Goal: Task Accomplishment & Management: Manage account settings

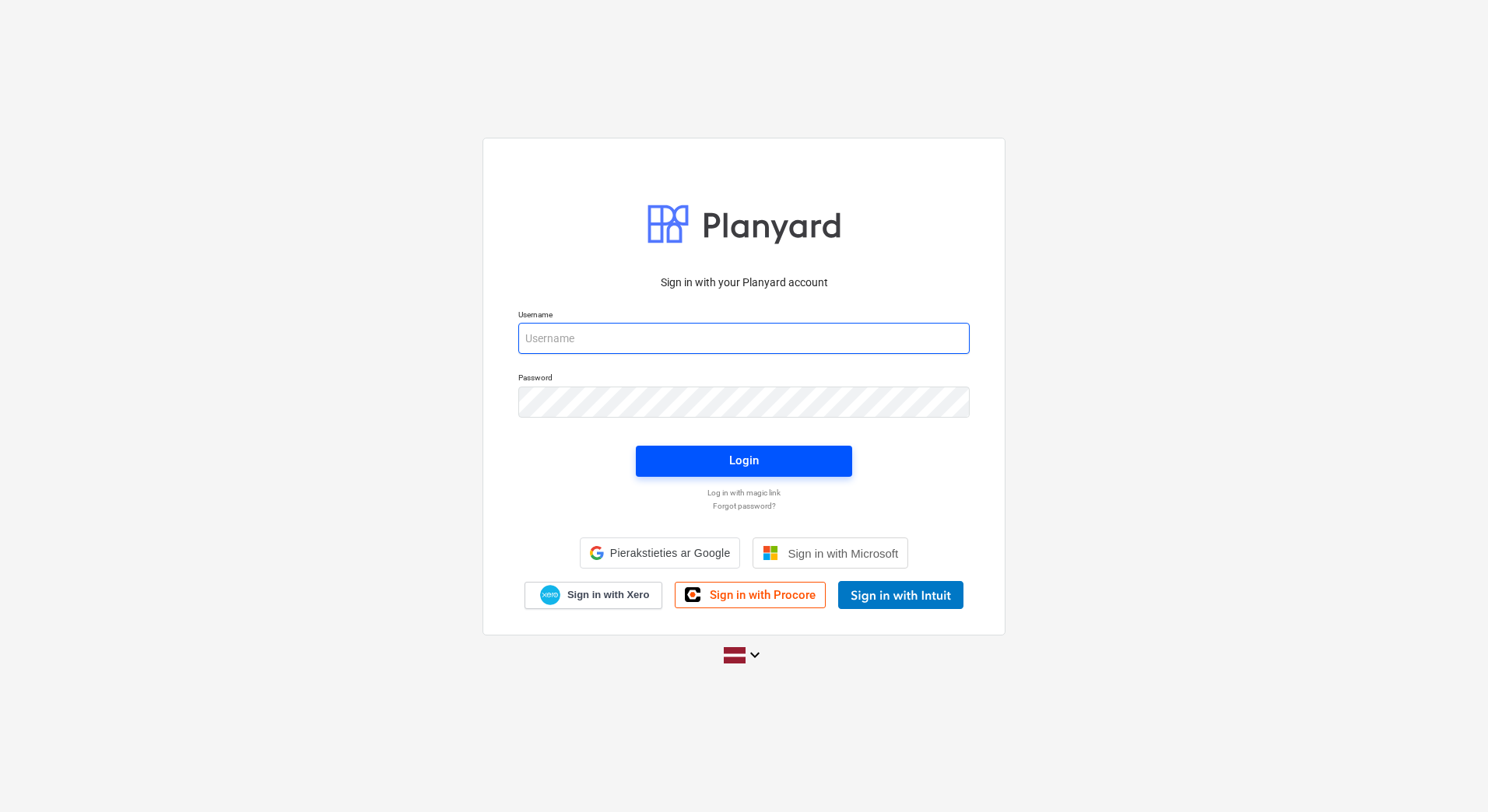
type input "[PERSON_NAME][EMAIL_ADDRESS][DOMAIN_NAME]"
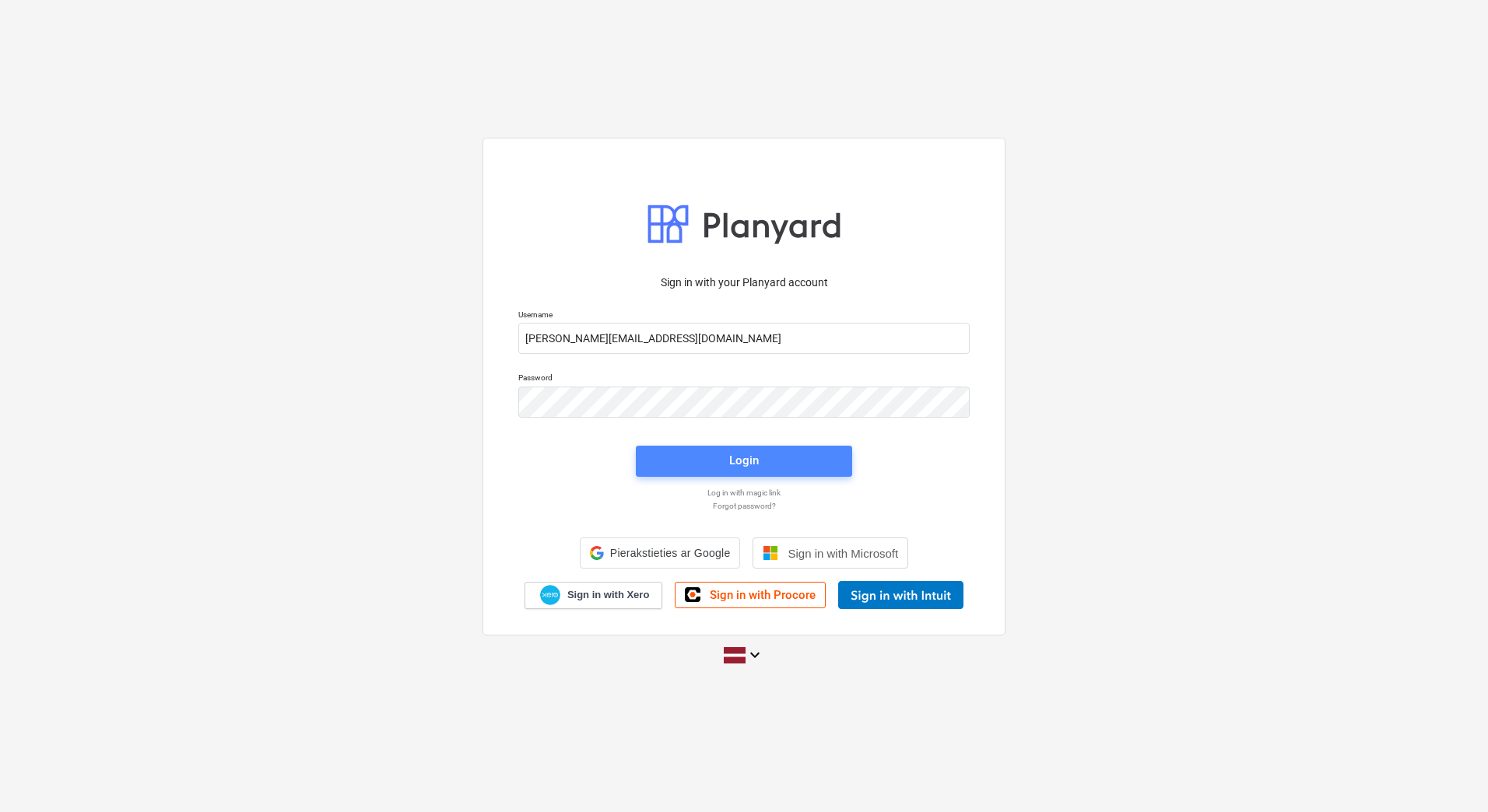
click at [666, 454] on span "Login" at bounding box center [744, 460] width 179 height 20
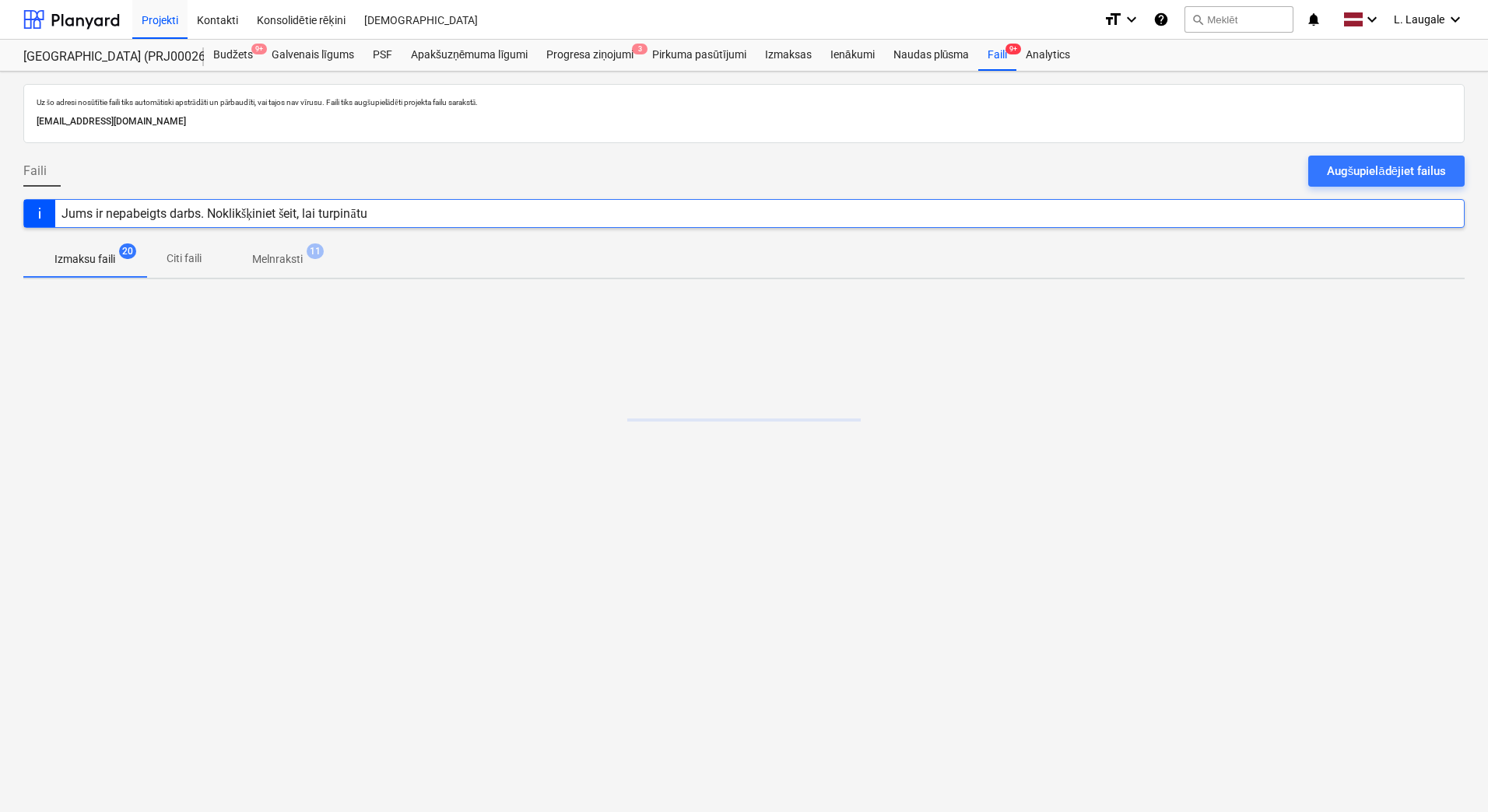
drag, startPoint x: 287, startPoint y: 260, endPoint x: 364, endPoint y: 285, distance: 81.0
click at [287, 260] on p "Melnraksti" at bounding box center [277, 259] width 51 height 16
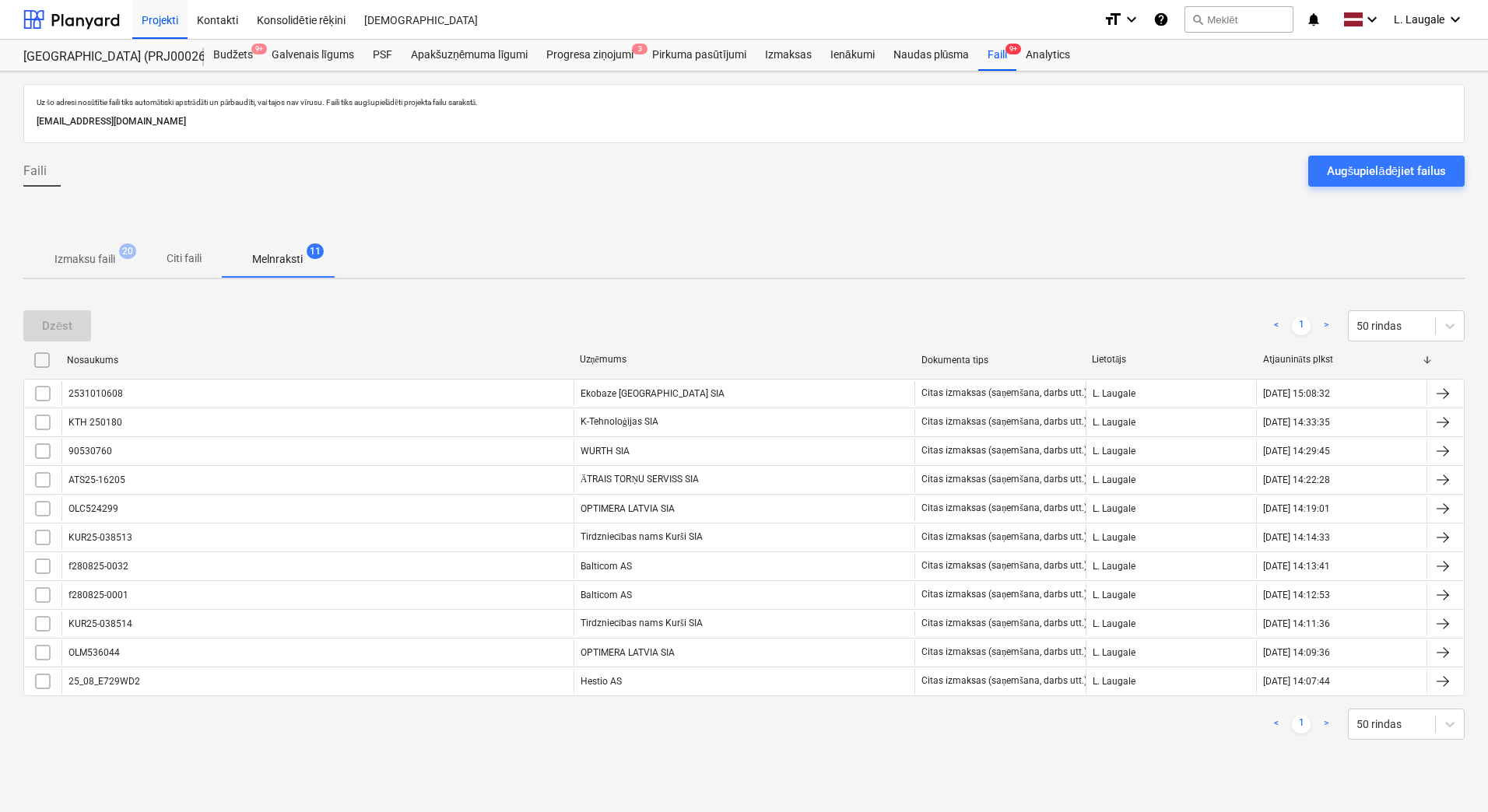
click at [69, 258] on p "Izmaksu faili" at bounding box center [85, 259] width 60 height 16
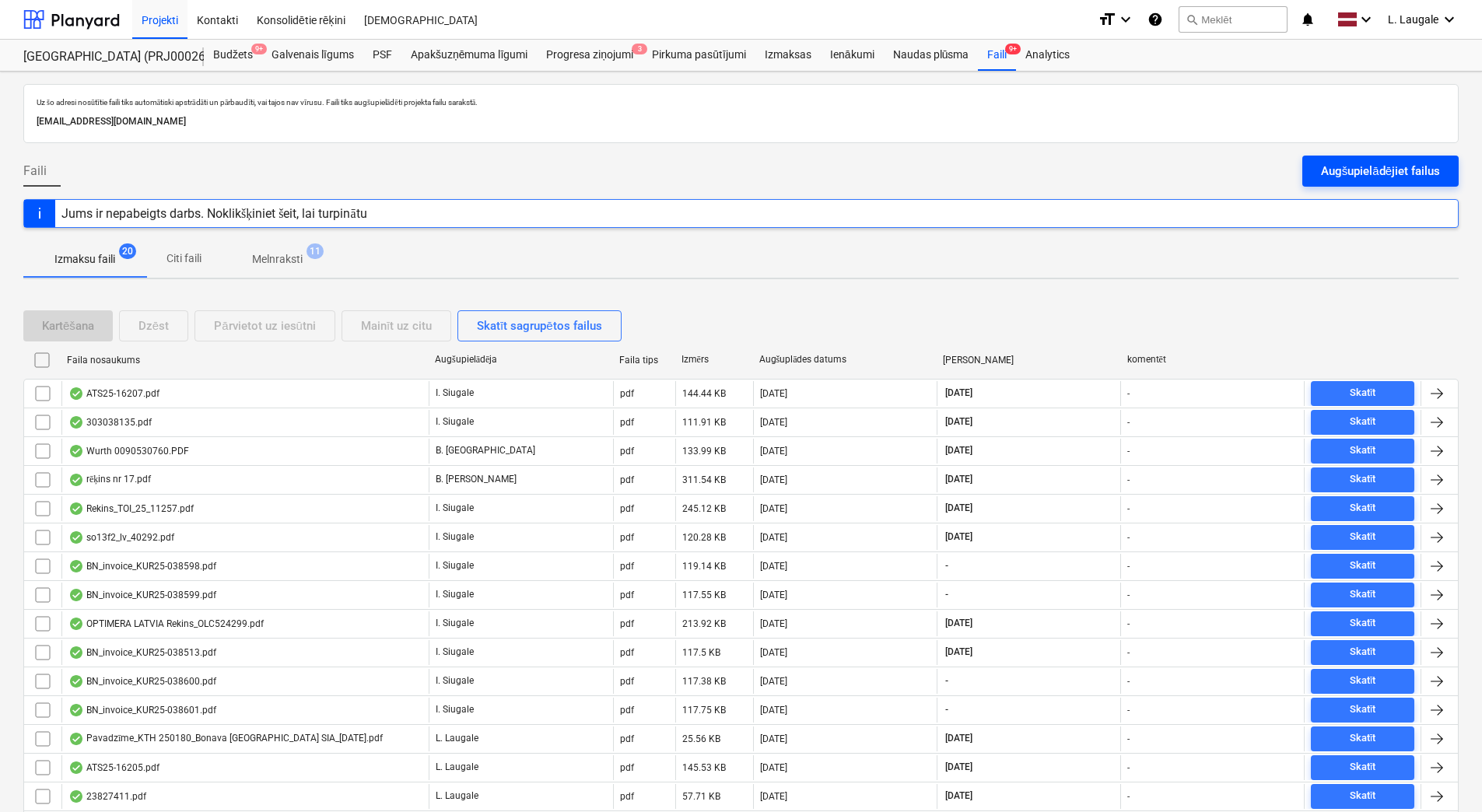
click at [1392, 169] on div "Augšupielādējiet failus" at bounding box center [1380, 171] width 119 height 20
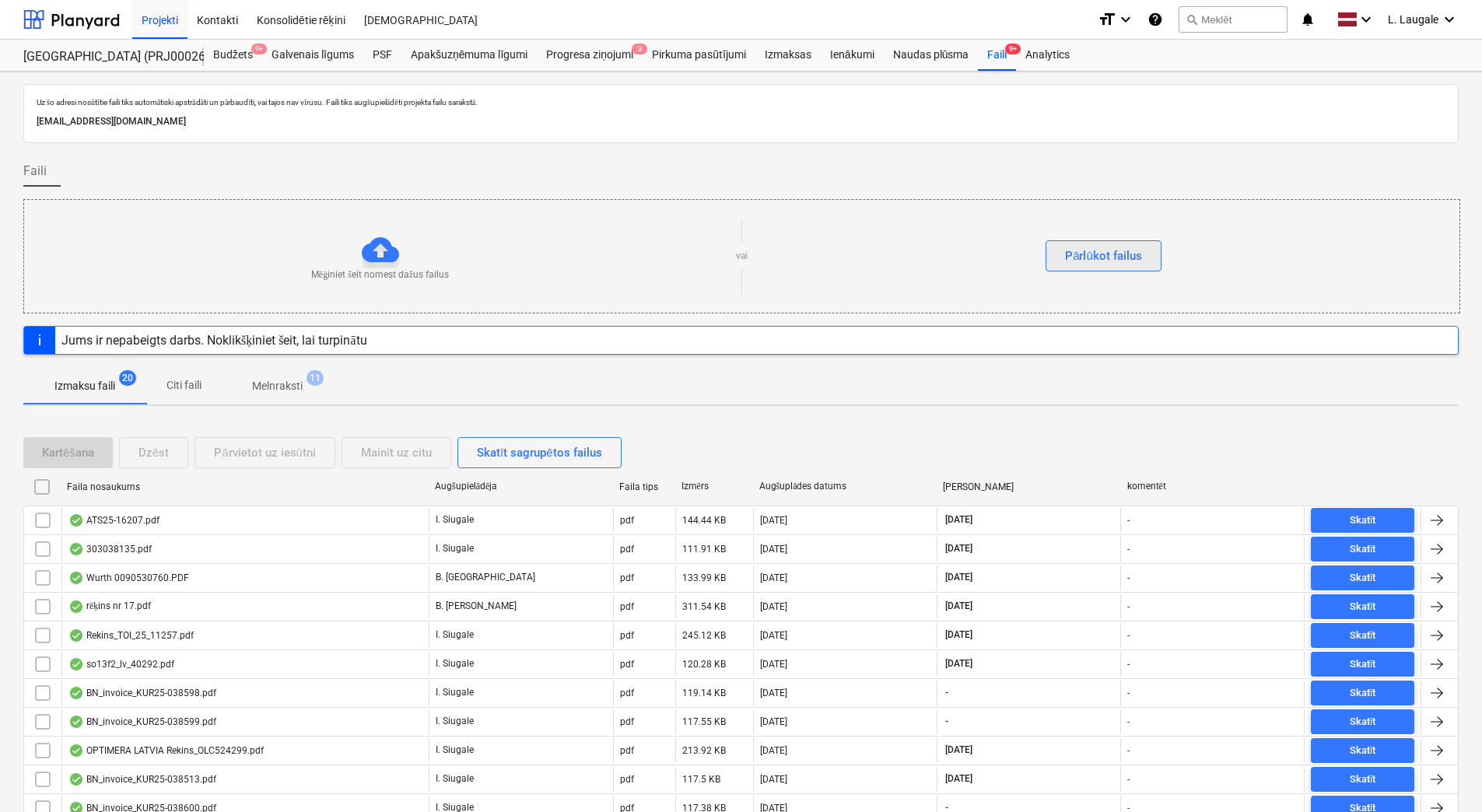
click at [1065, 244] on button "Pārlūkot failus" at bounding box center [1103, 256] width 116 height 31
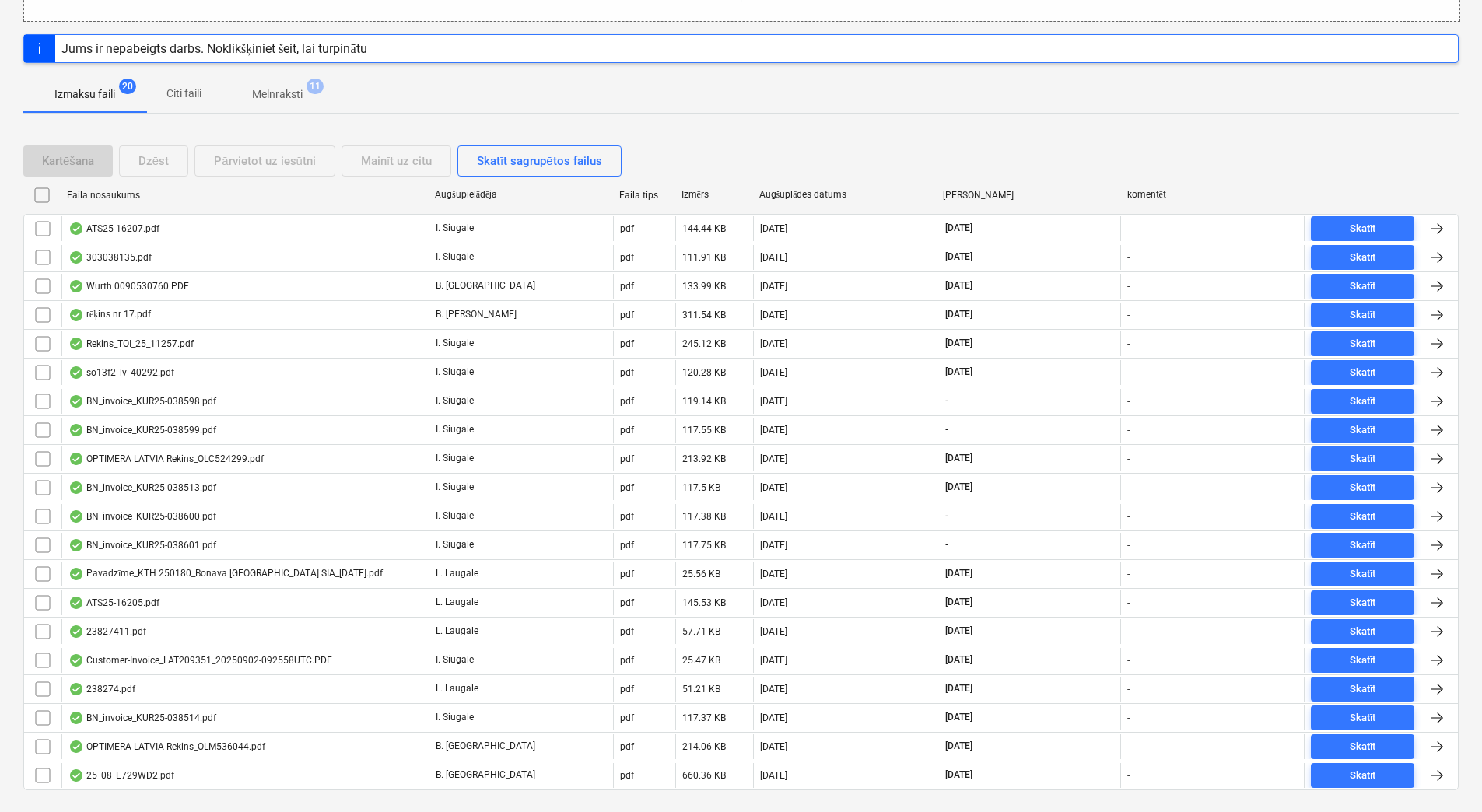
scroll to position [326, 0]
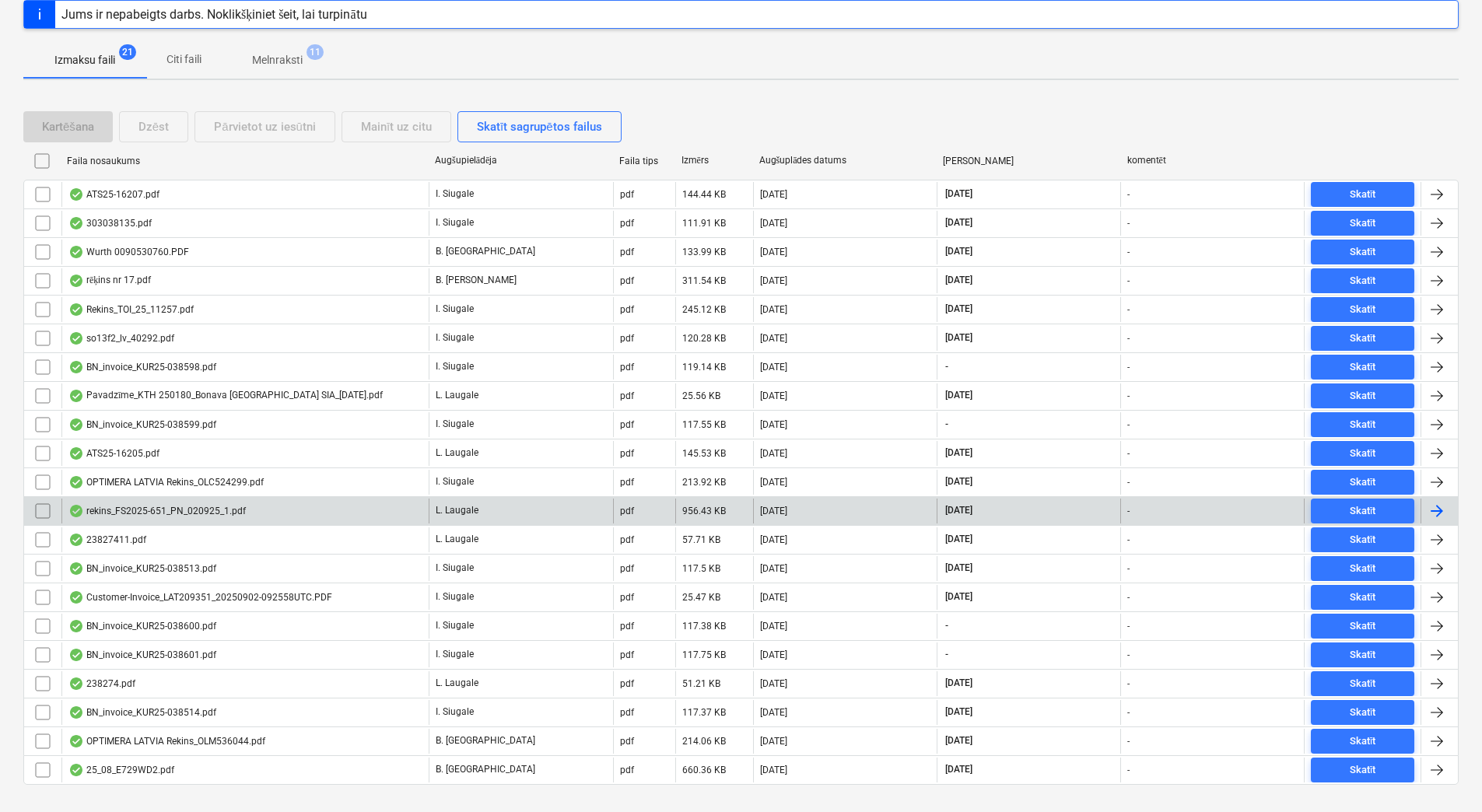
click at [333, 514] on div "rekins_FS2025-651_PN_020925_1.pdf" at bounding box center [244, 511] width 367 height 25
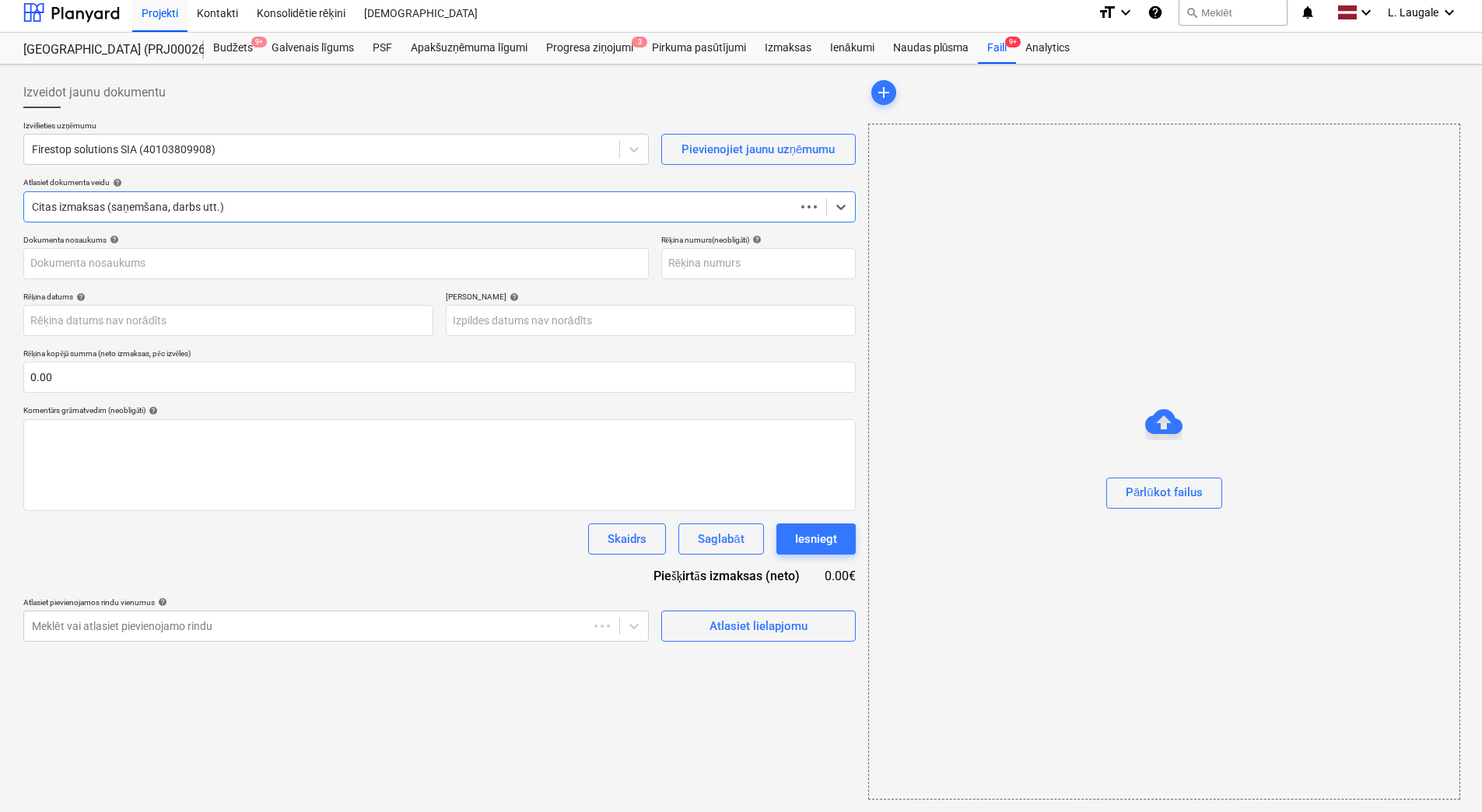
scroll to position [7, 0]
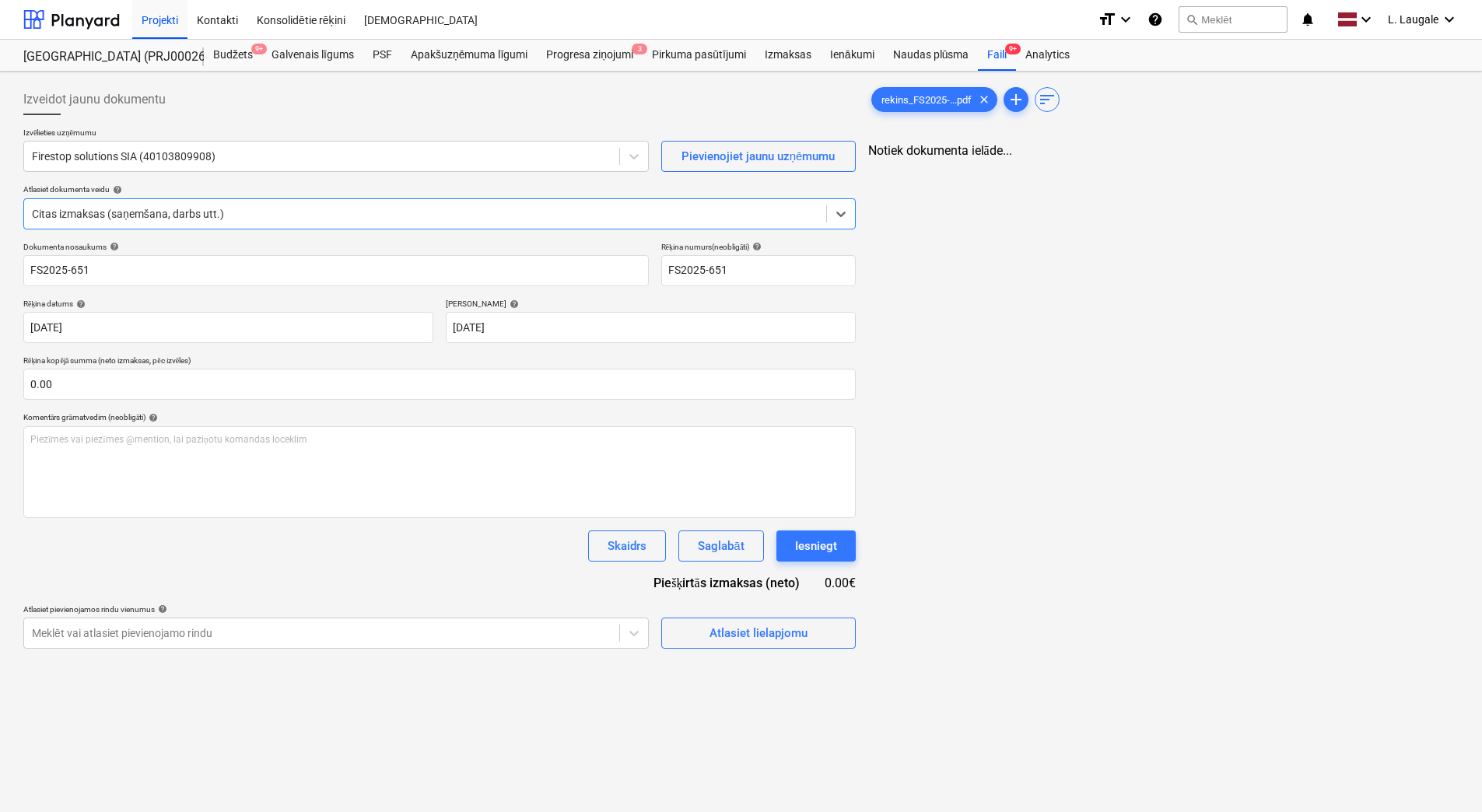
type input "FS2025-651"
type input "[DATE]"
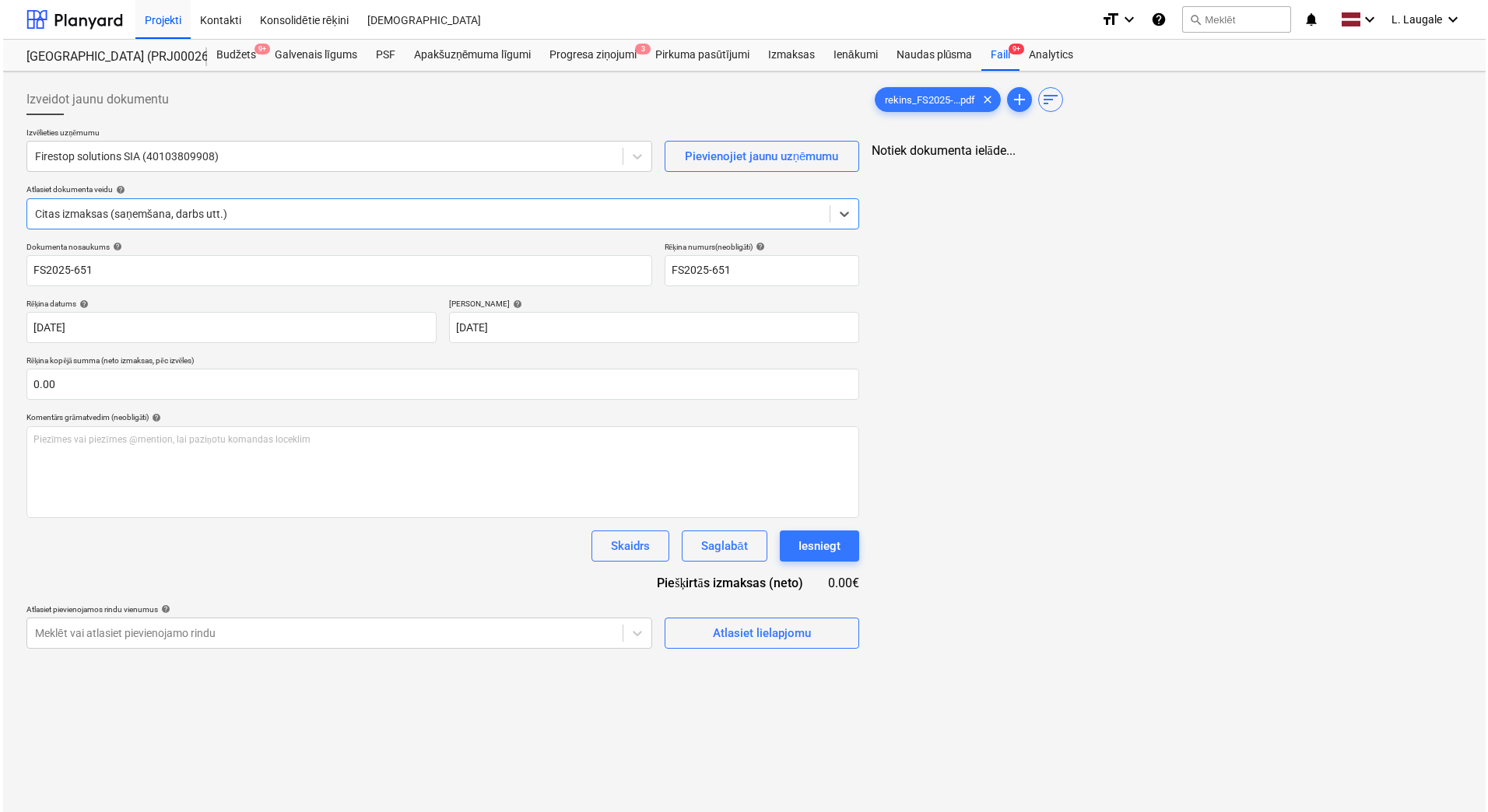
scroll to position [0, 0]
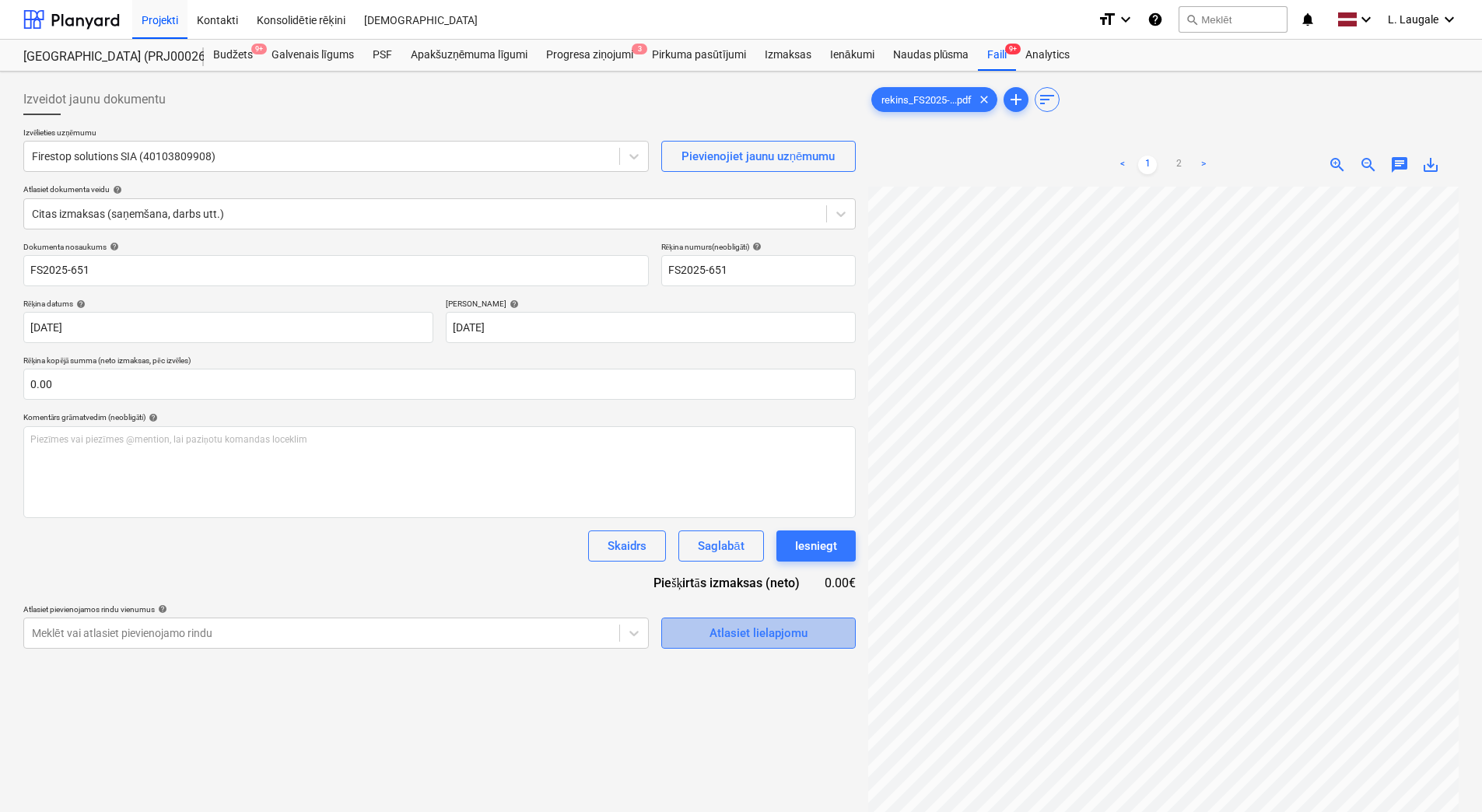
click at [703, 635] on span "Atlasiet lielapjomu" at bounding box center [758, 633] width 156 height 20
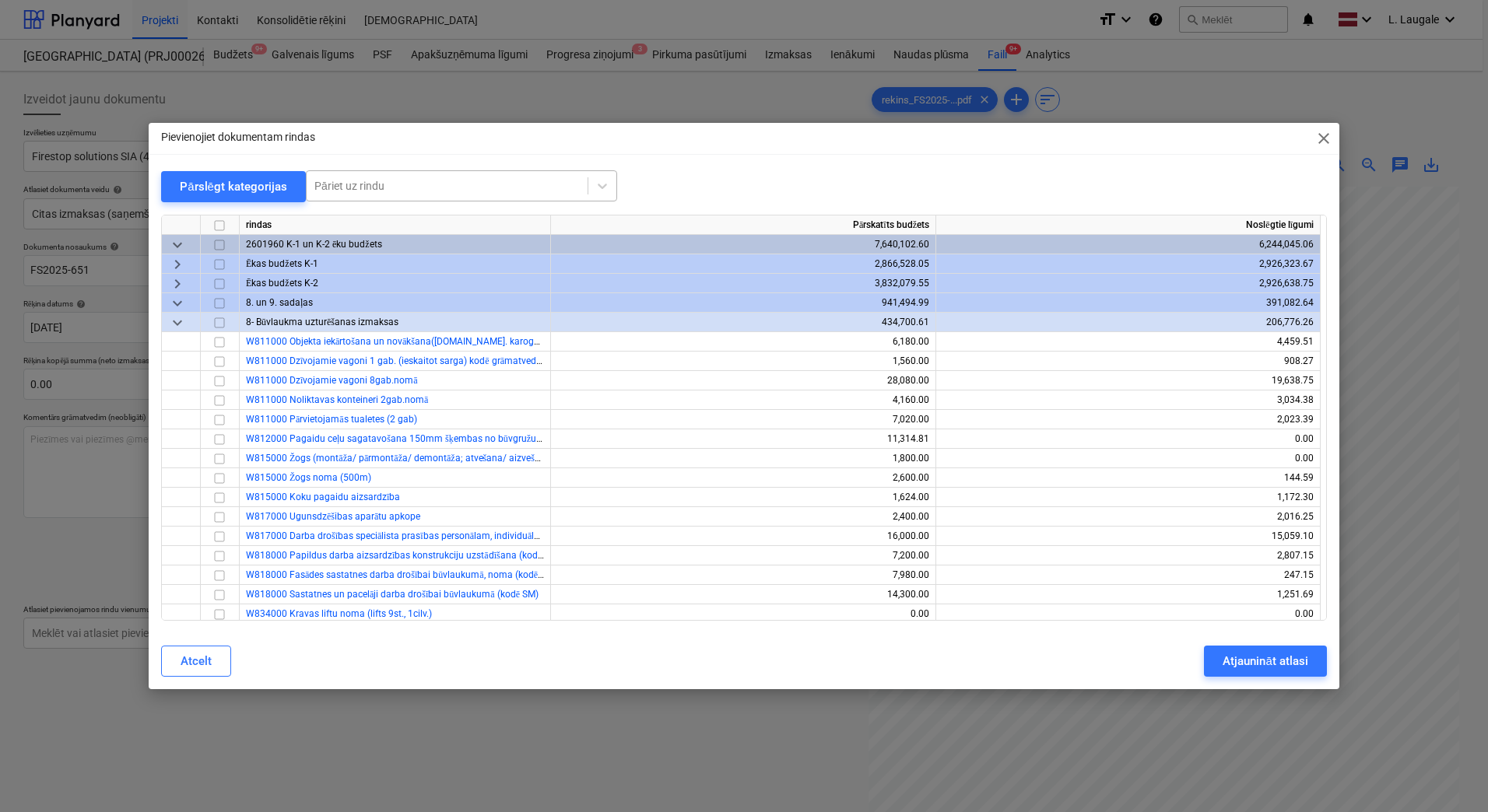
click at [516, 180] on div at bounding box center [447, 186] width 266 height 15
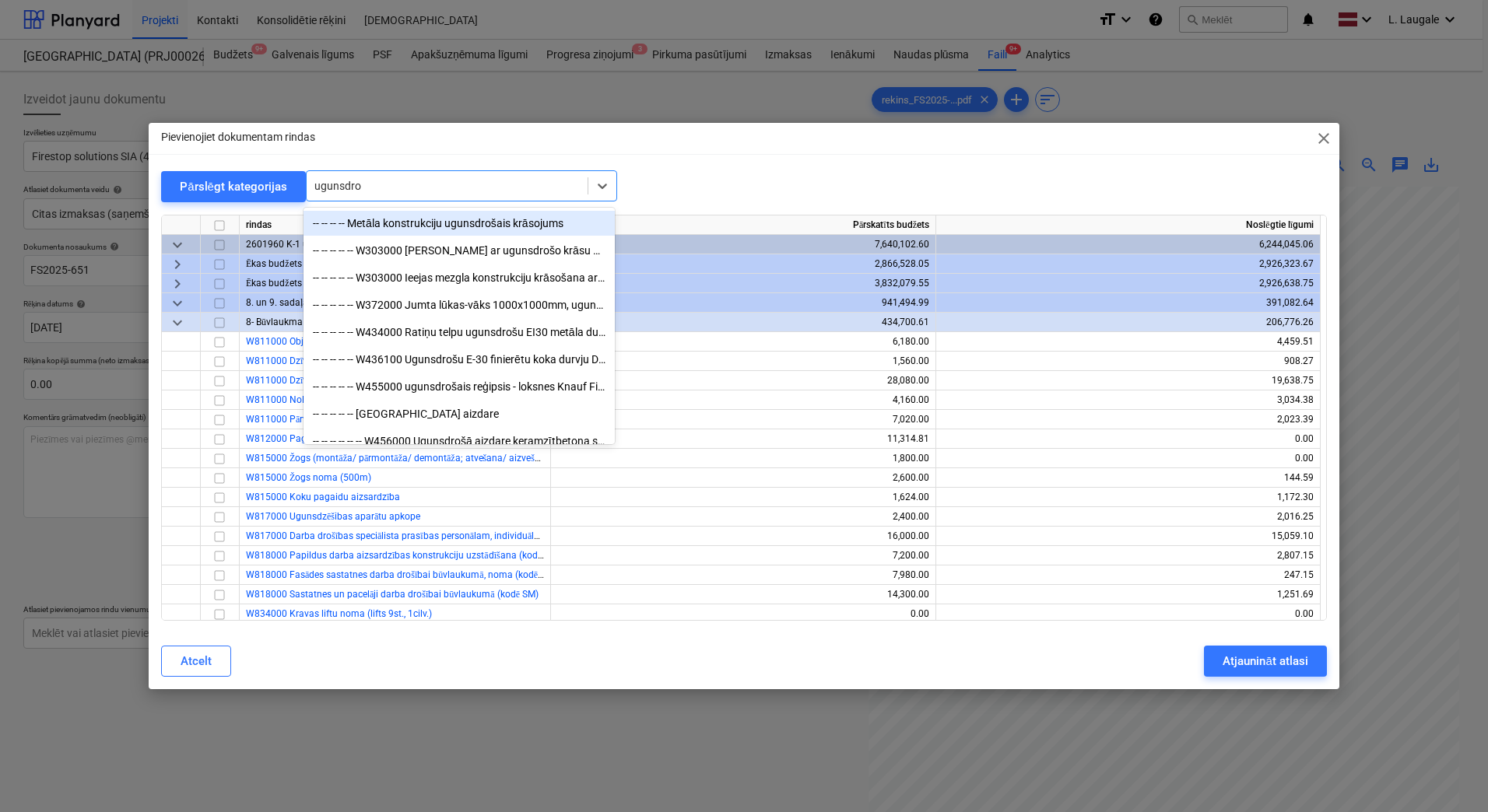
type input "ugunsdro"
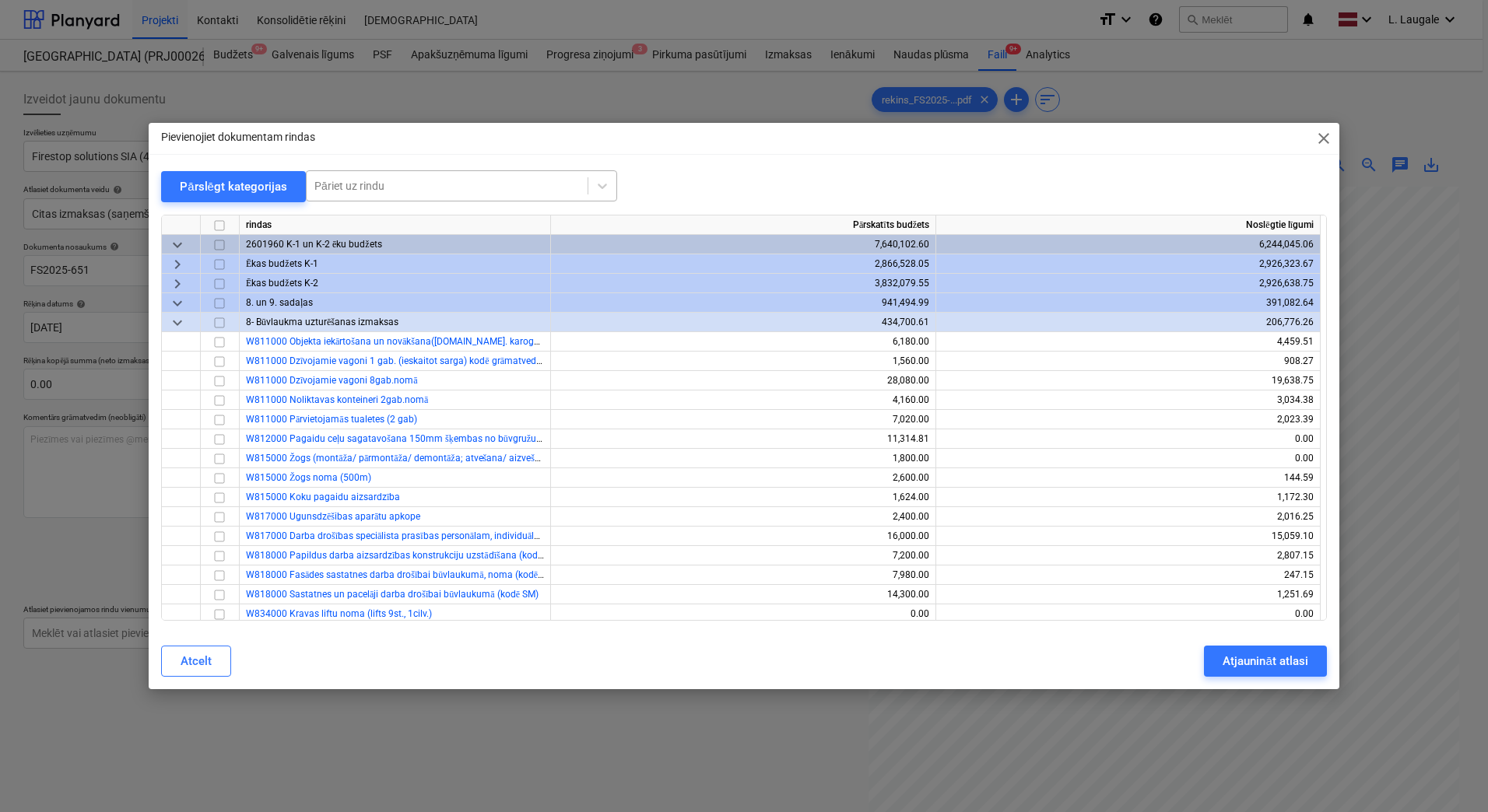
click at [405, 192] on div at bounding box center [447, 186] width 266 height 15
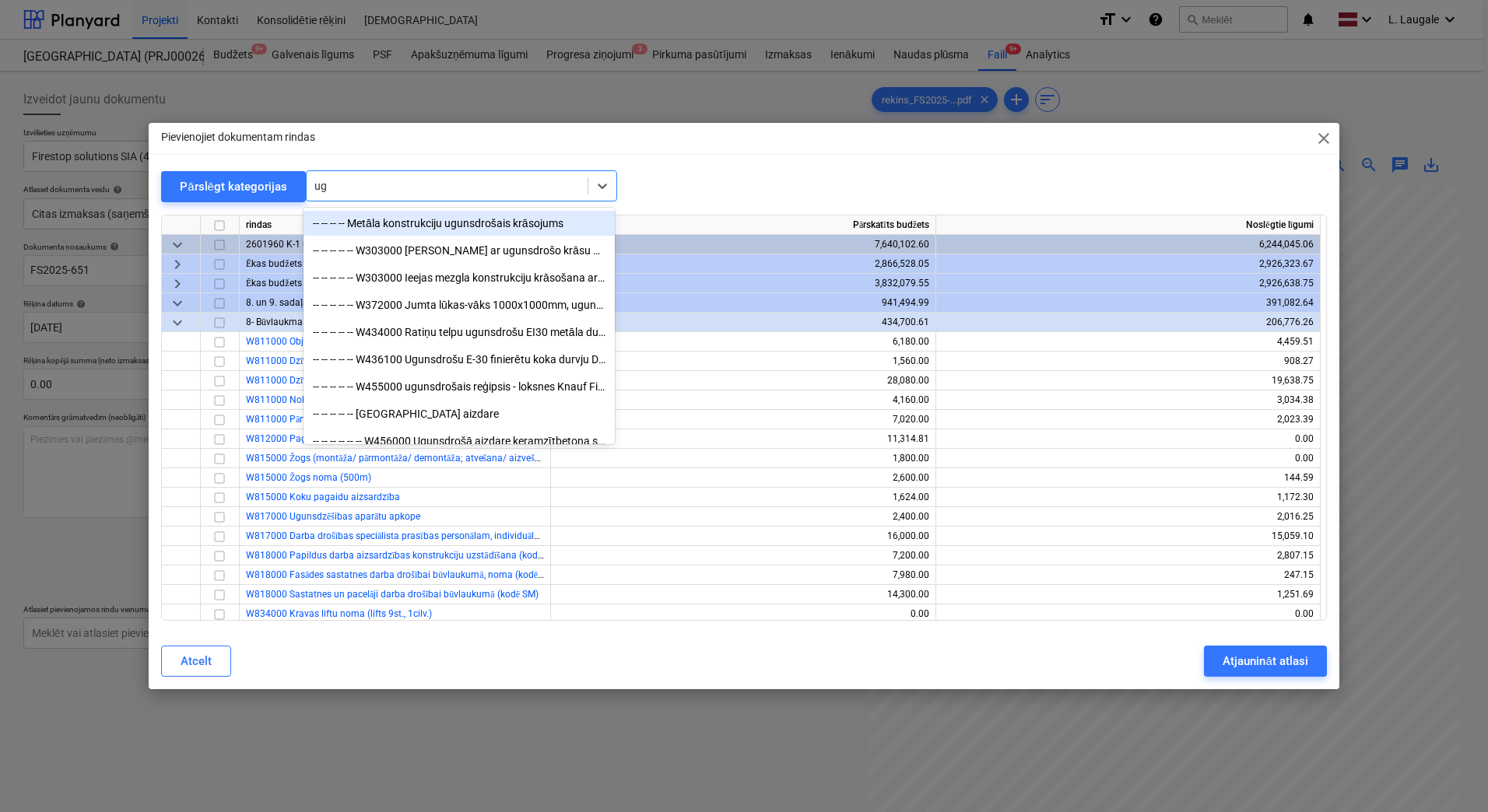
type input "u"
type input "aizd"
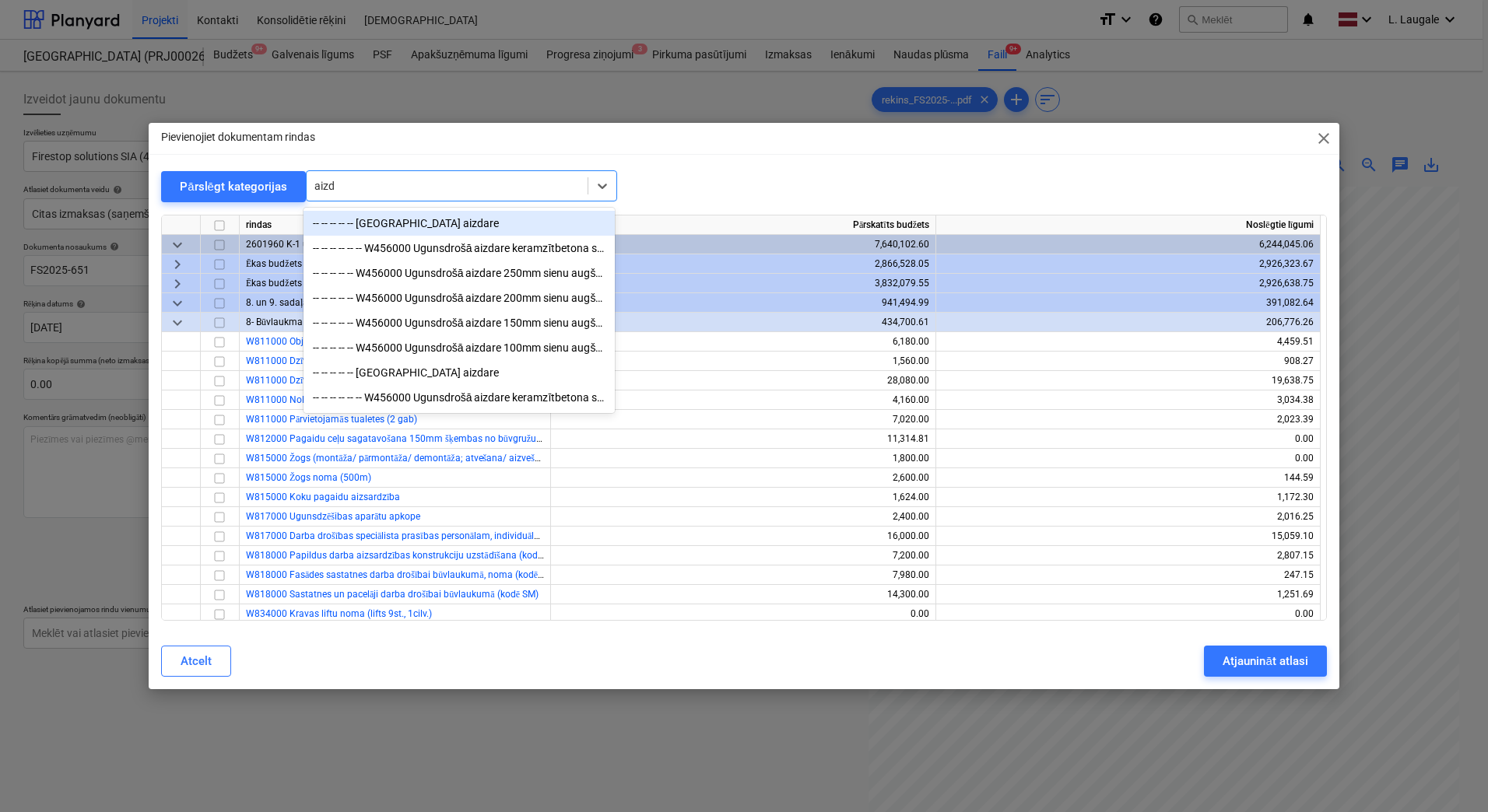
click at [451, 216] on div "-- -- -- -- -- [GEOGRAPHIC_DATA] aizdare" at bounding box center [459, 223] width 311 height 25
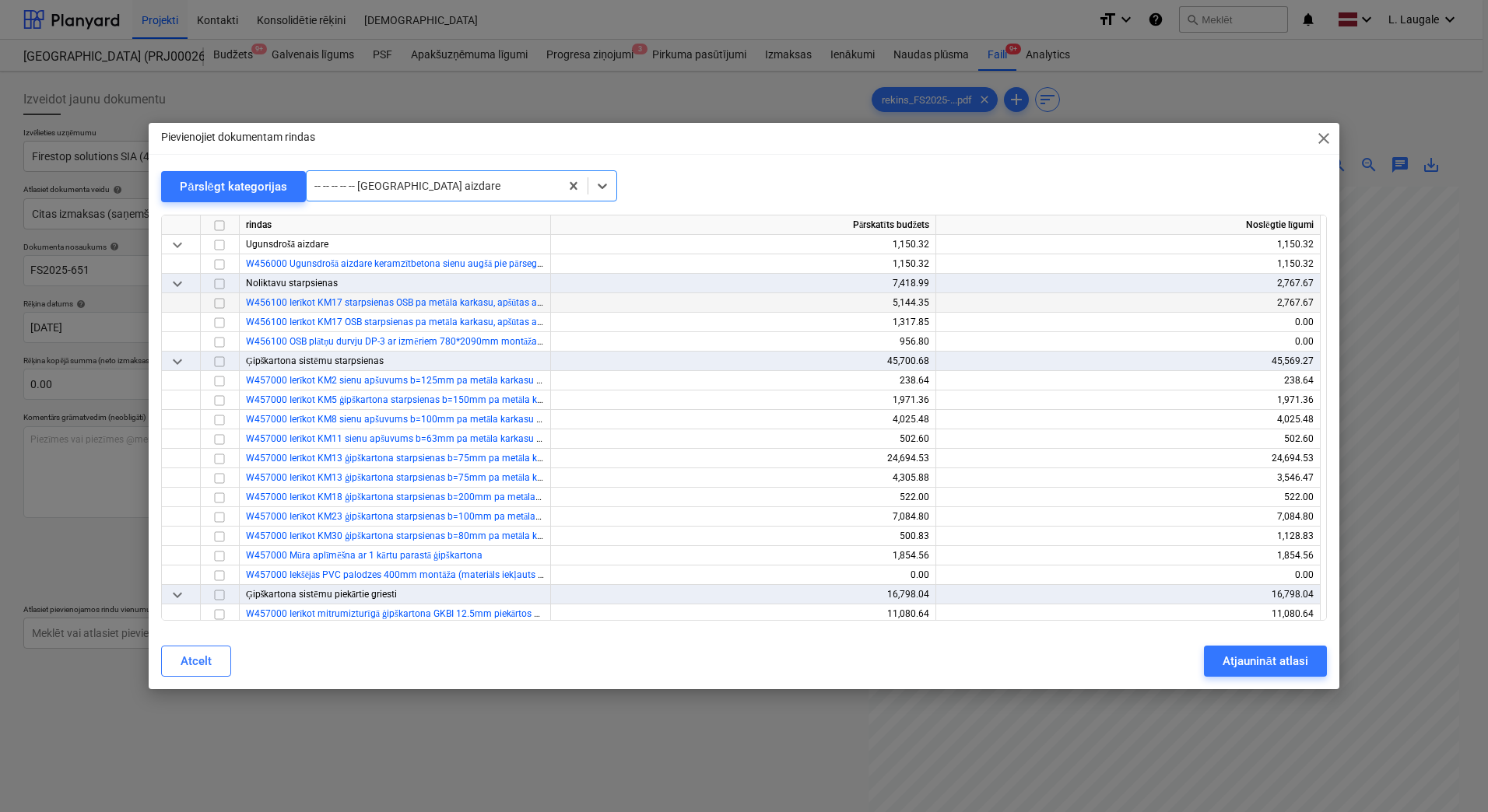
scroll to position [5041, 0]
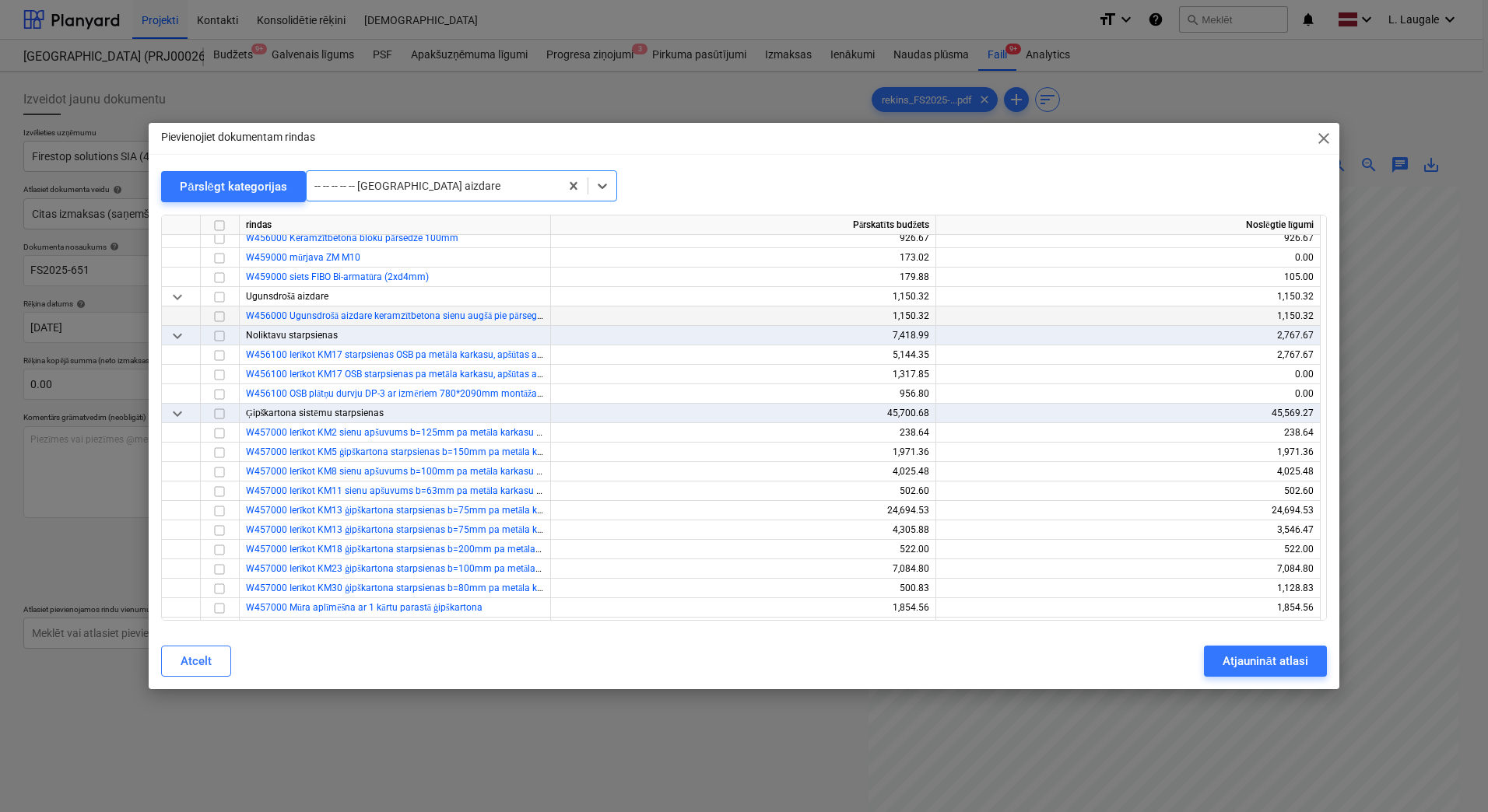
click at [218, 315] on input "checkbox" at bounding box center [219, 316] width 19 height 19
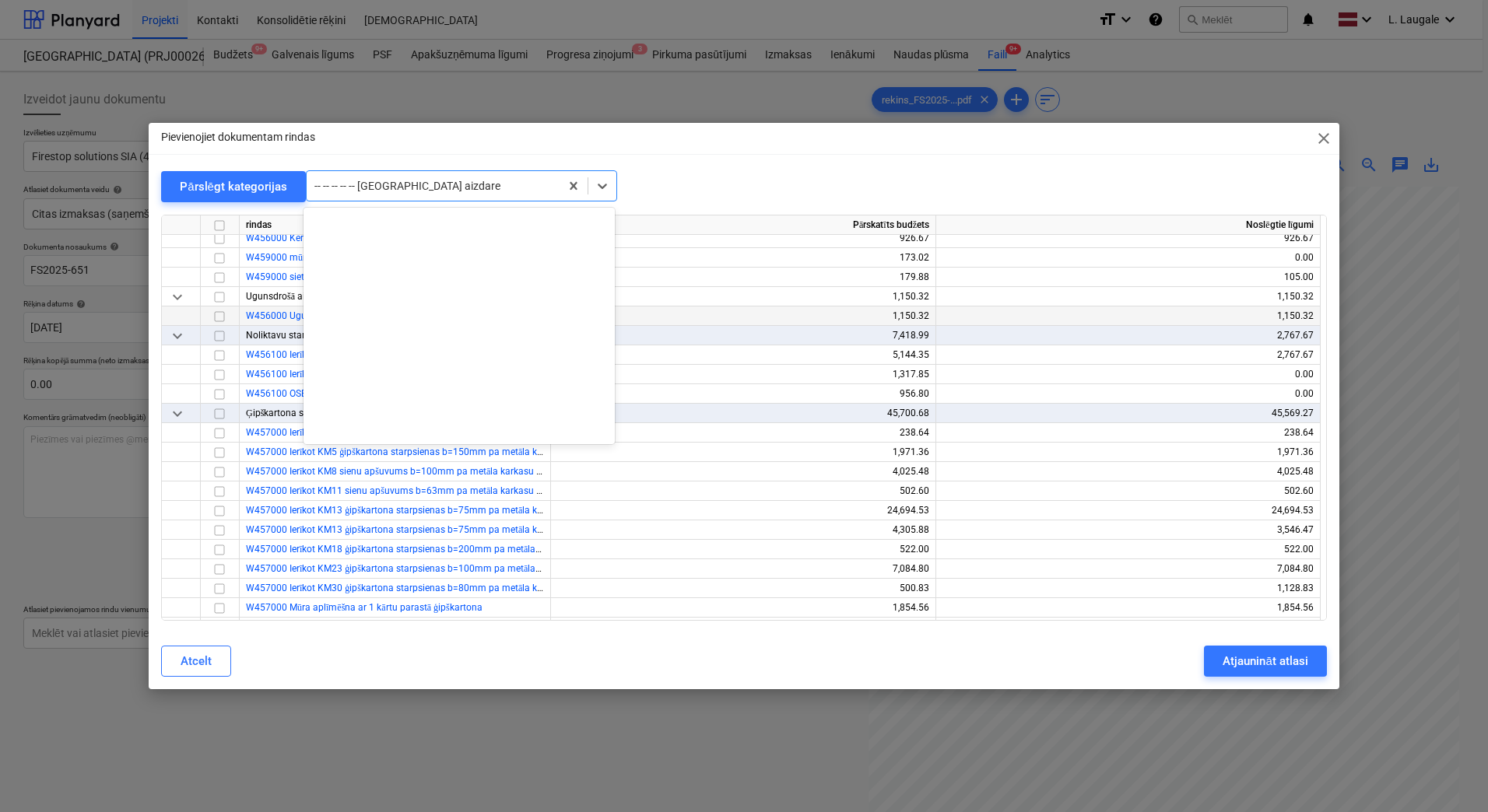
click at [412, 191] on div at bounding box center [433, 186] width 237 height 15
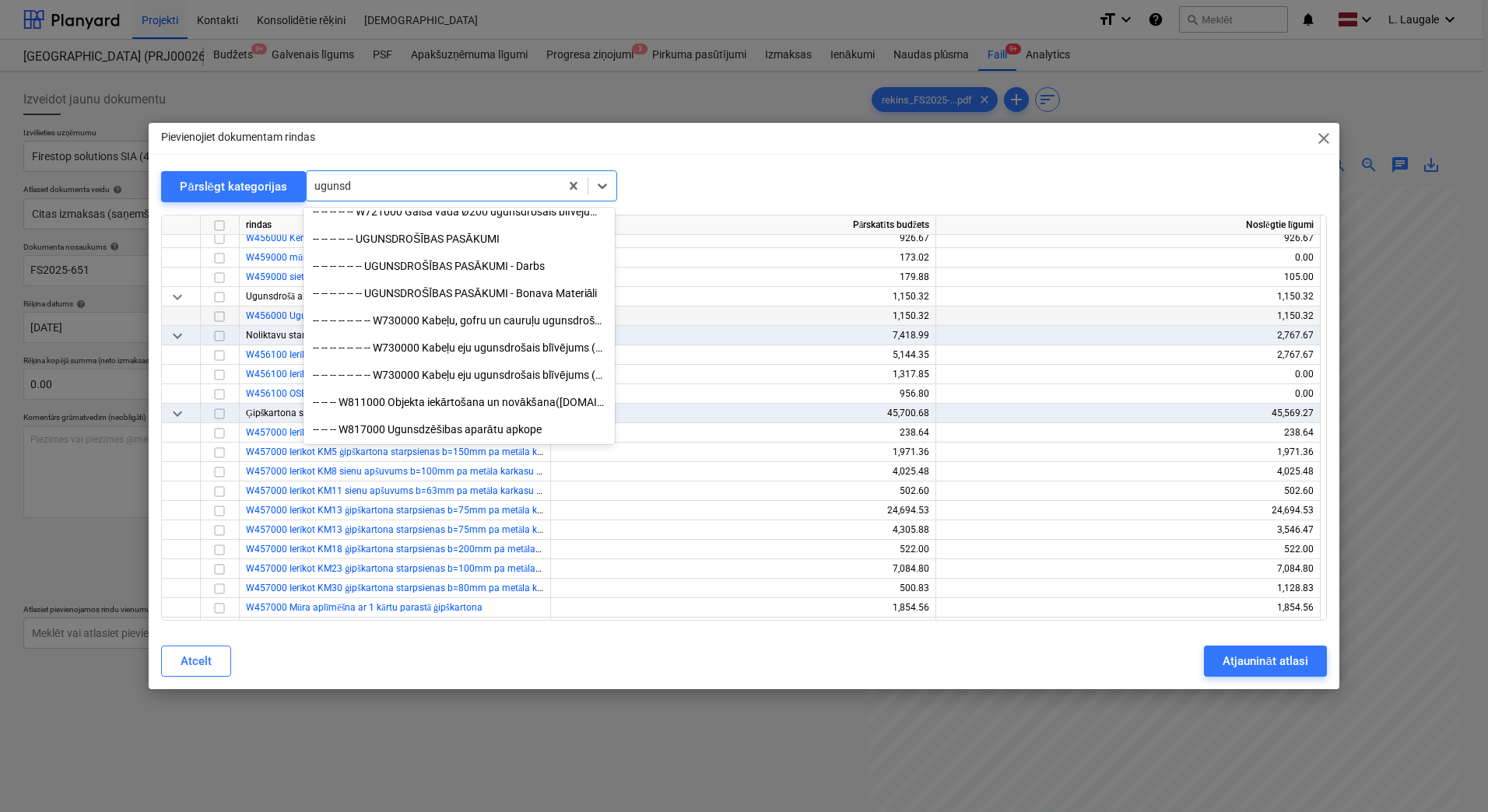
scroll to position [2080, 0]
type input "u"
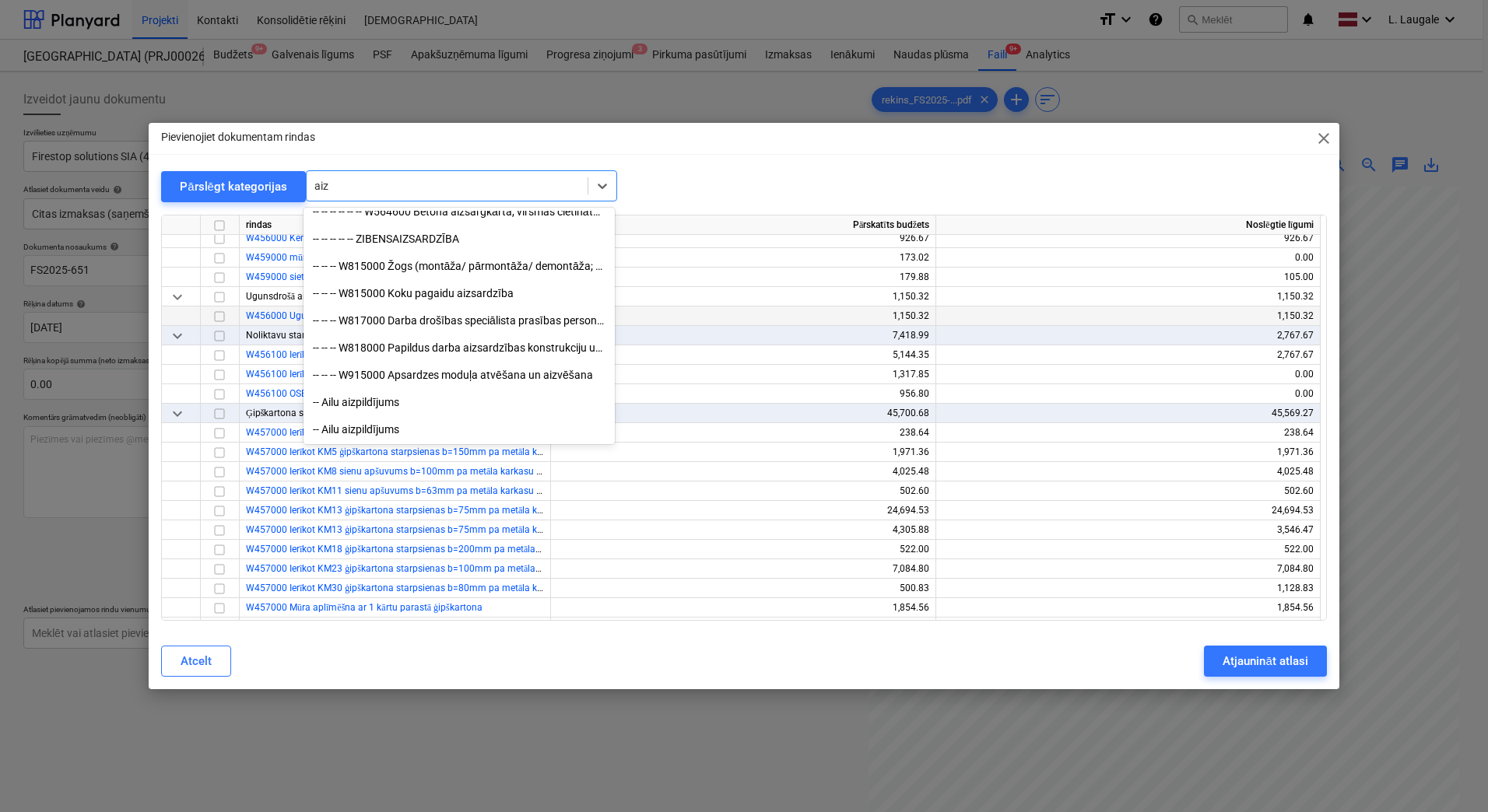
type input "aizd"
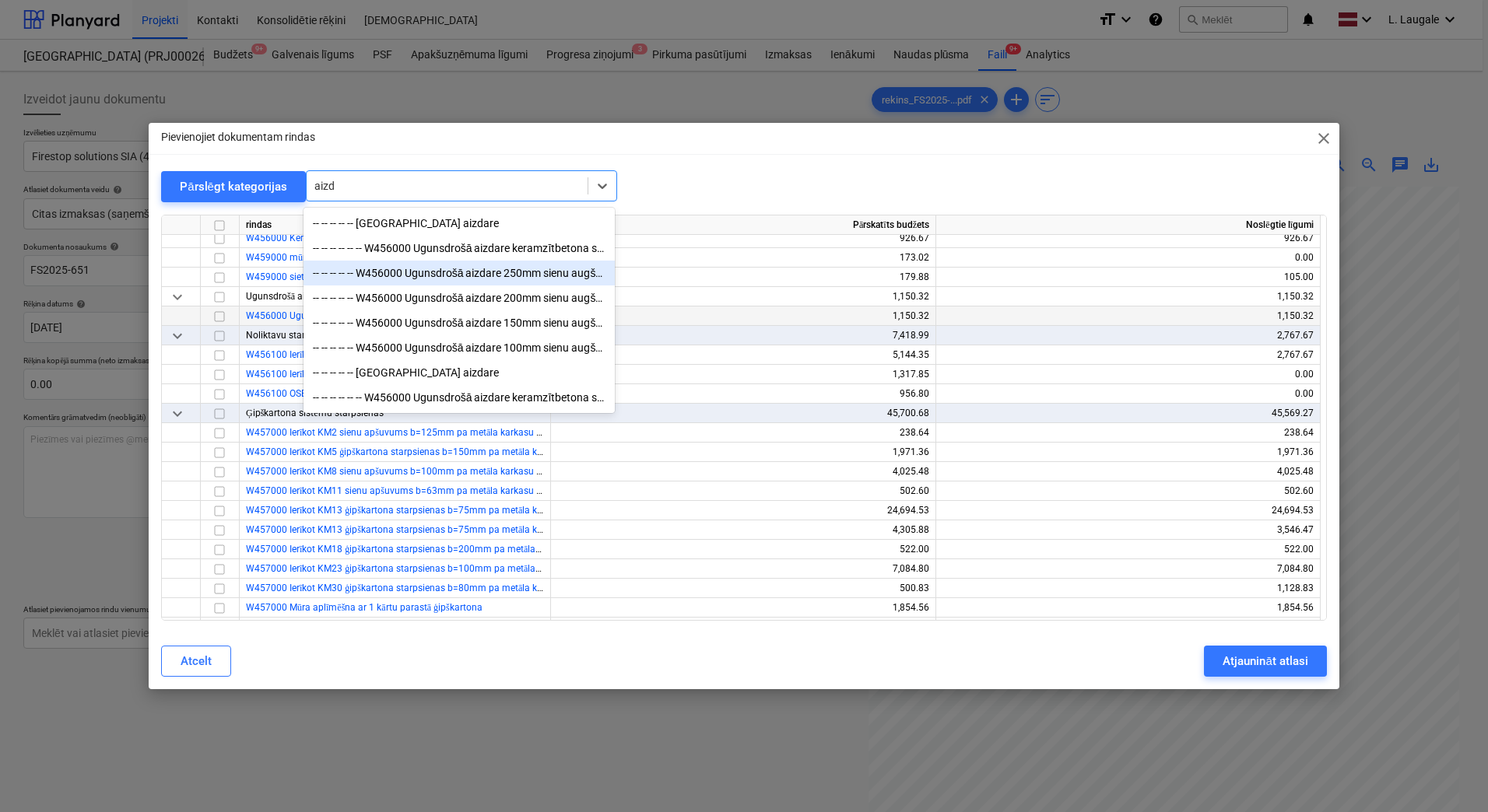
click at [457, 277] on div "-- -- -- -- -- W456000 Ugunsdrošā aizdare 250mm sienu augšā pie pārseguma" at bounding box center [459, 273] width 311 height 25
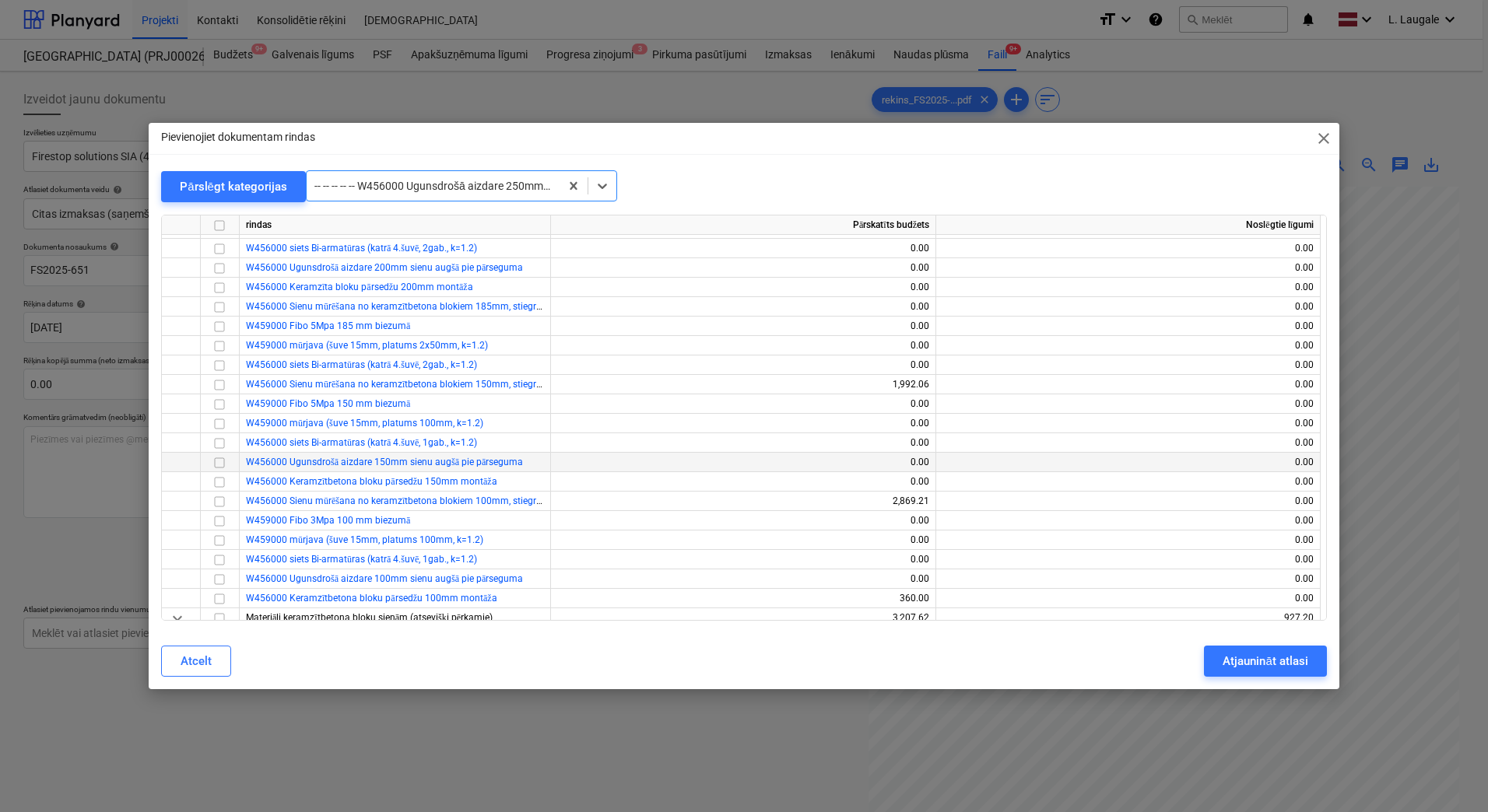
scroll to position [17853, 0]
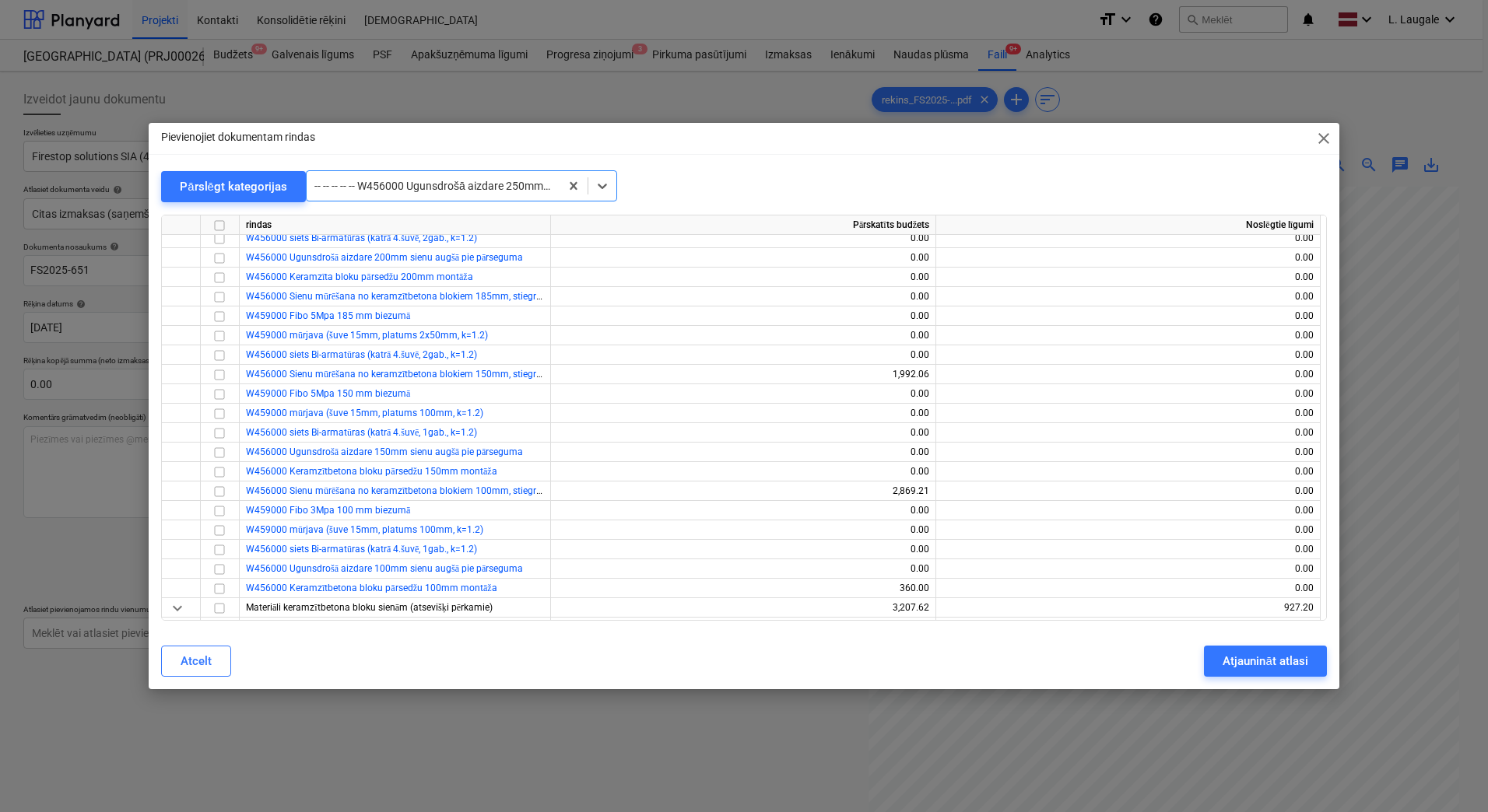
click at [457, 180] on div at bounding box center [433, 186] width 237 height 15
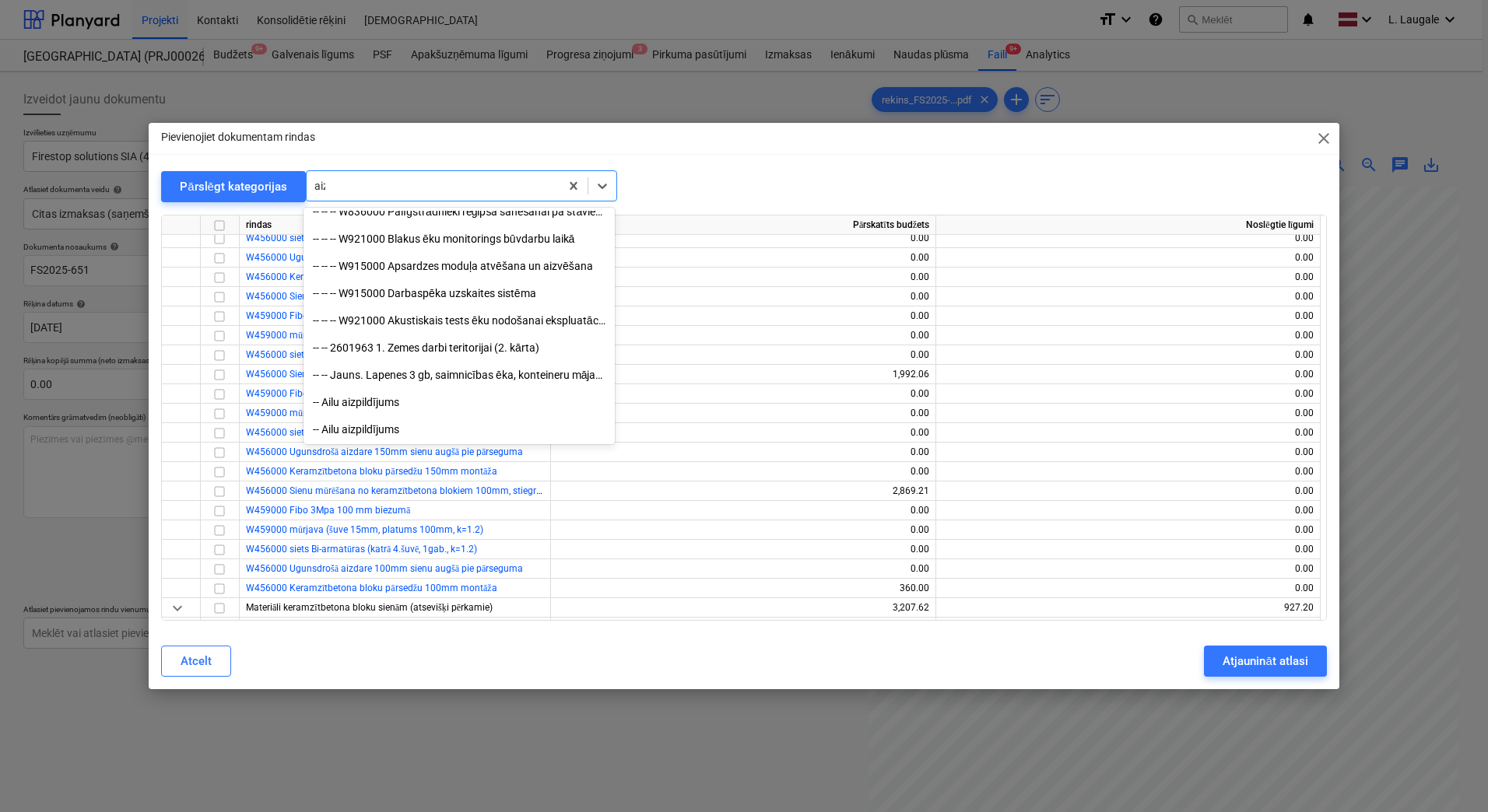
scroll to position [1400, 0]
type input "aizd"
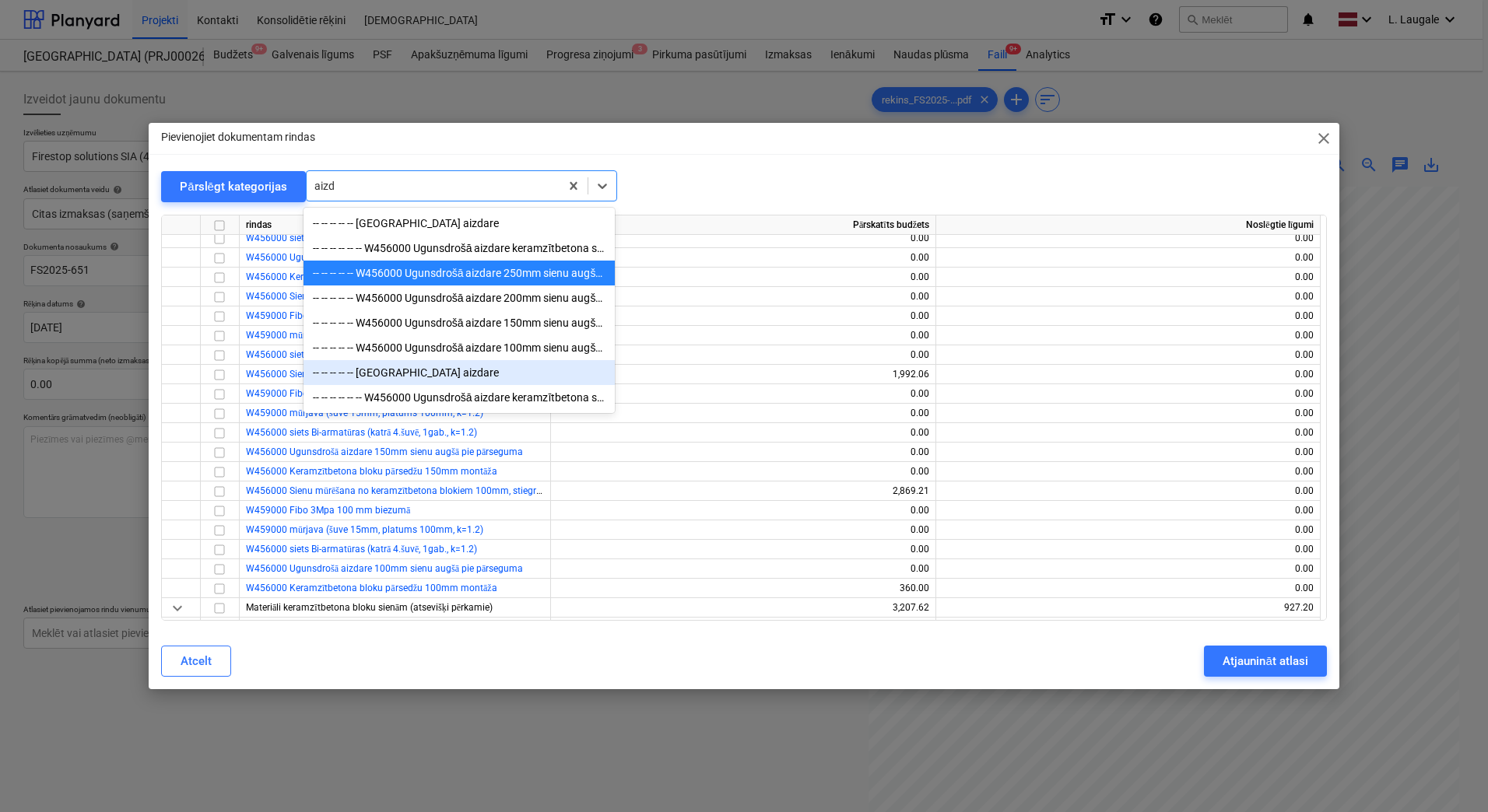
click at [468, 380] on div "-- -- -- -- -- [GEOGRAPHIC_DATA] aizdare" at bounding box center [459, 372] width 311 height 25
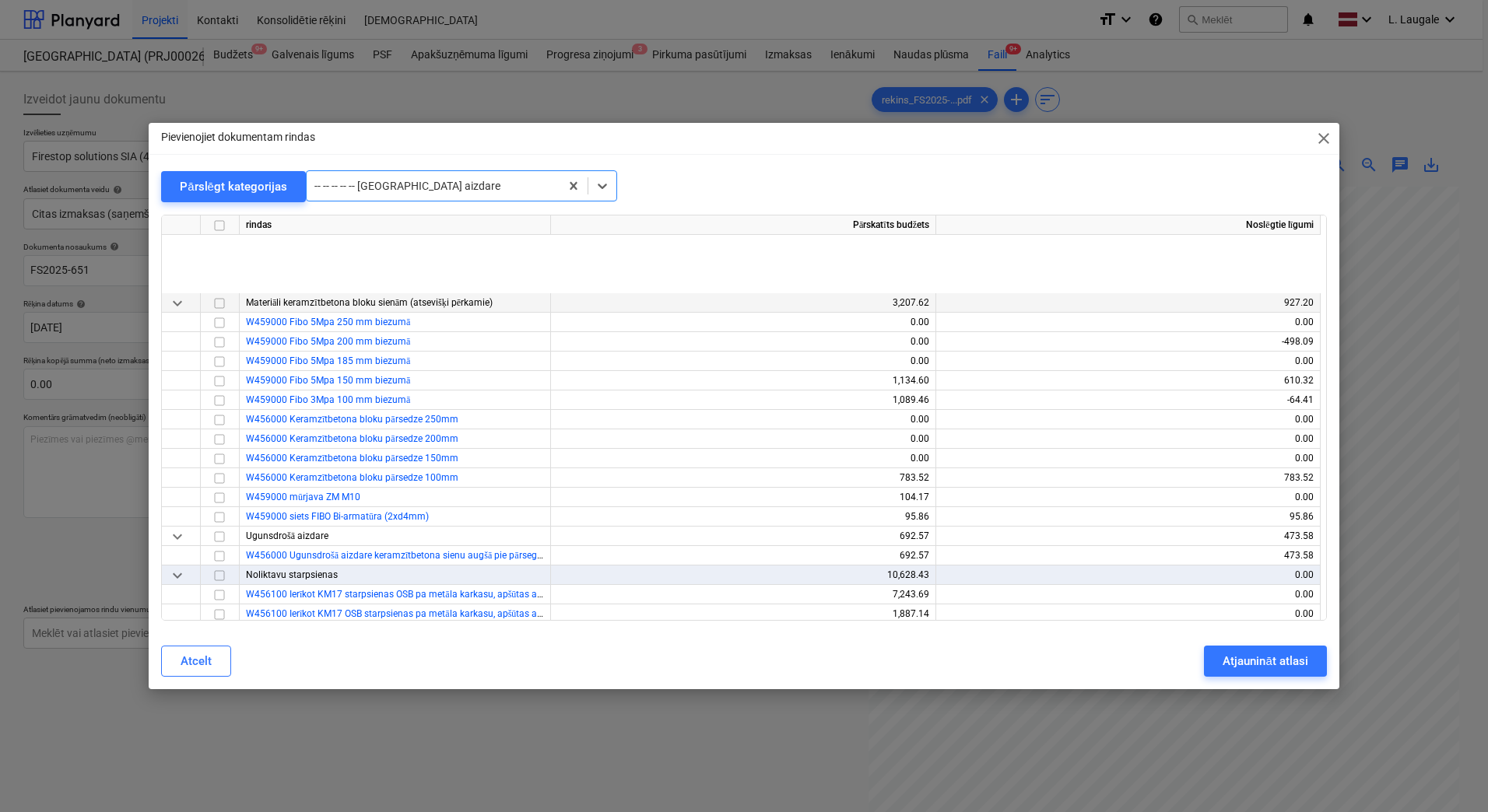
scroll to position [18449, 0]
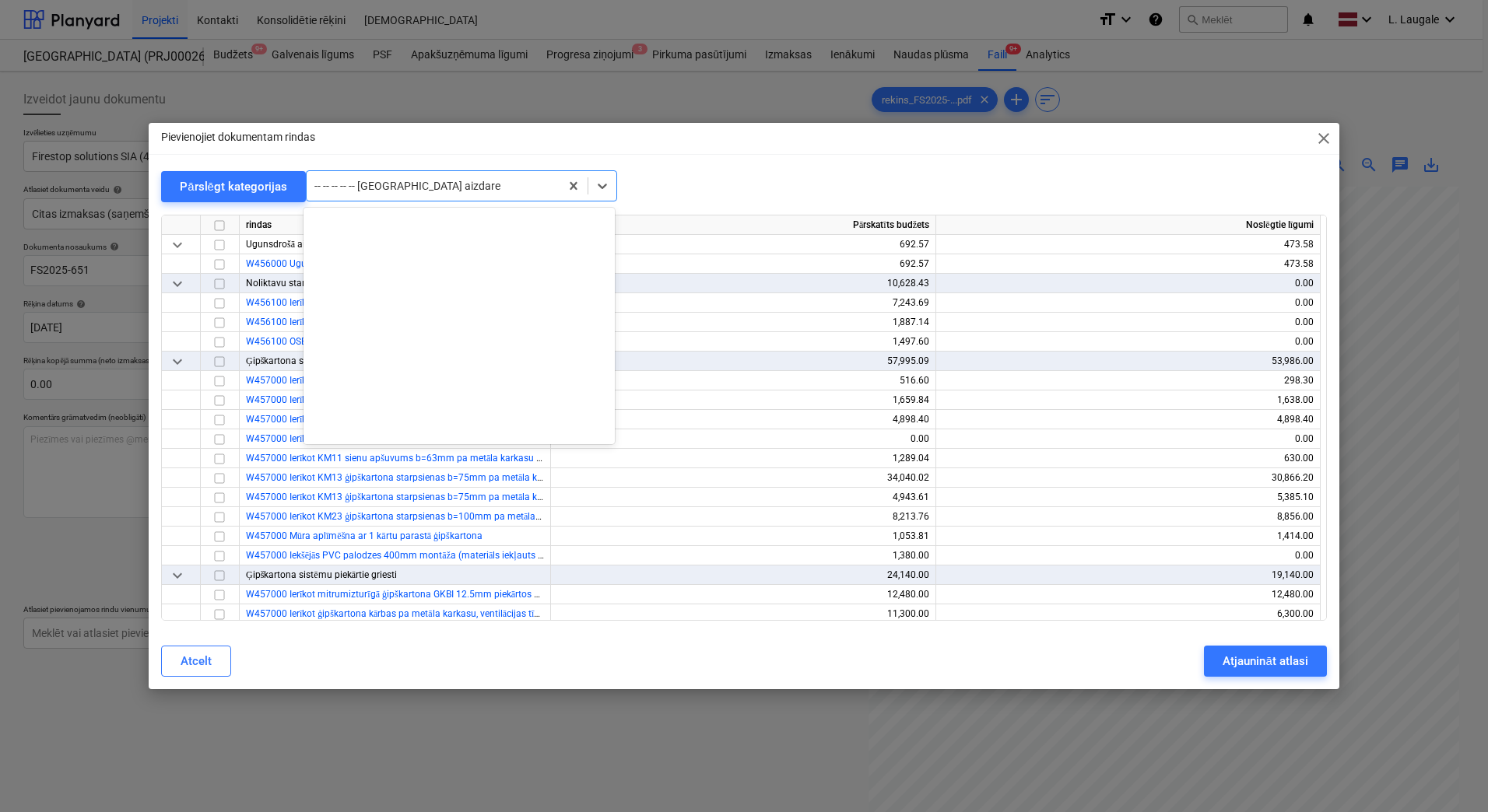
click at [473, 189] on div at bounding box center [433, 186] width 237 height 15
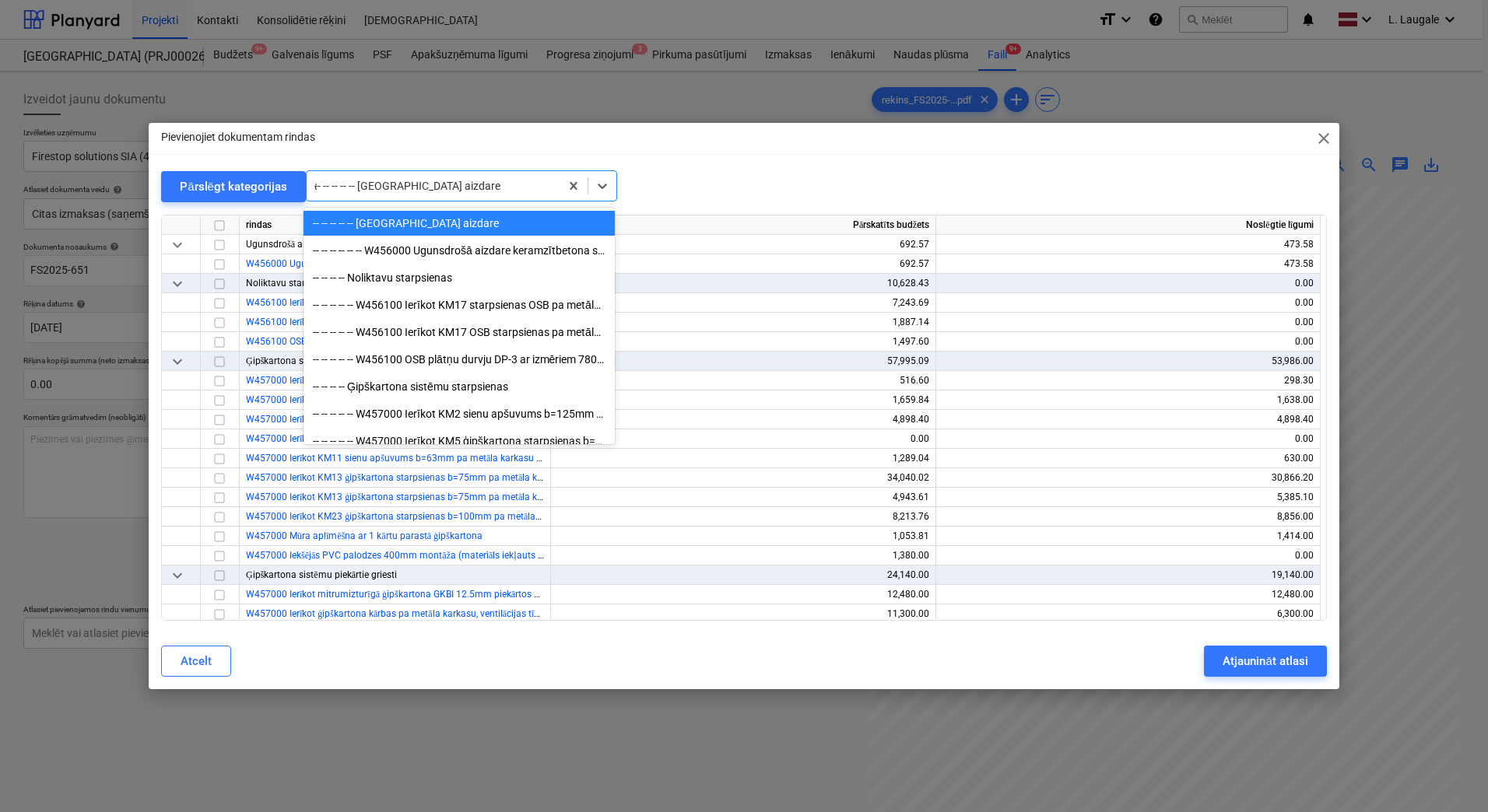
scroll to position [1400, 0]
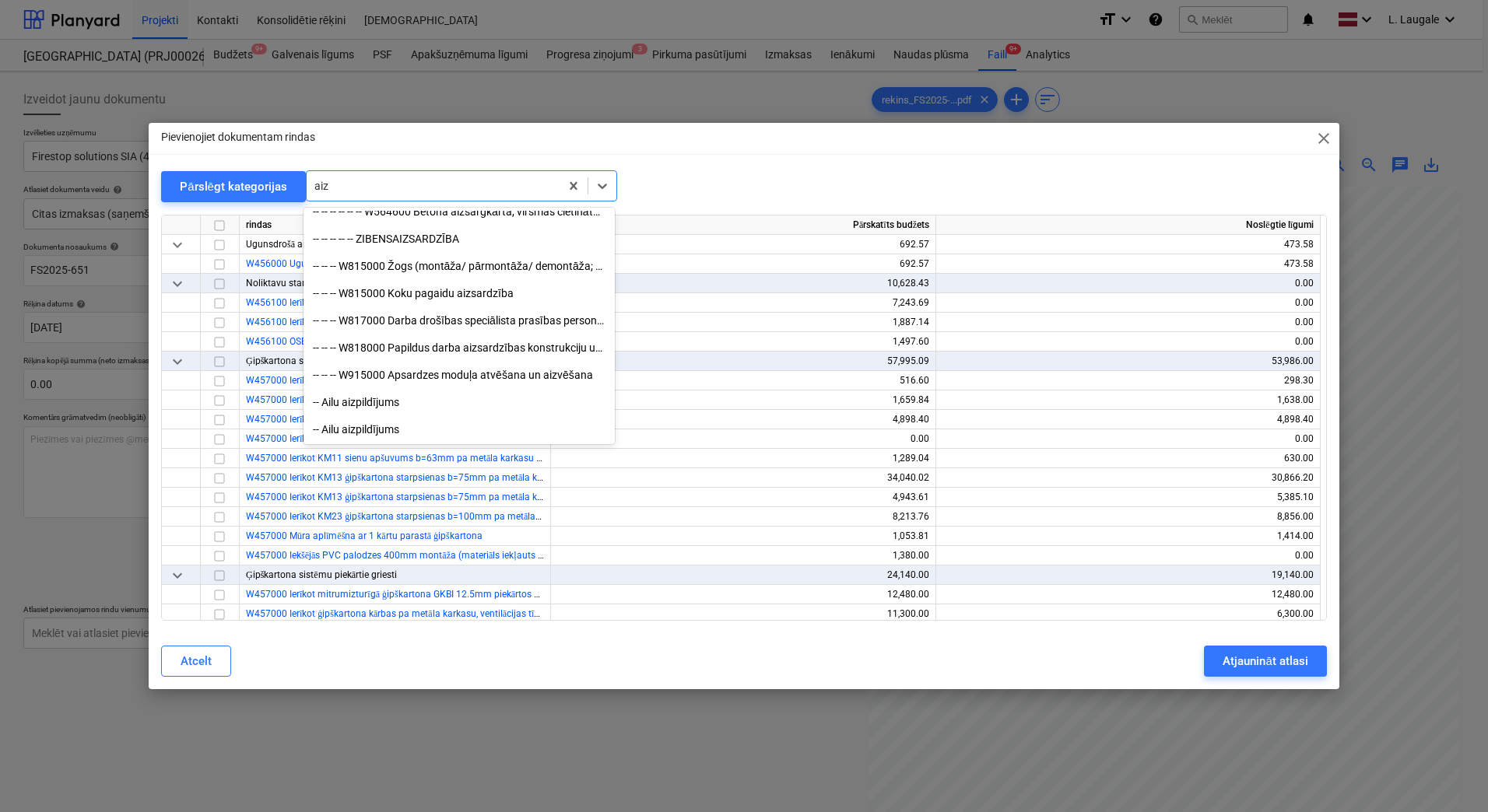
type input "aizd"
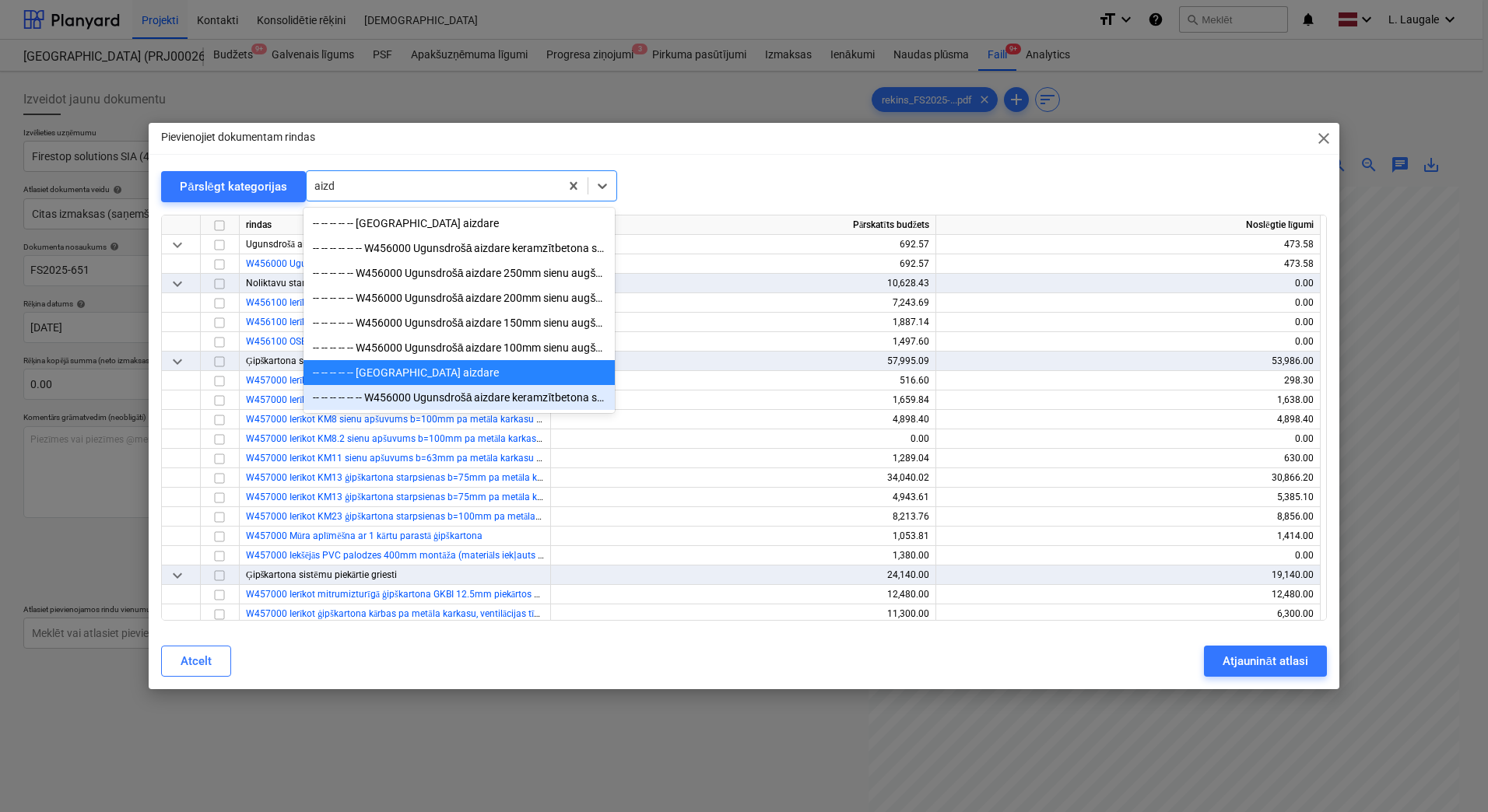
click at [513, 405] on div "-- -- -- -- -- -- W456000 Ugunsdrošā aizdare keramzītbetona sienu augšā pie pār…" at bounding box center [459, 397] width 311 height 25
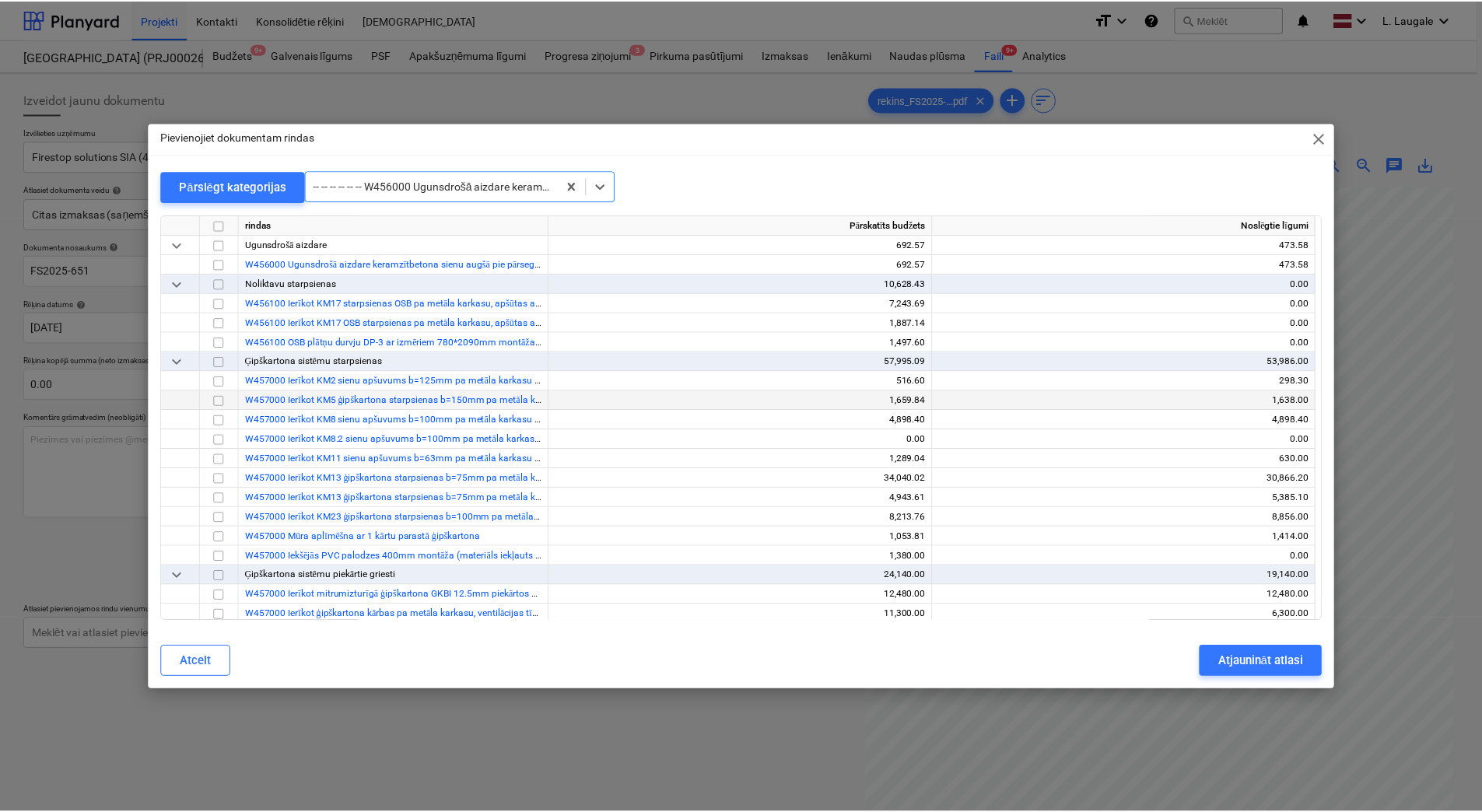
scroll to position [18468, 0]
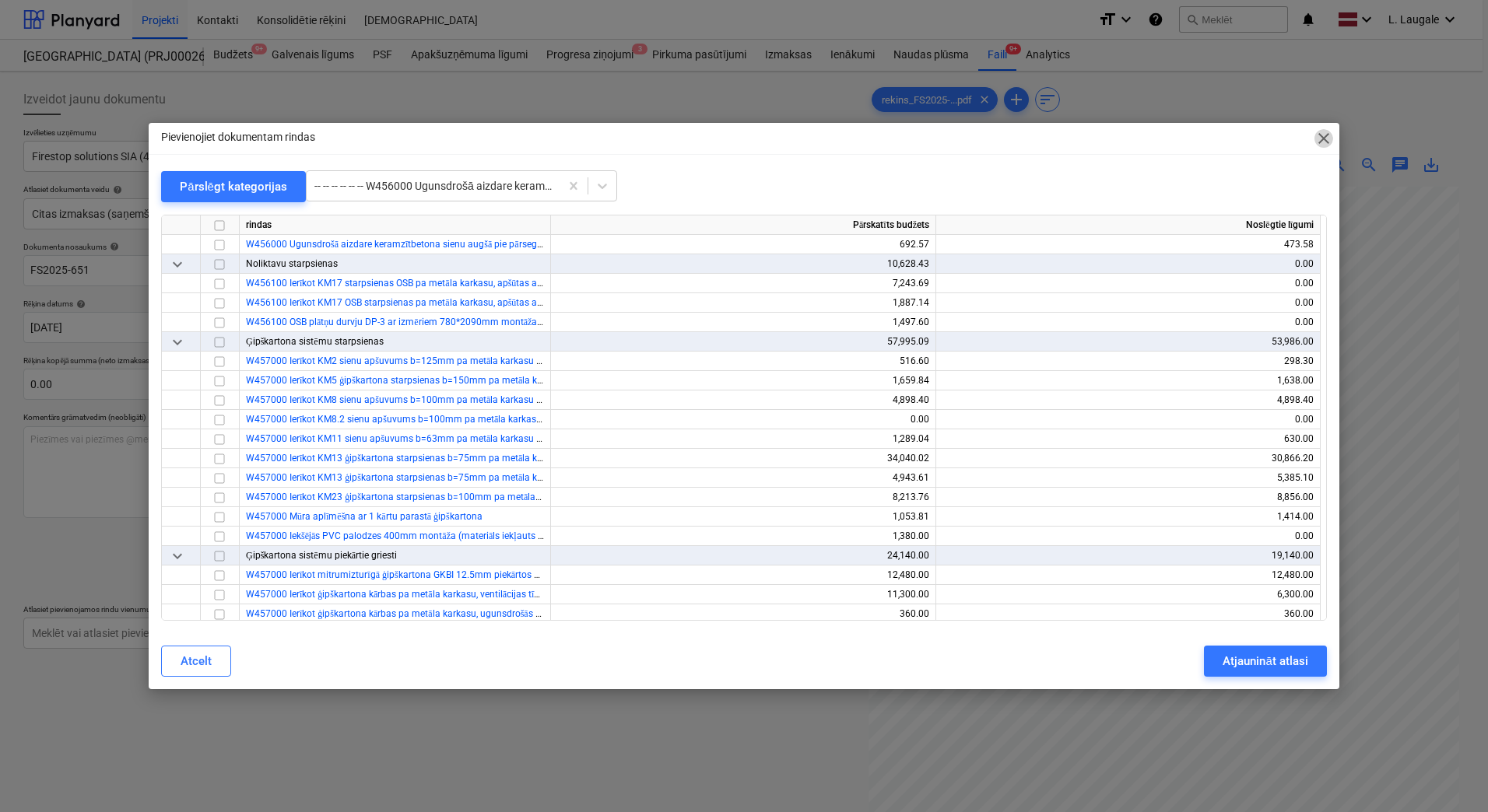
click at [1327, 140] on span "close" at bounding box center [1323, 138] width 19 height 19
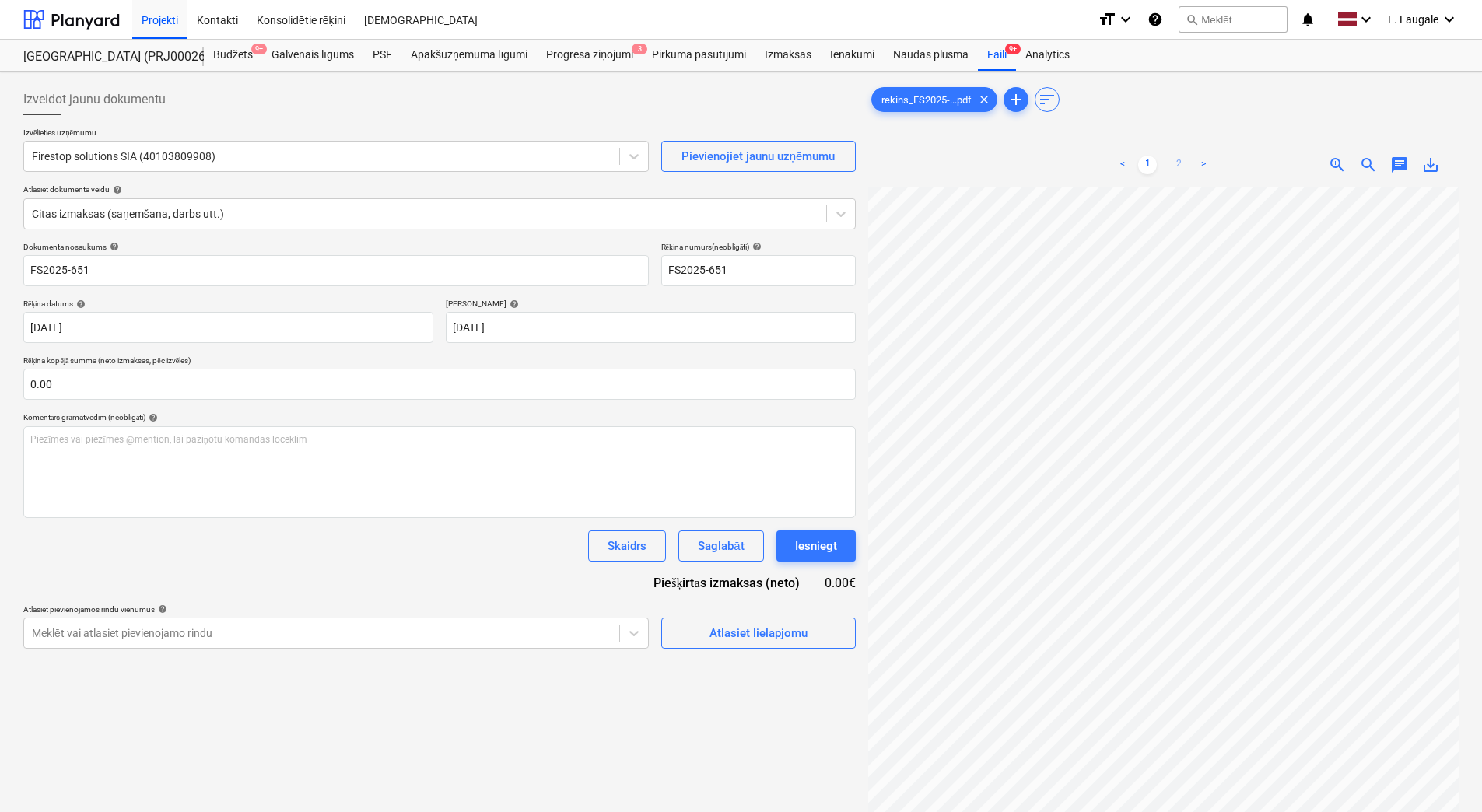
click at [1181, 163] on link "2" at bounding box center [1178, 165] width 19 height 19
click at [1146, 164] on link "1" at bounding box center [1147, 165] width 19 height 19
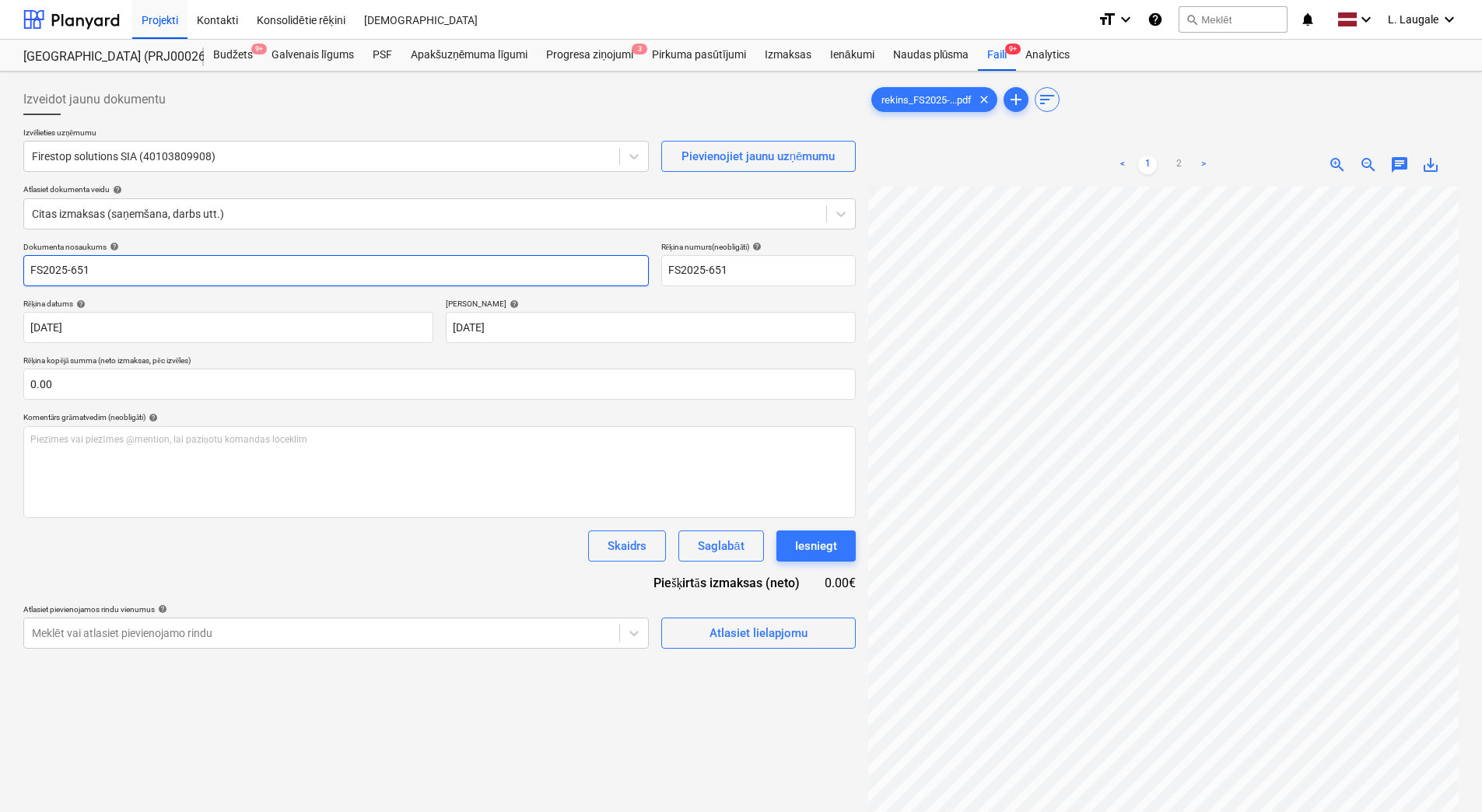
click at [273, 264] on input "FS2025-651" at bounding box center [336, 270] width 626 height 31
type input "FS2025-651"
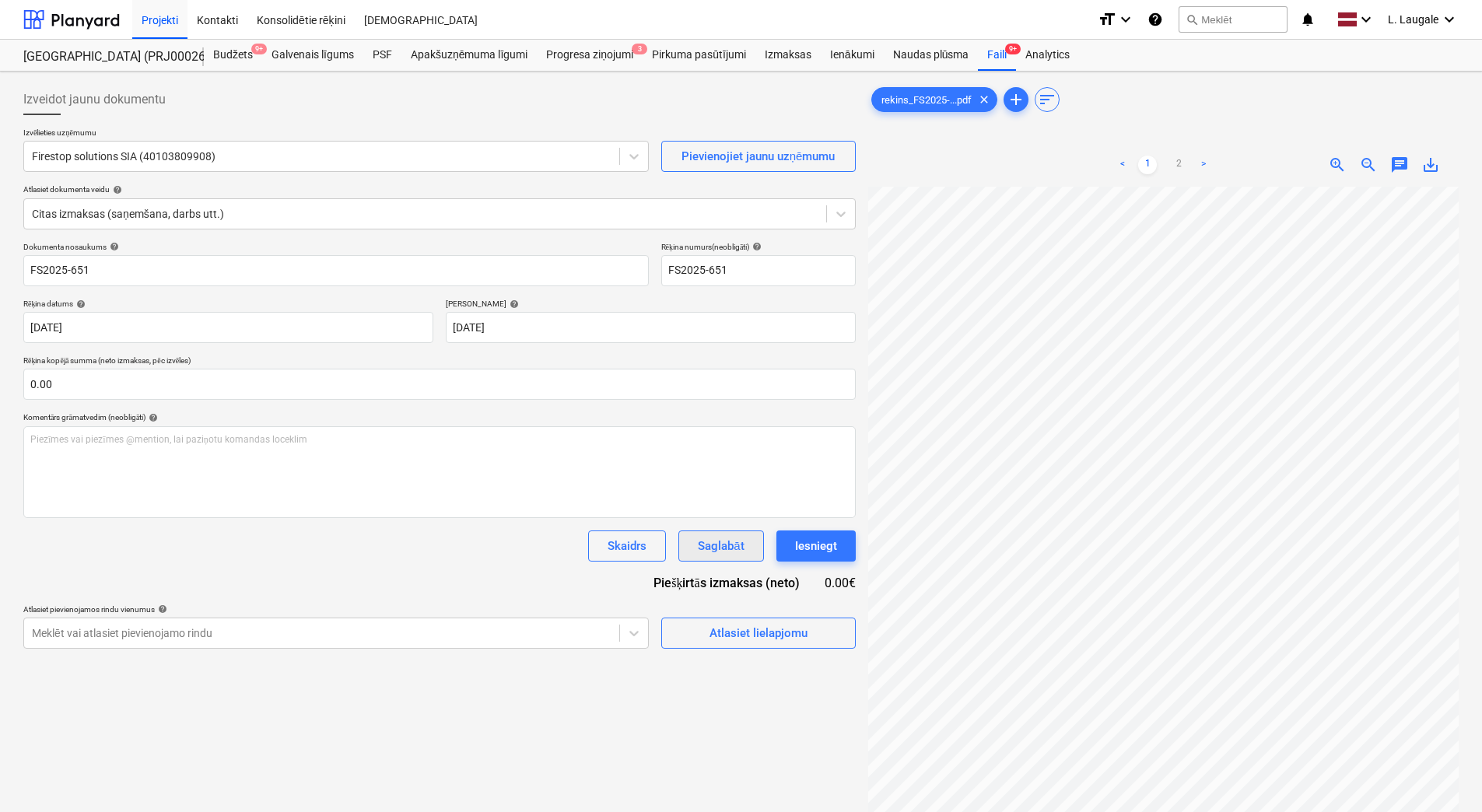
click at [710, 534] on button "Saglabāt" at bounding box center [721, 546] width 85 height 31
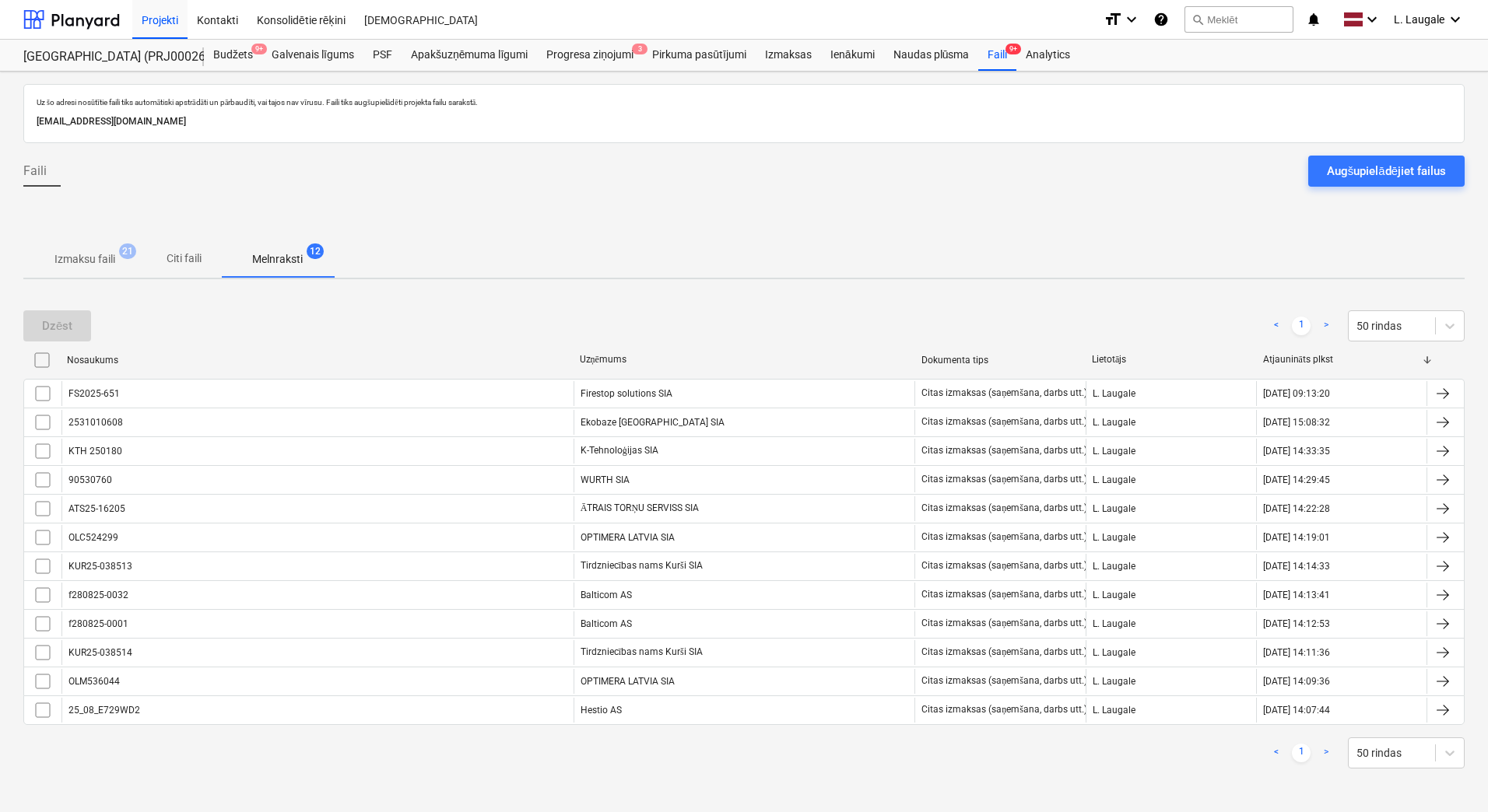
click at [84, 242] on button "Izmaksu faili 21" at bounding box center [85, 259] width 123 height 37
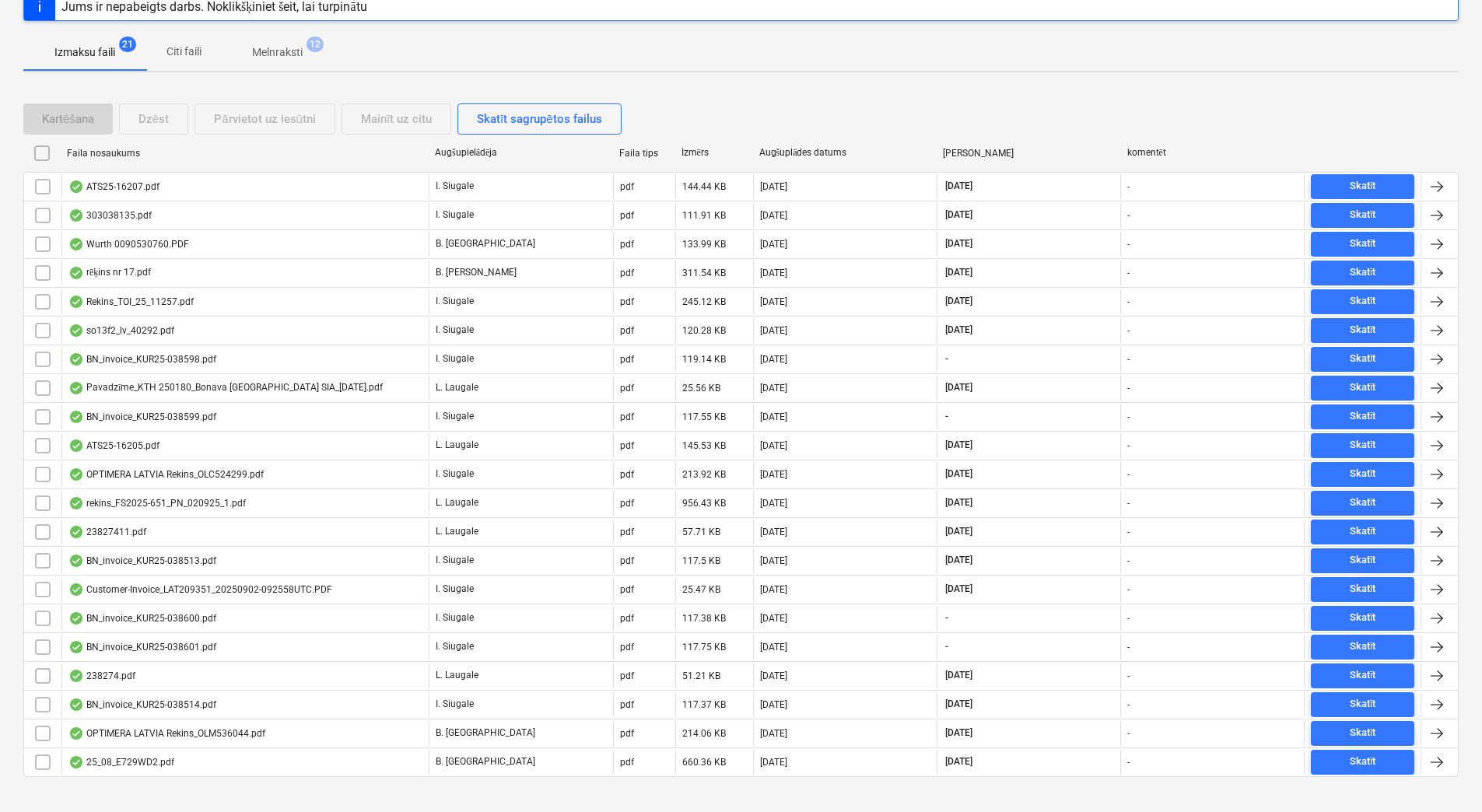
scroll to position [228, 0]
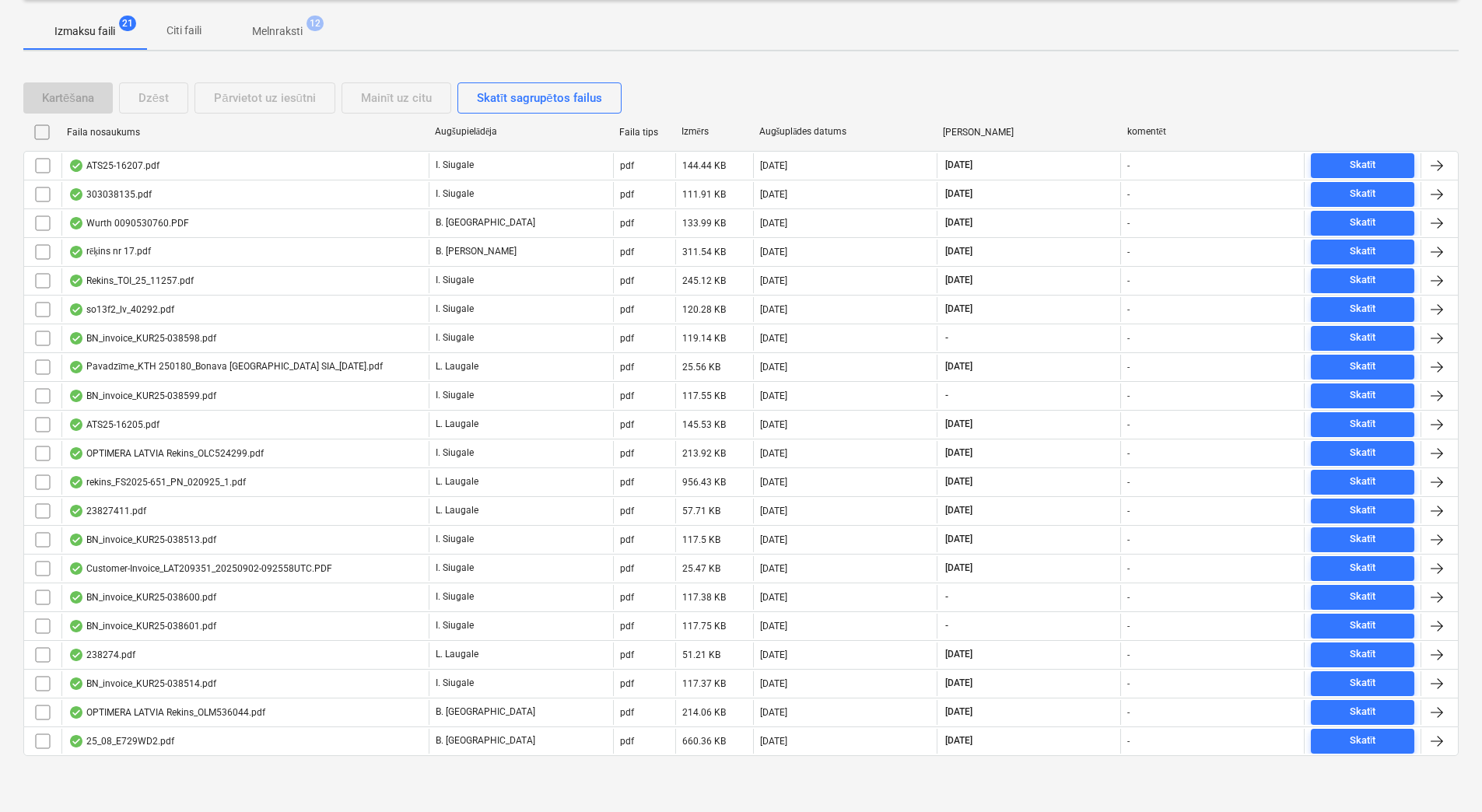
click at [276, 36] on p "Melnraksti" at bounding box center [277, 32] width 51 height 16
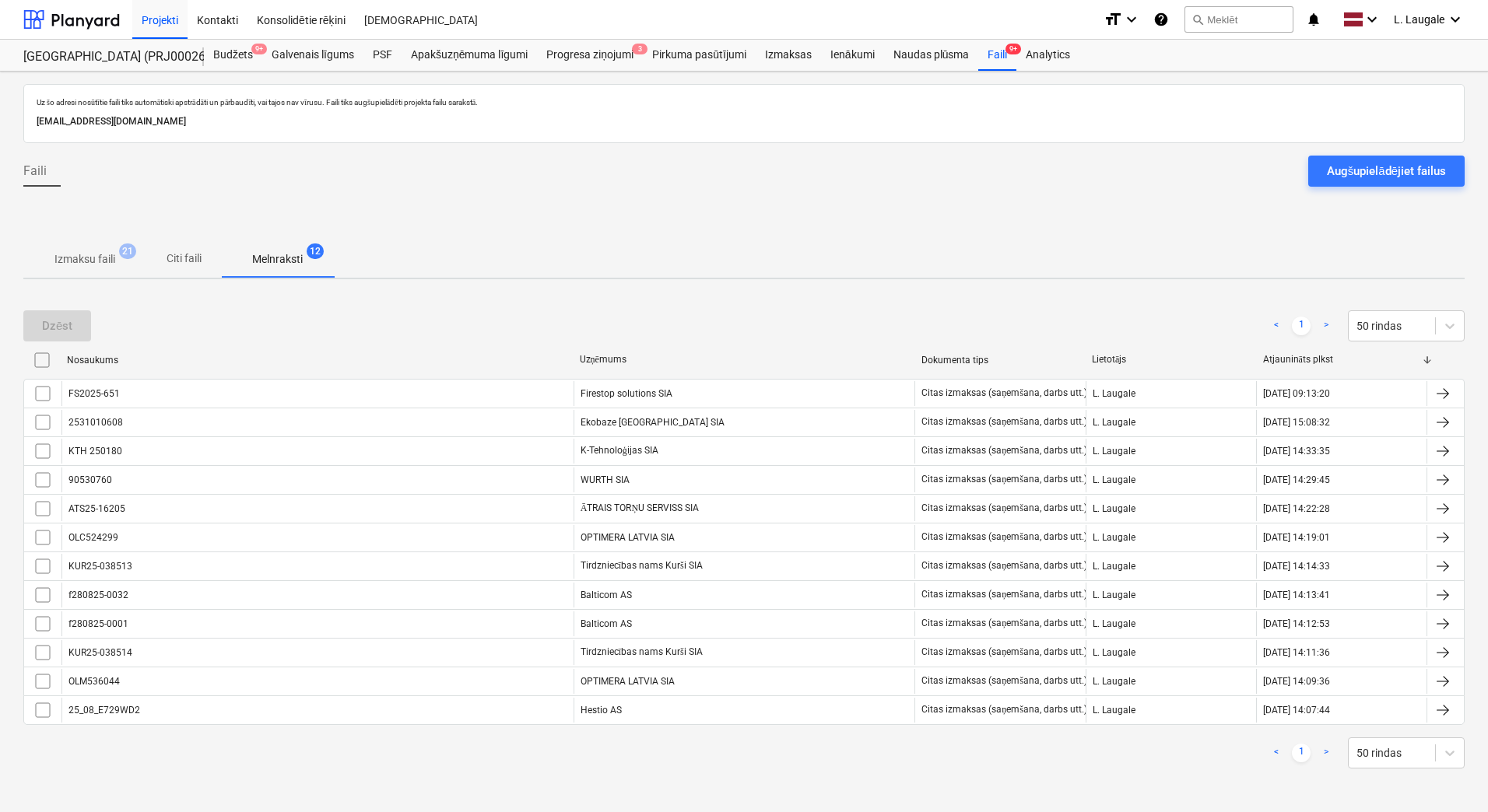
click at [100, 266] on p "Izmaksu faili" at bounding box center [85, 259] width 60 height 16
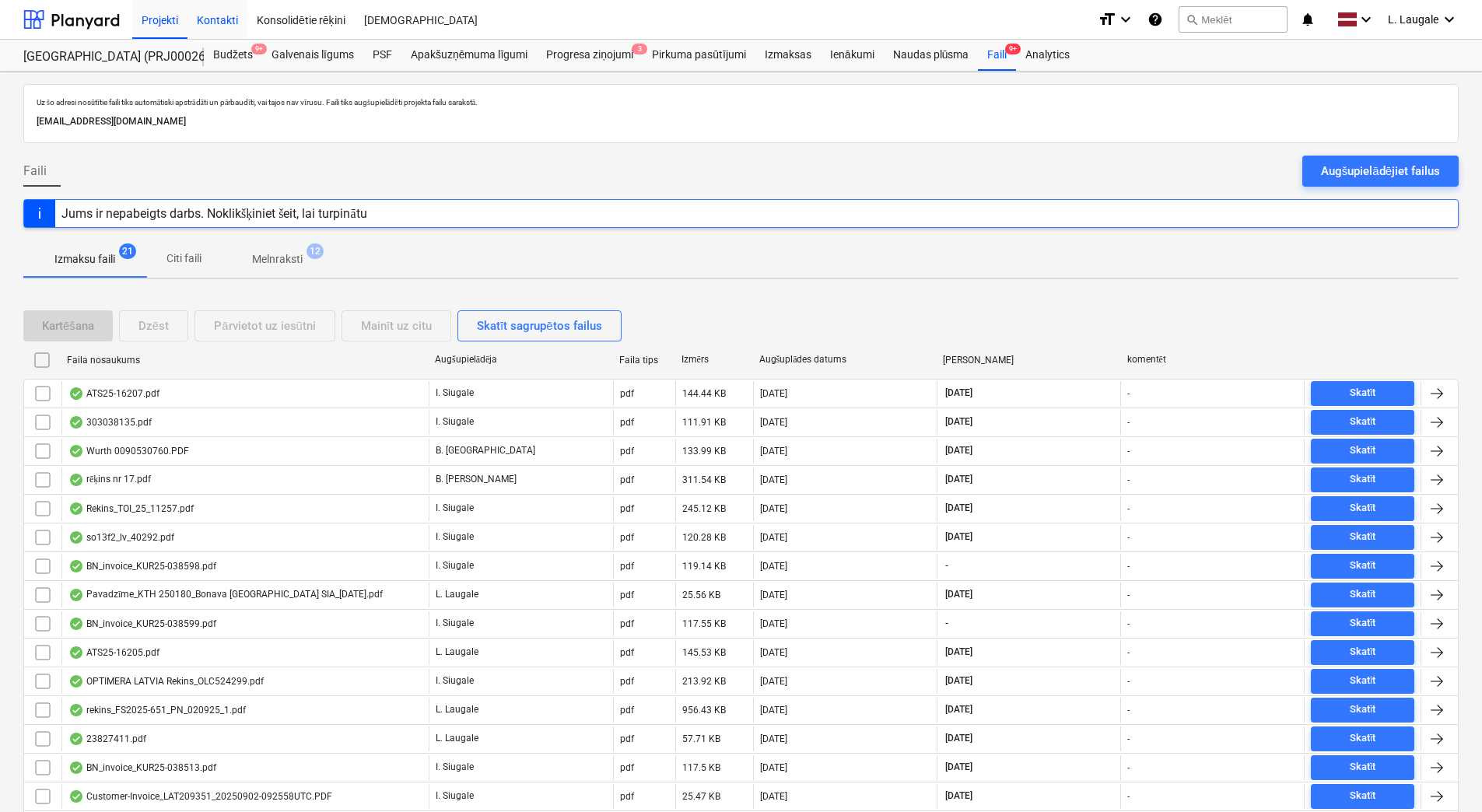
click at [208, 14] on div "Kontakti" at bounding box center [218, 19] width 60 height 40
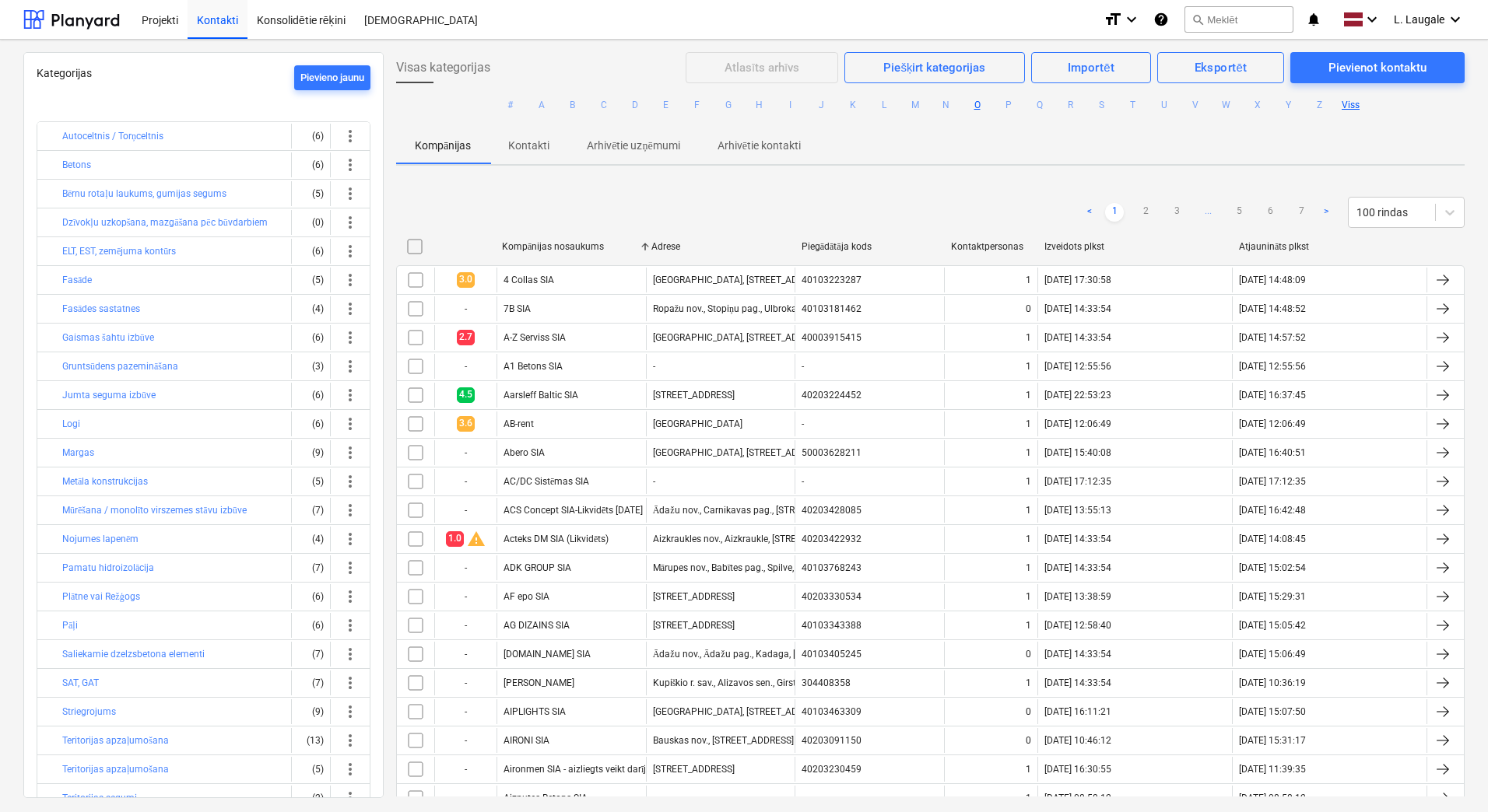
click at [971, 100] on button "O" at bounding box center [977, 104] width 19 height 19
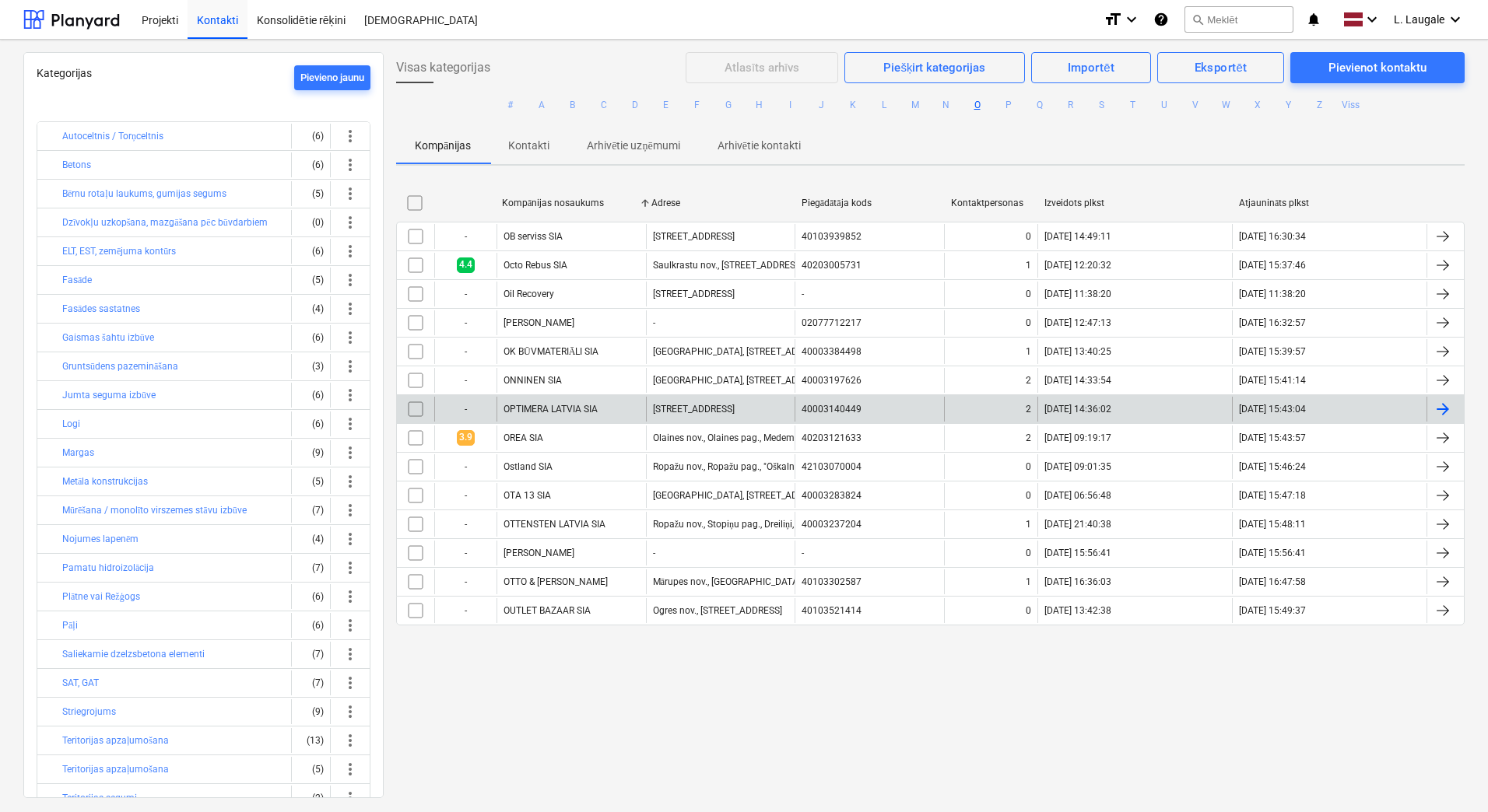
click at [610, 411] on div "OPTIMERA LATVIA SIA" at bounding box center [570, 409] width 149 height 25
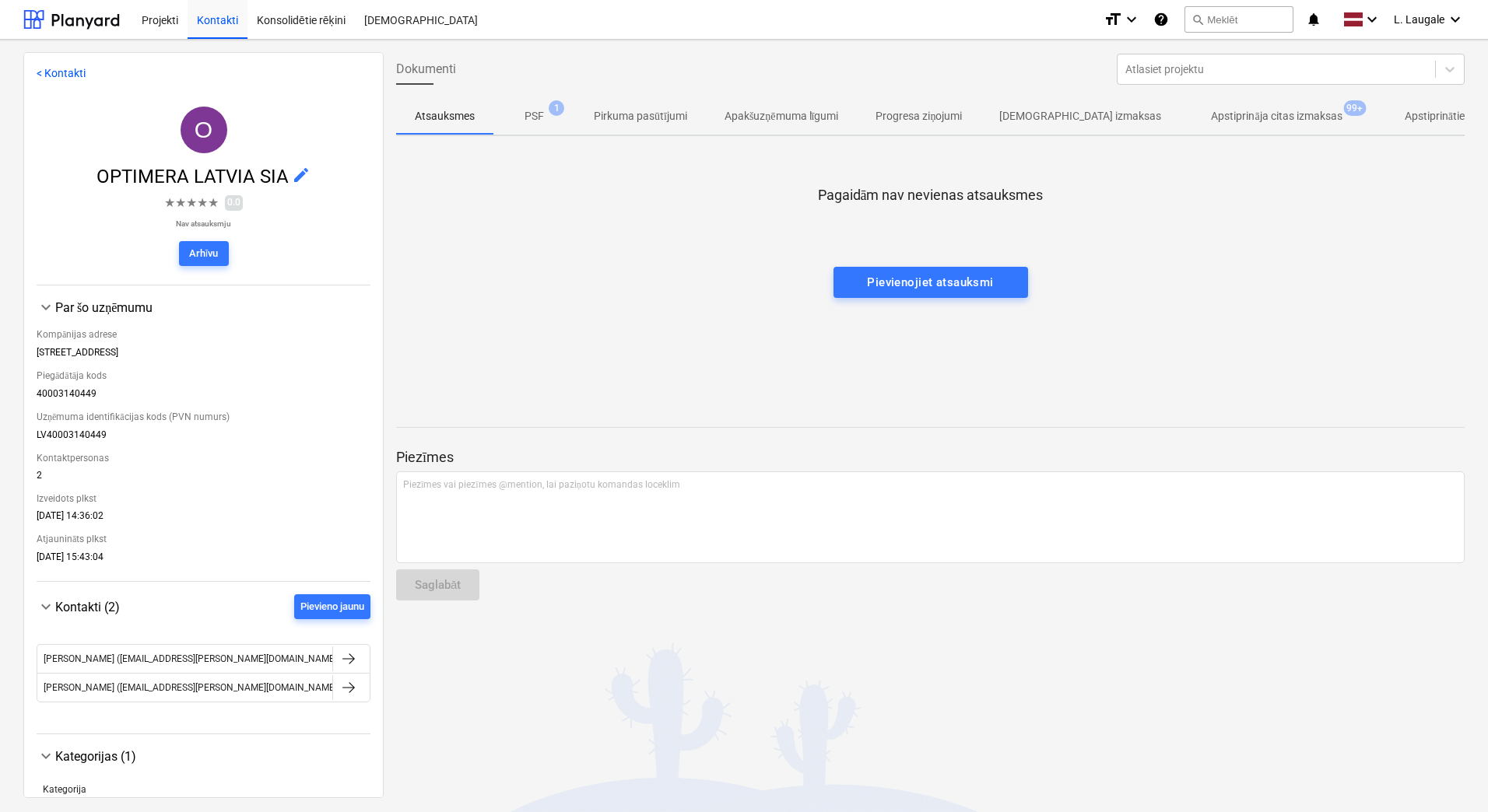
click at [1228, 128] on span "Apstiprināja citas izmaksas 99+" at bounding box center [1275, 116] width 193 height 28
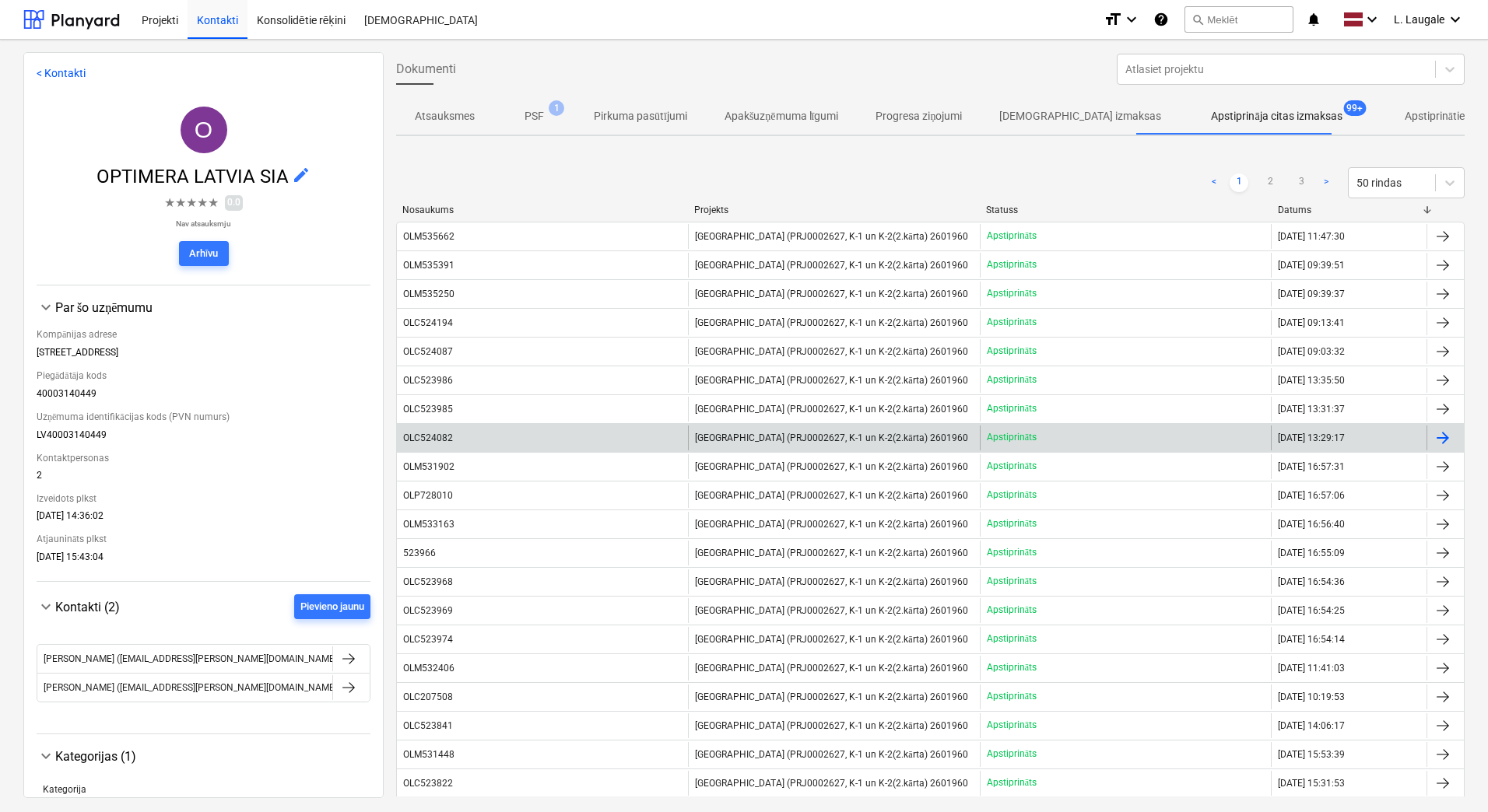
click at [542, 441] on div "OLC524082" at bounding box center [542, 437] width 291 height 25
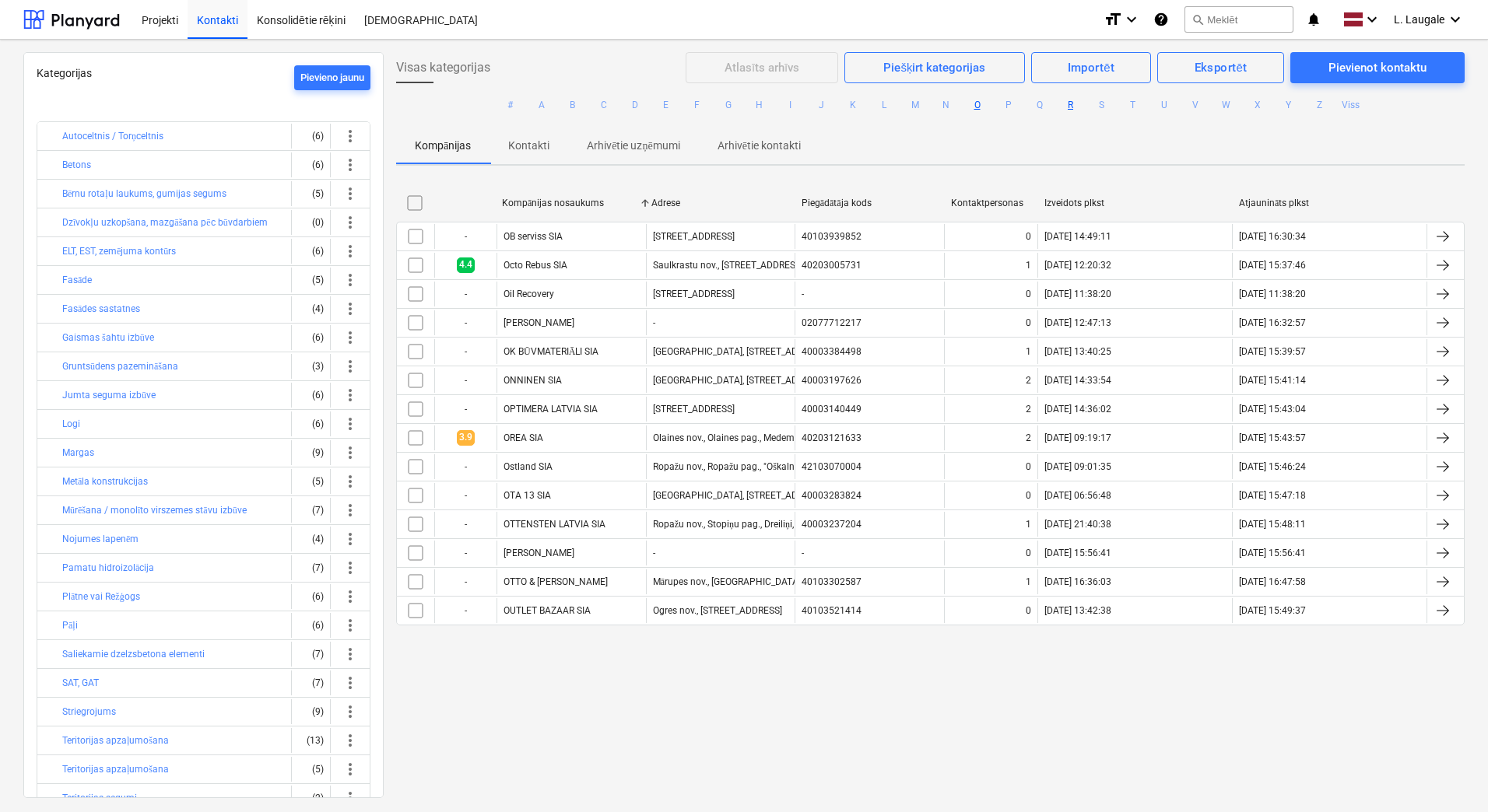
click at [1061, 101] on button "R" at bounding box center [1070, 104] width 19 height 19
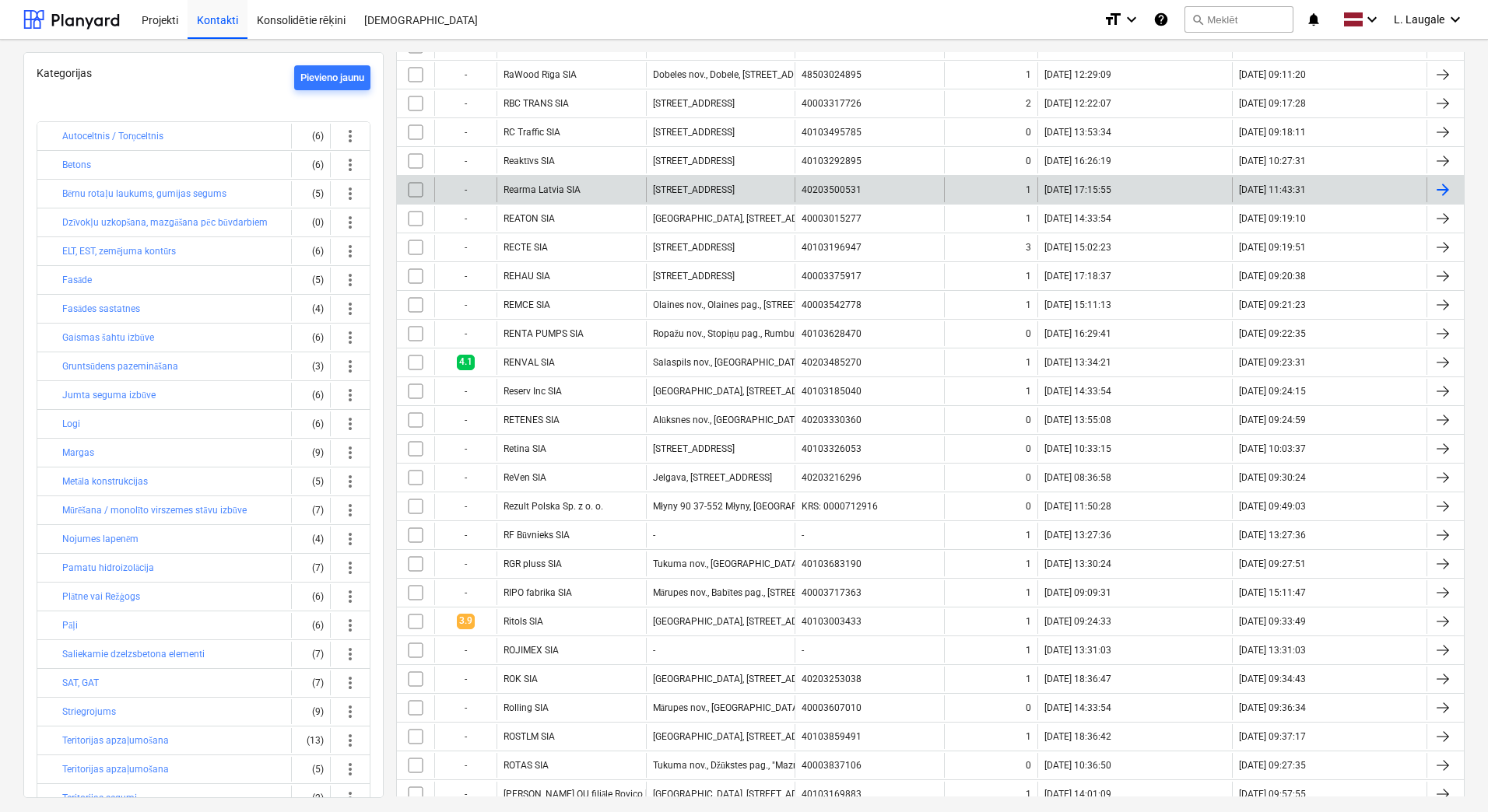
scroll to position [778, 0]
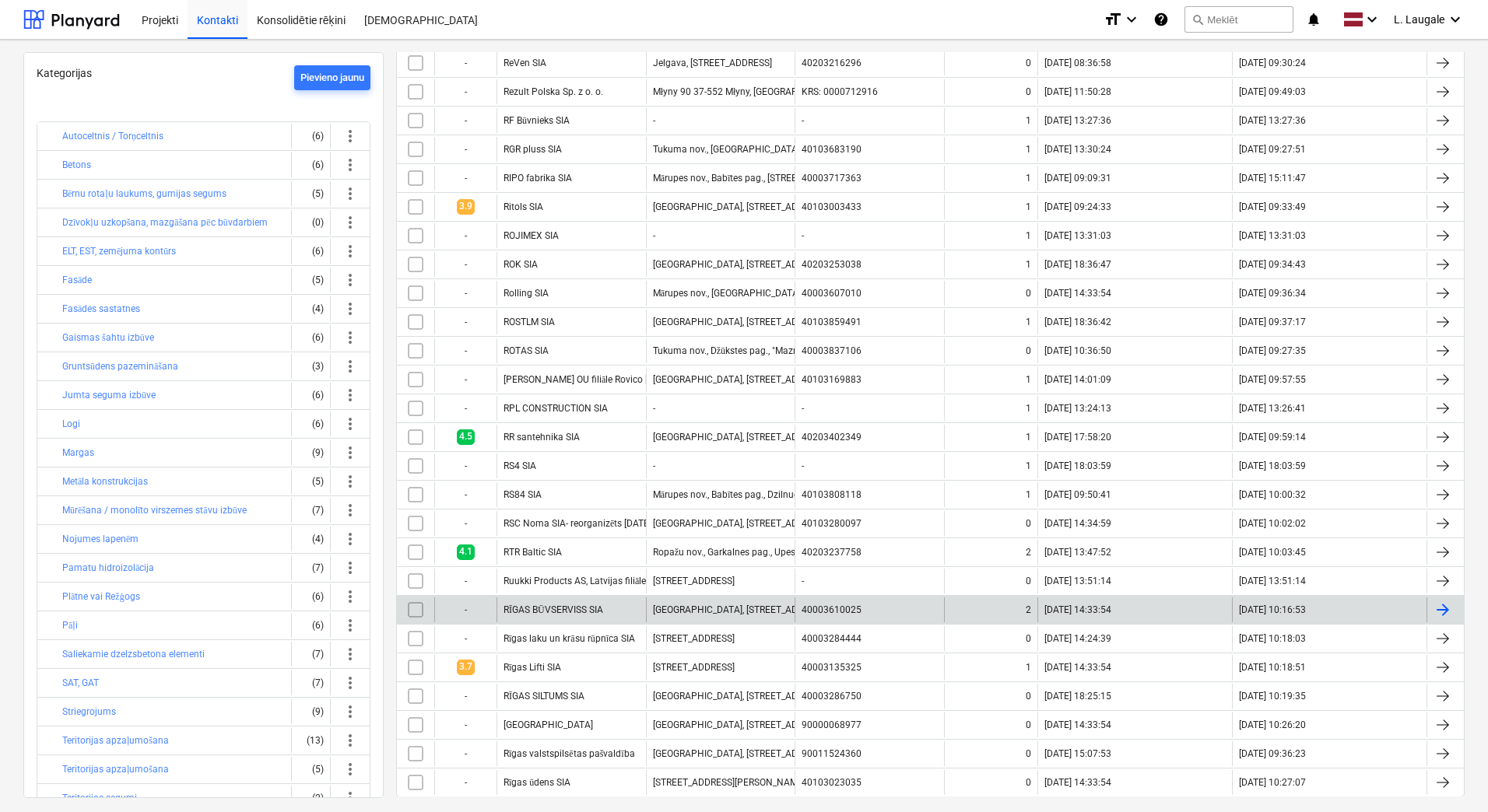
click at [641, 603] on div "RĪGAS BŪVSERVISS SIA" at bounding box center [570, 609] width 149 height 25
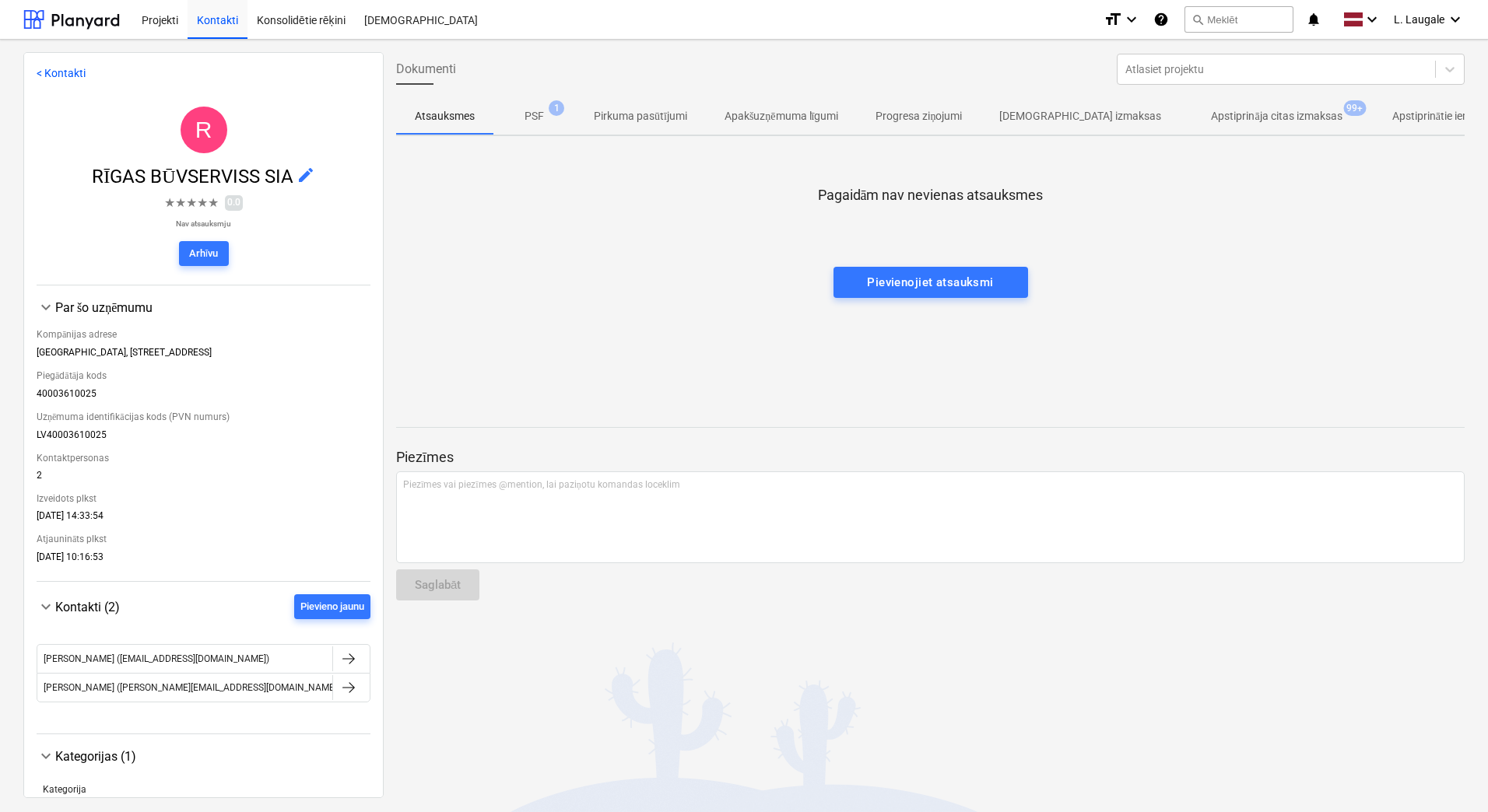
click at [1211, 121] on p "Apstiprināja citas izmaksas" at bounding box center [1276, 116] width 130 height 16
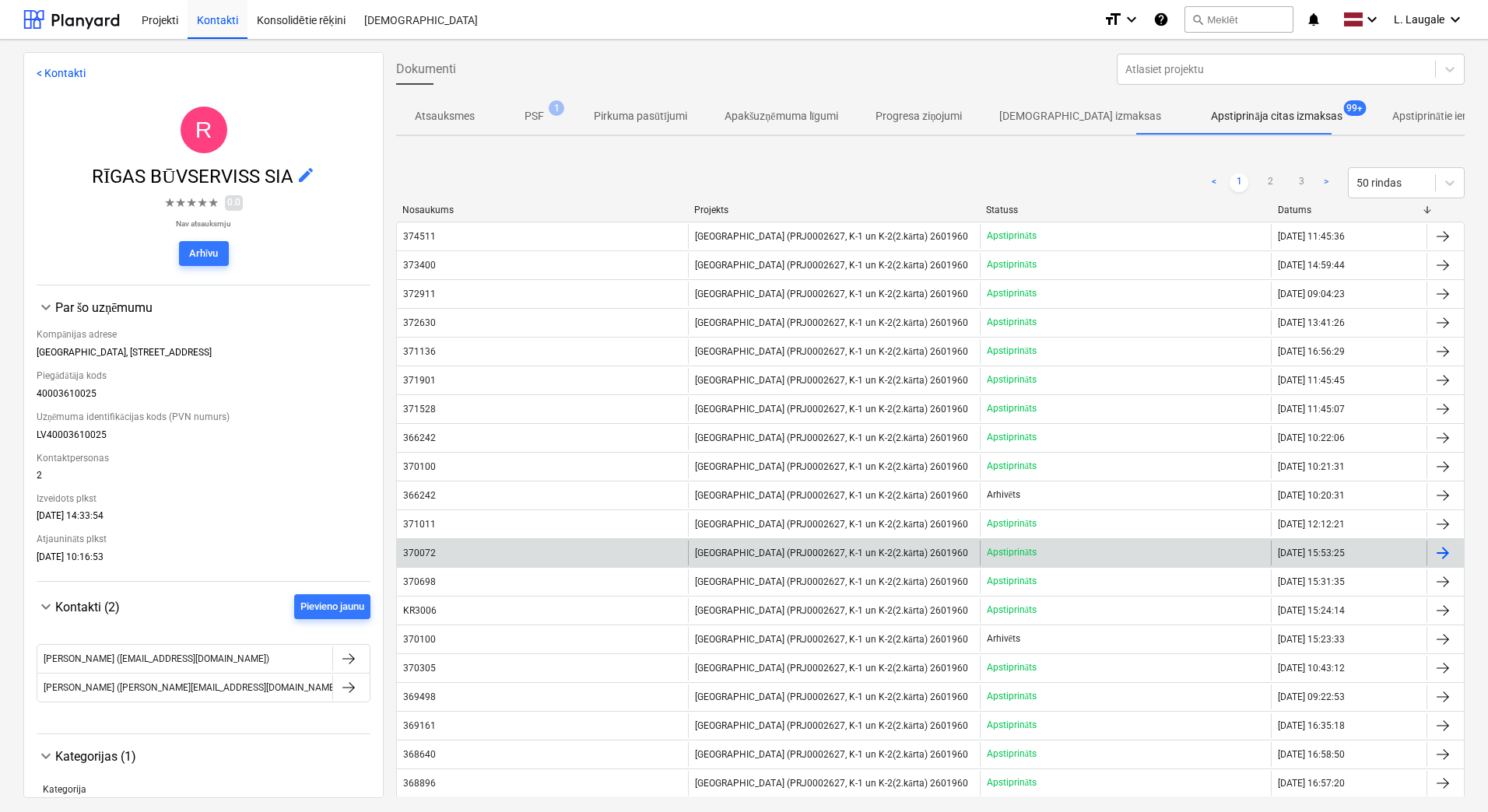
click at [580, 551] on div "370072" at bounding box center [542, 553] width 291 height 25
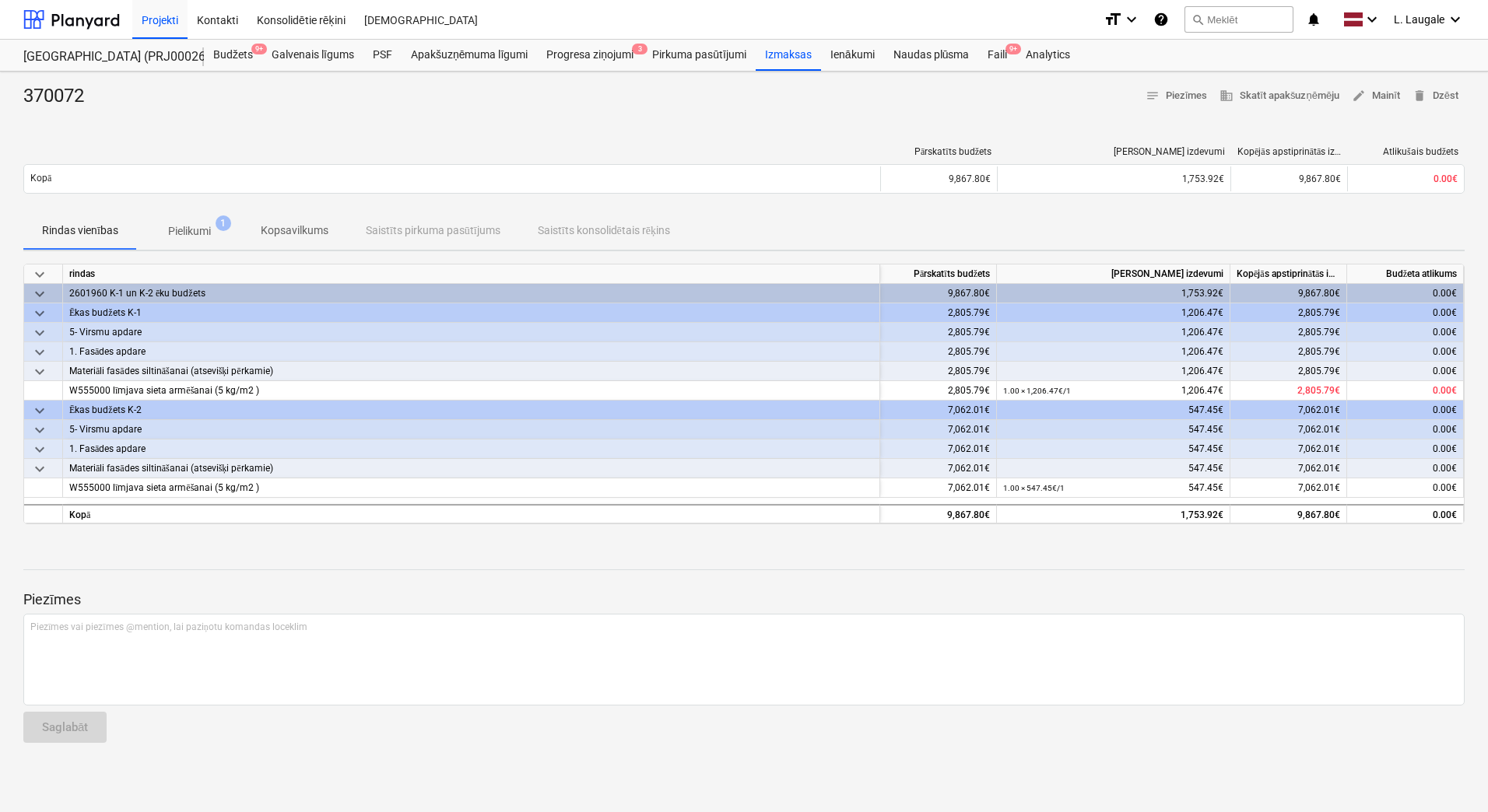
click at [196, 233] on p "Pielikumi" at bounding box center [189, 231] width 43 height 16
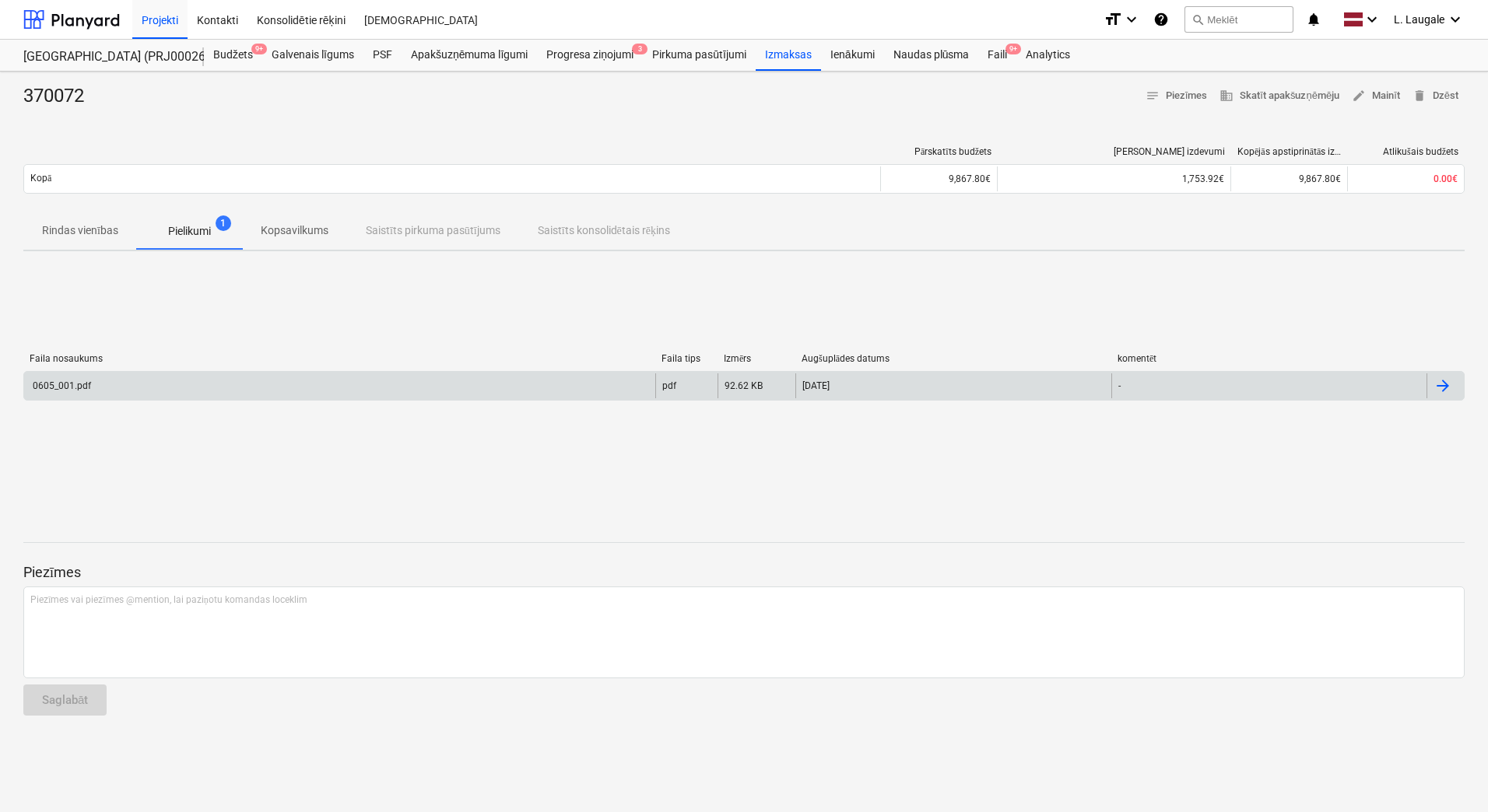
click at [209, 380] on div "0605_001.pdf" at bounding box center [340, 385] width 631 height 25
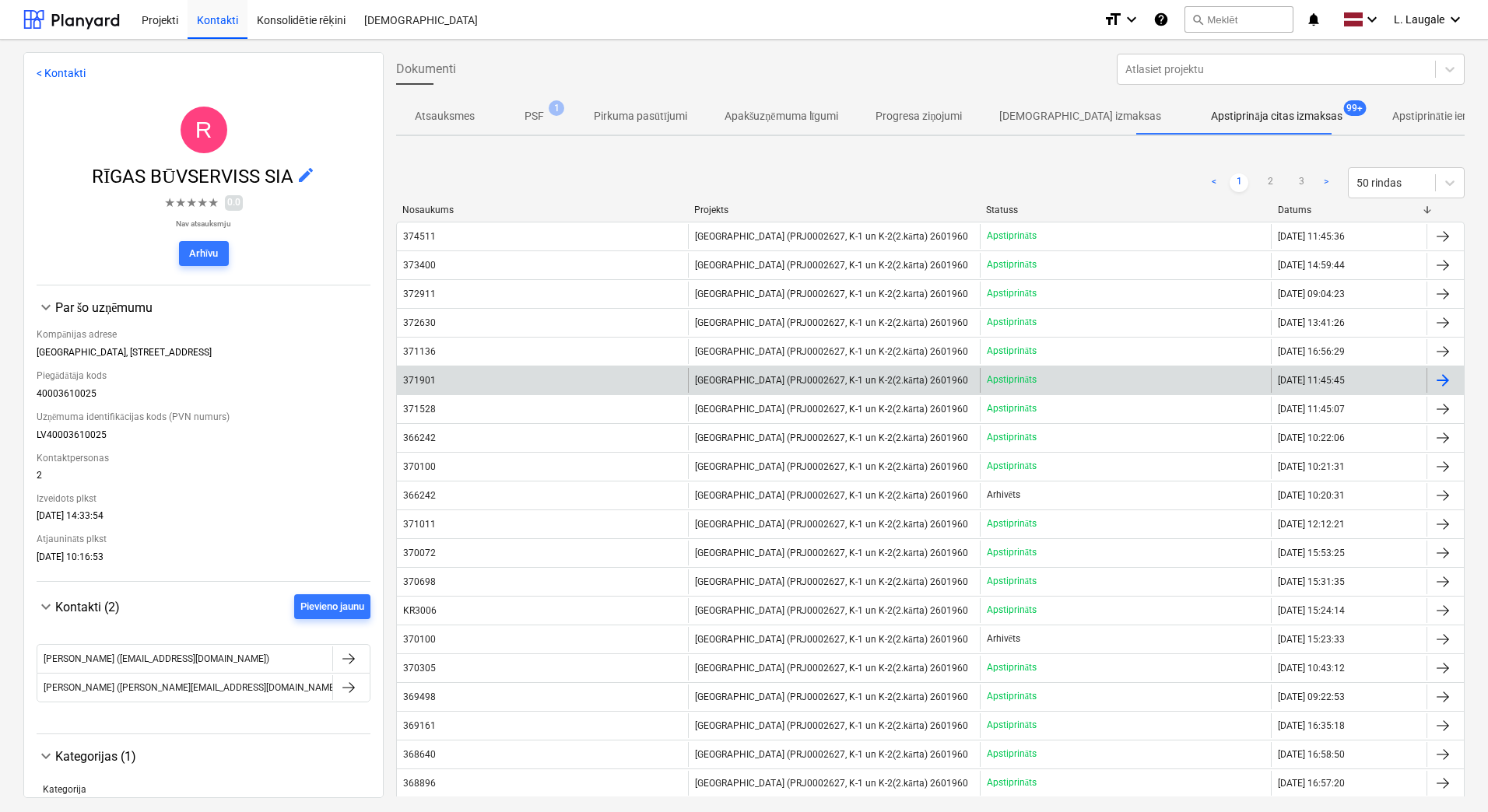
click at [508, 384] on div "371901" at bounding box center [542, 380] width 291 height 25
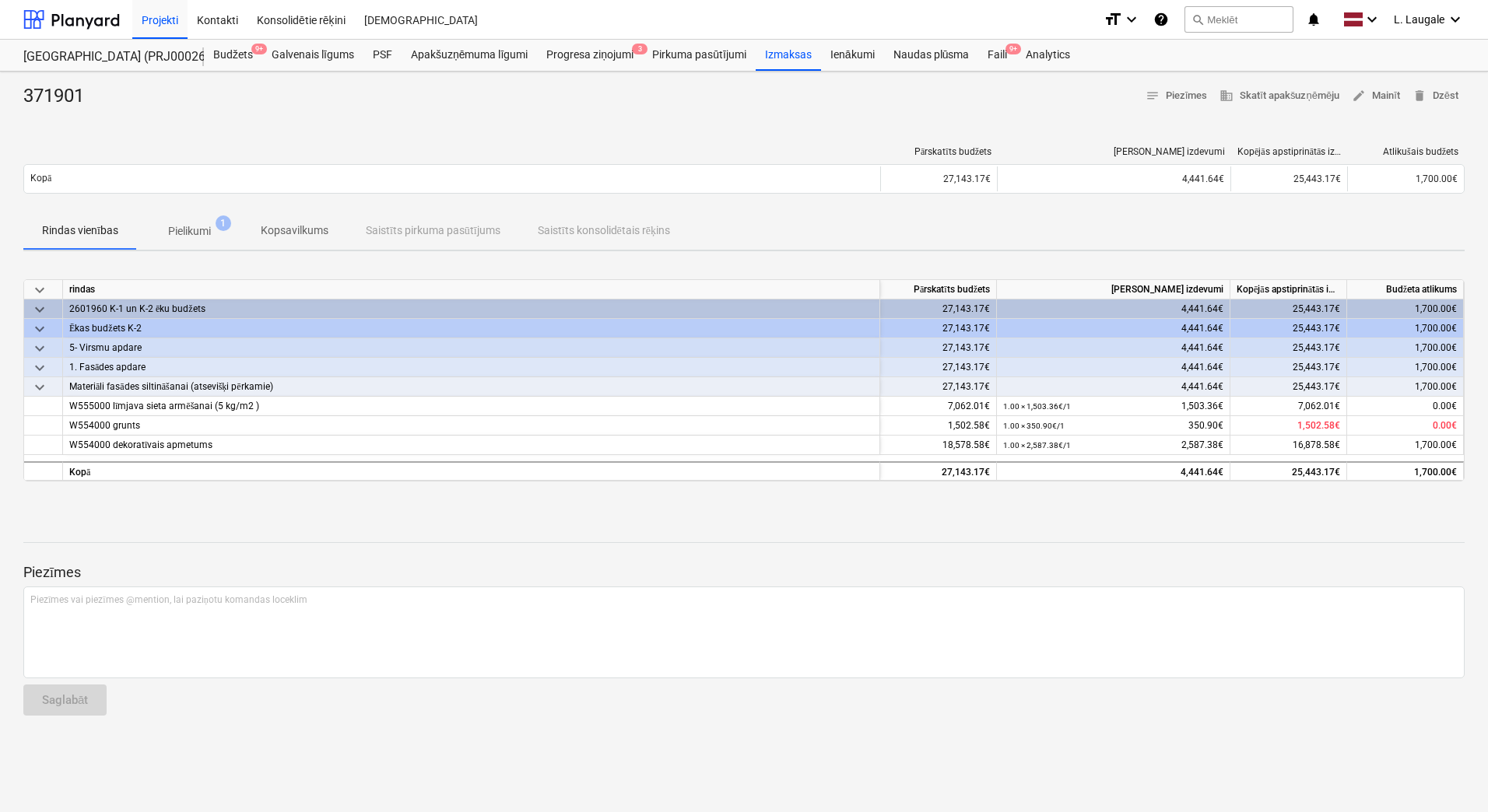
click at [203, 225] on p "Pielikumi" at bounding box center [189, 231] width 43 height 16
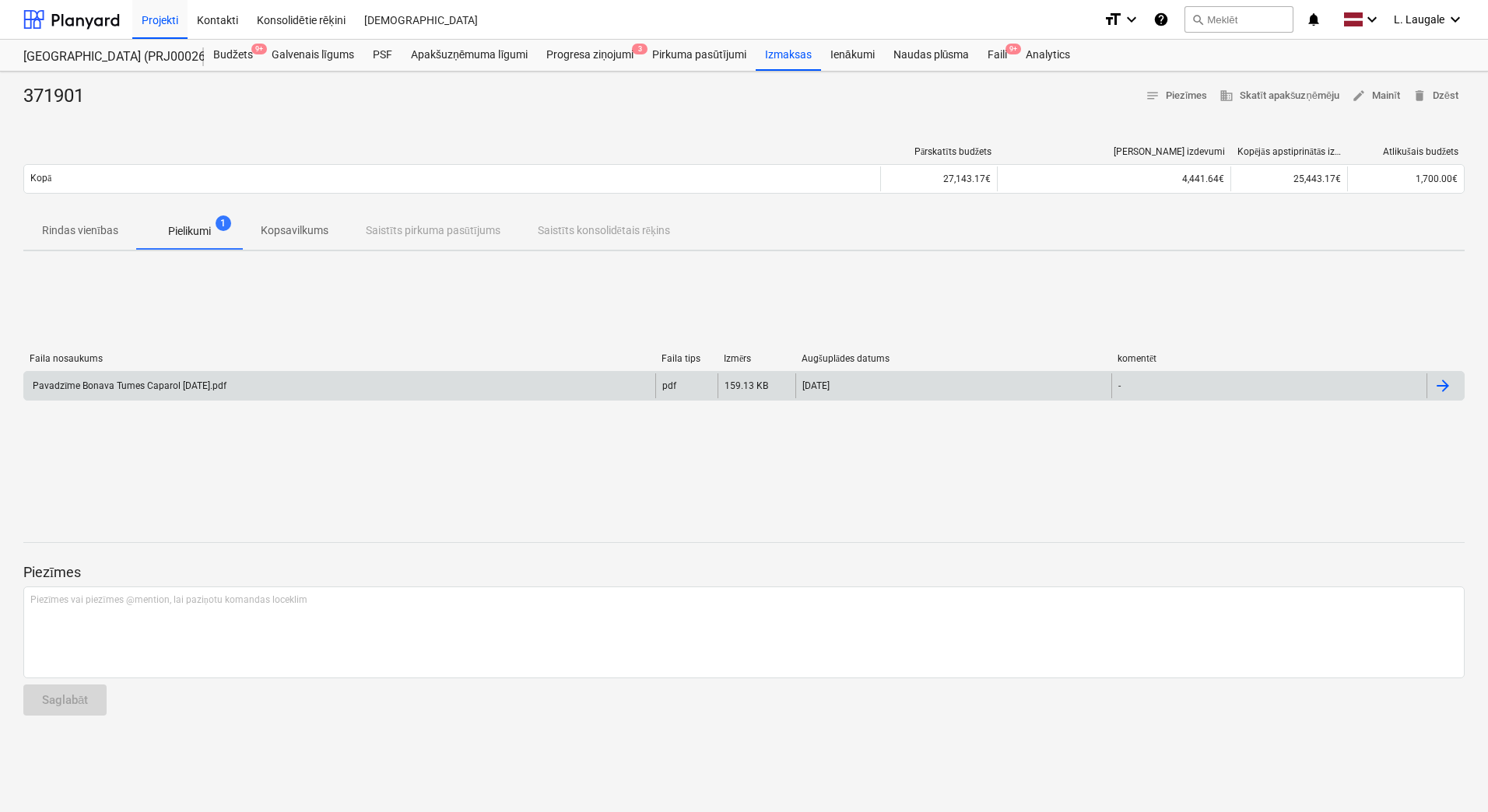
click at [210, 381] on div "Pavadzīme Bonava Tumes Caparol [DATE].pdf" at bounding box center [128, 386] width 196 height 11
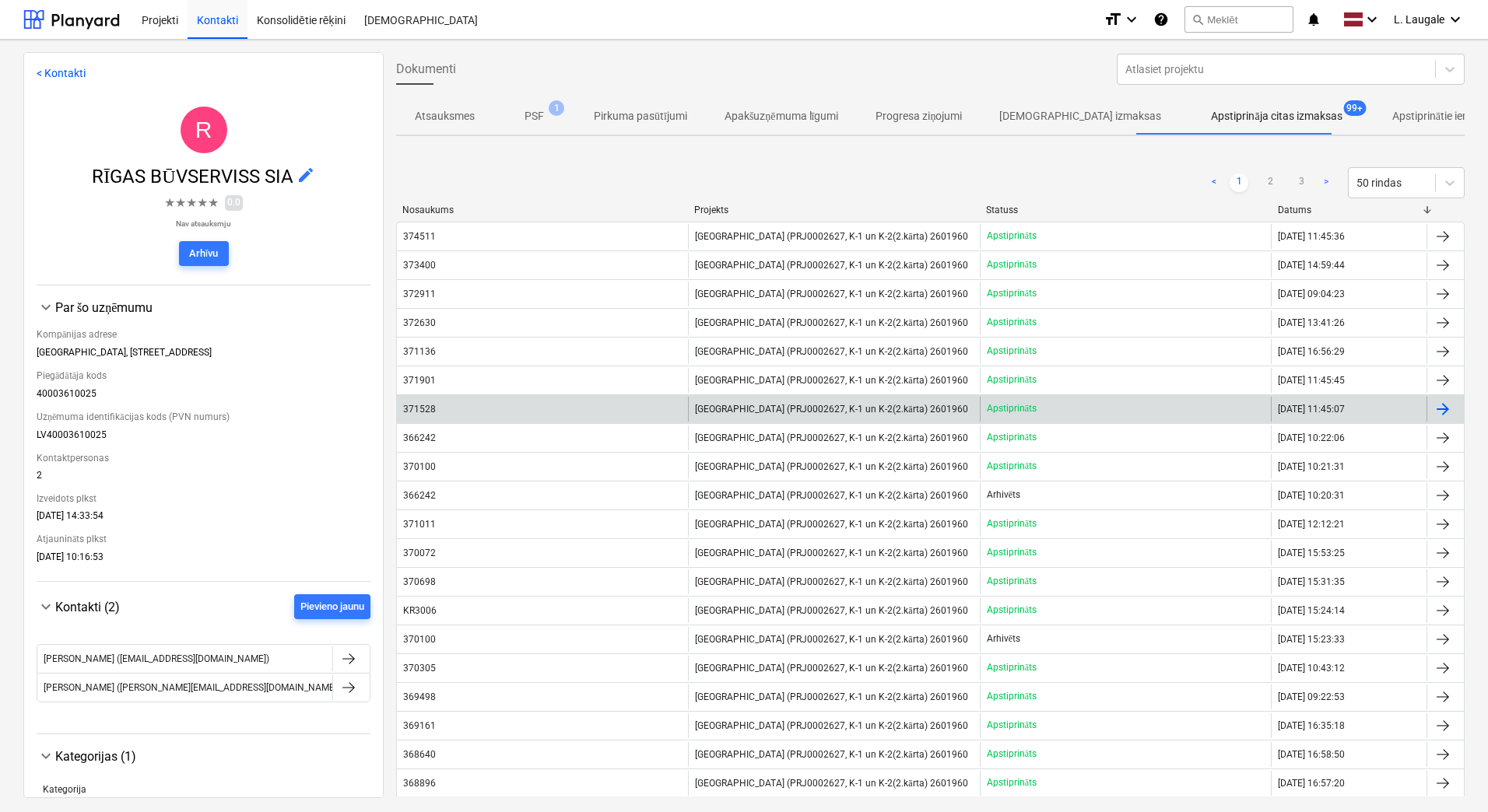
click at [610, 410] on div "371528" at bounding box center [542, 409] width 291 height 25
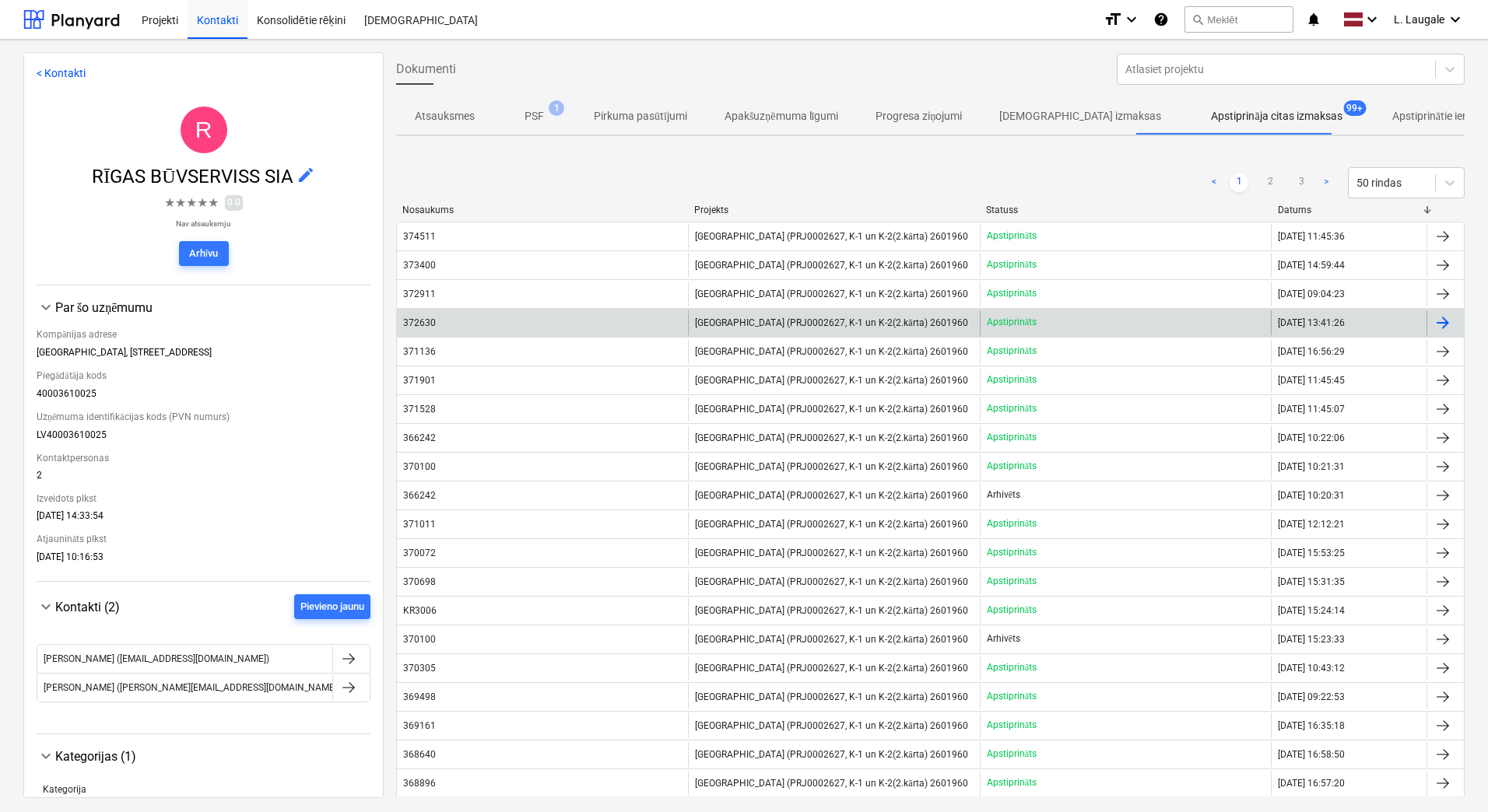
click at [524, 325] on div "372630" at bounding box center [542, 323] width 291 height 25
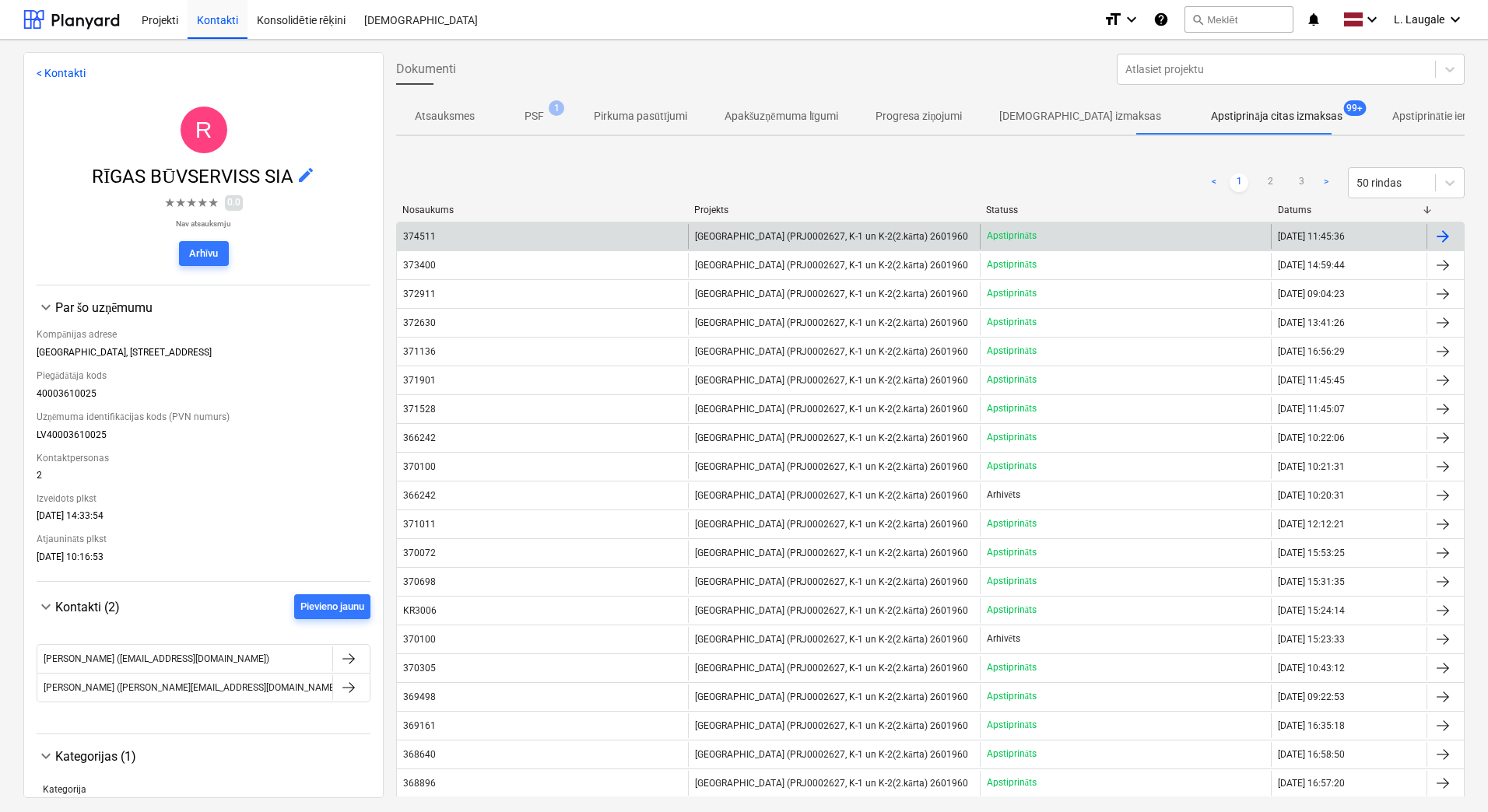
click at [584, 234] on div "374511" at bounding box center [542, 236] width 291 height 25
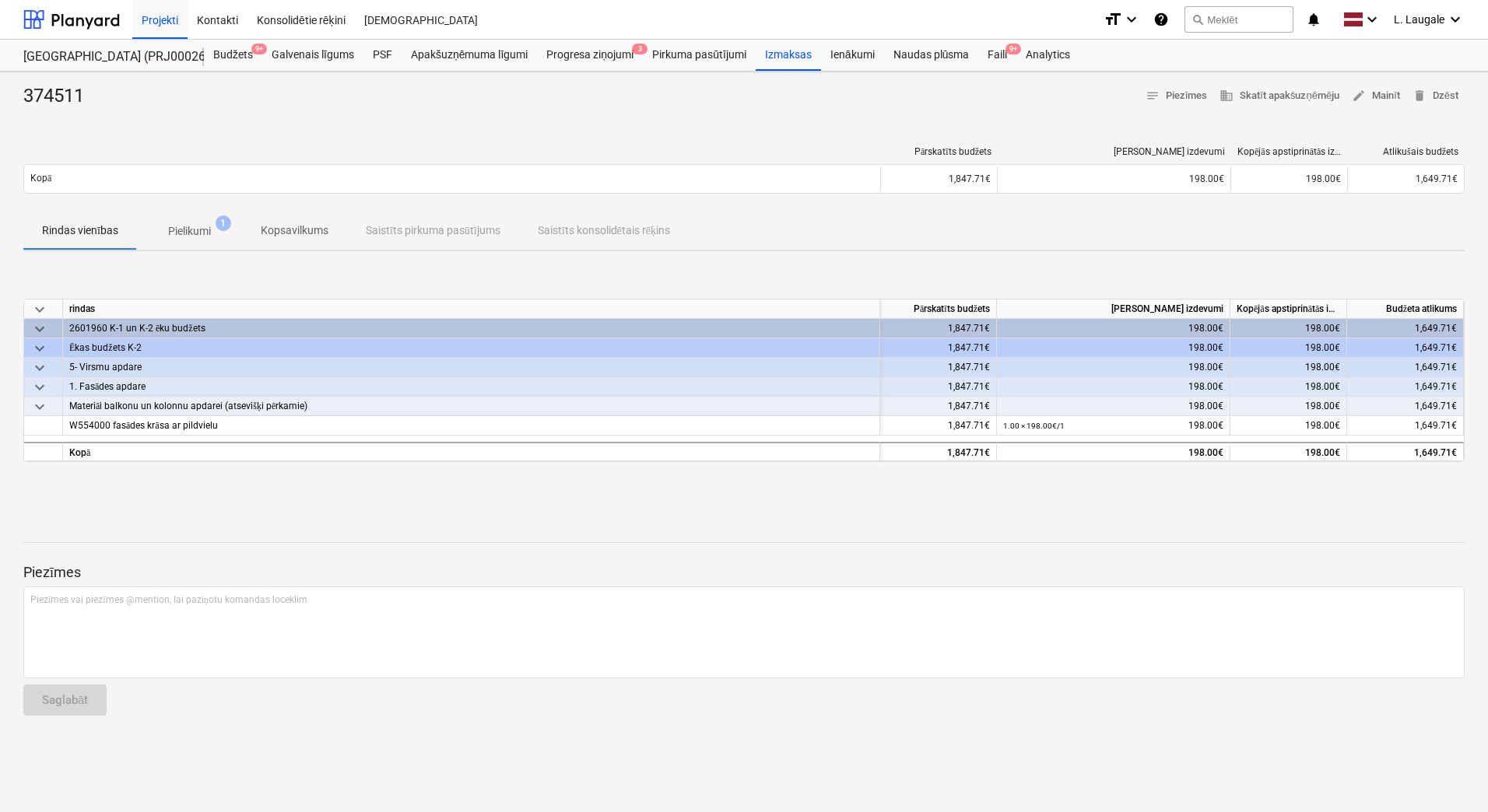
click at [175, 231] on p "Pielikumi" at bounding box center [189, 231] width 43 height 16
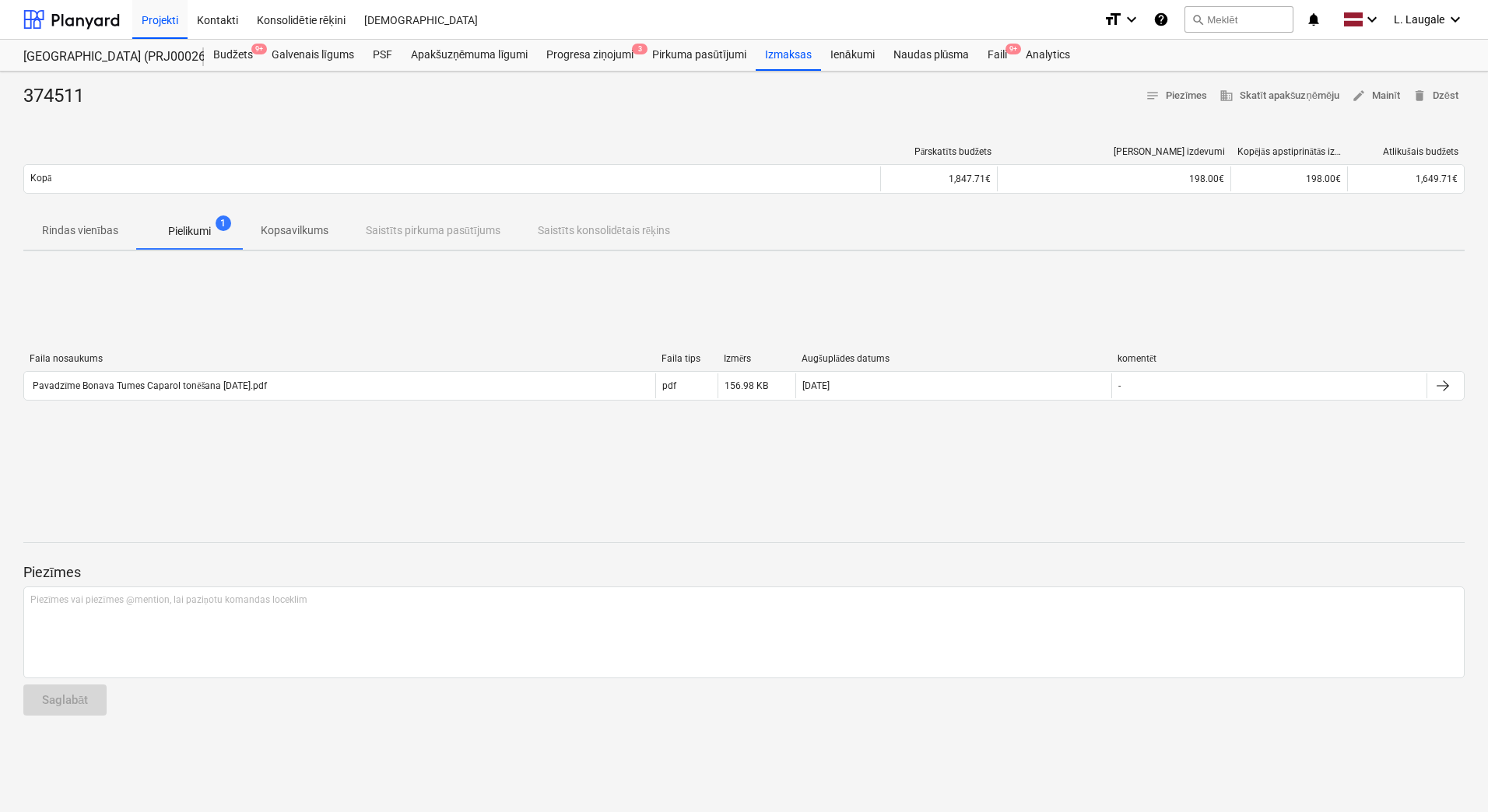
click at [227, 400] on div "Faila nosaukums Faila tips Izmērs Augšuplādes datums komentēt Pavadzīme Bonava …" at bounding box center [744, 380] width 1441 height 54
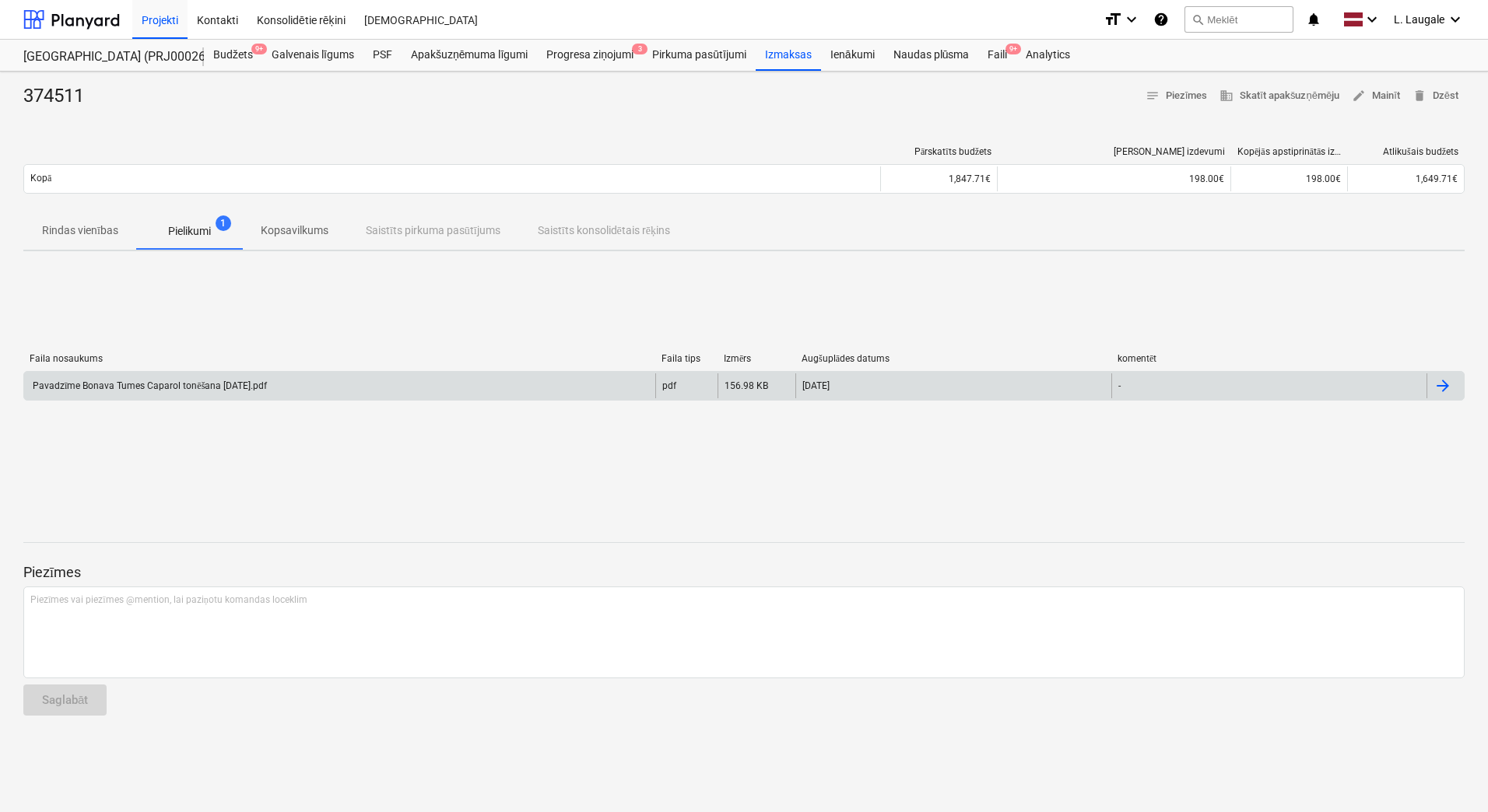
click at [227, 387] on div "Pavadzīme Bonava Tumes Caparol tonēšana [DATE].pdf" at bounding box center [148, 386] width 236 height 11
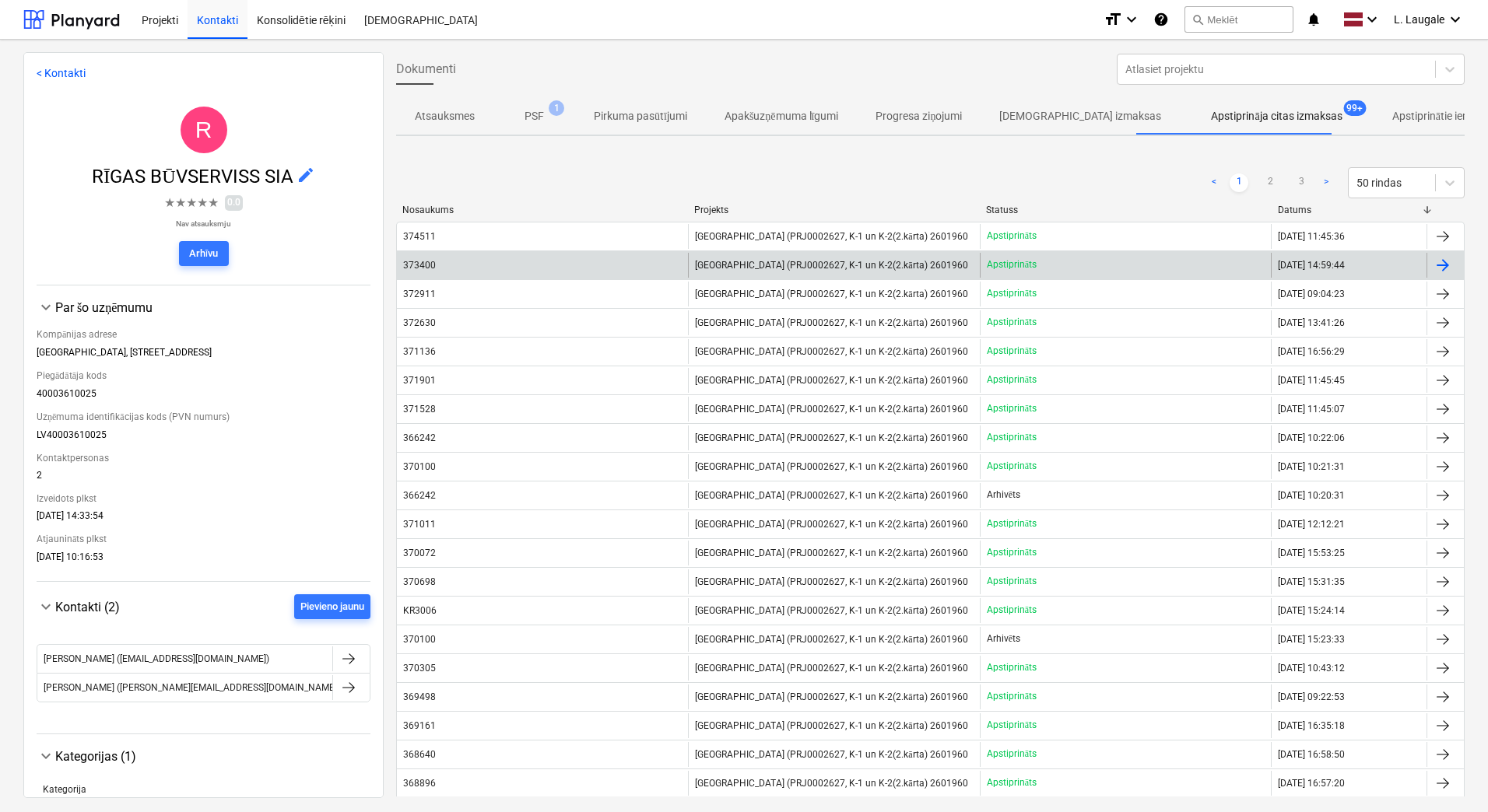
click at [442, 276] on div "373400" at bounding box center [542, 265] width 291 height 25
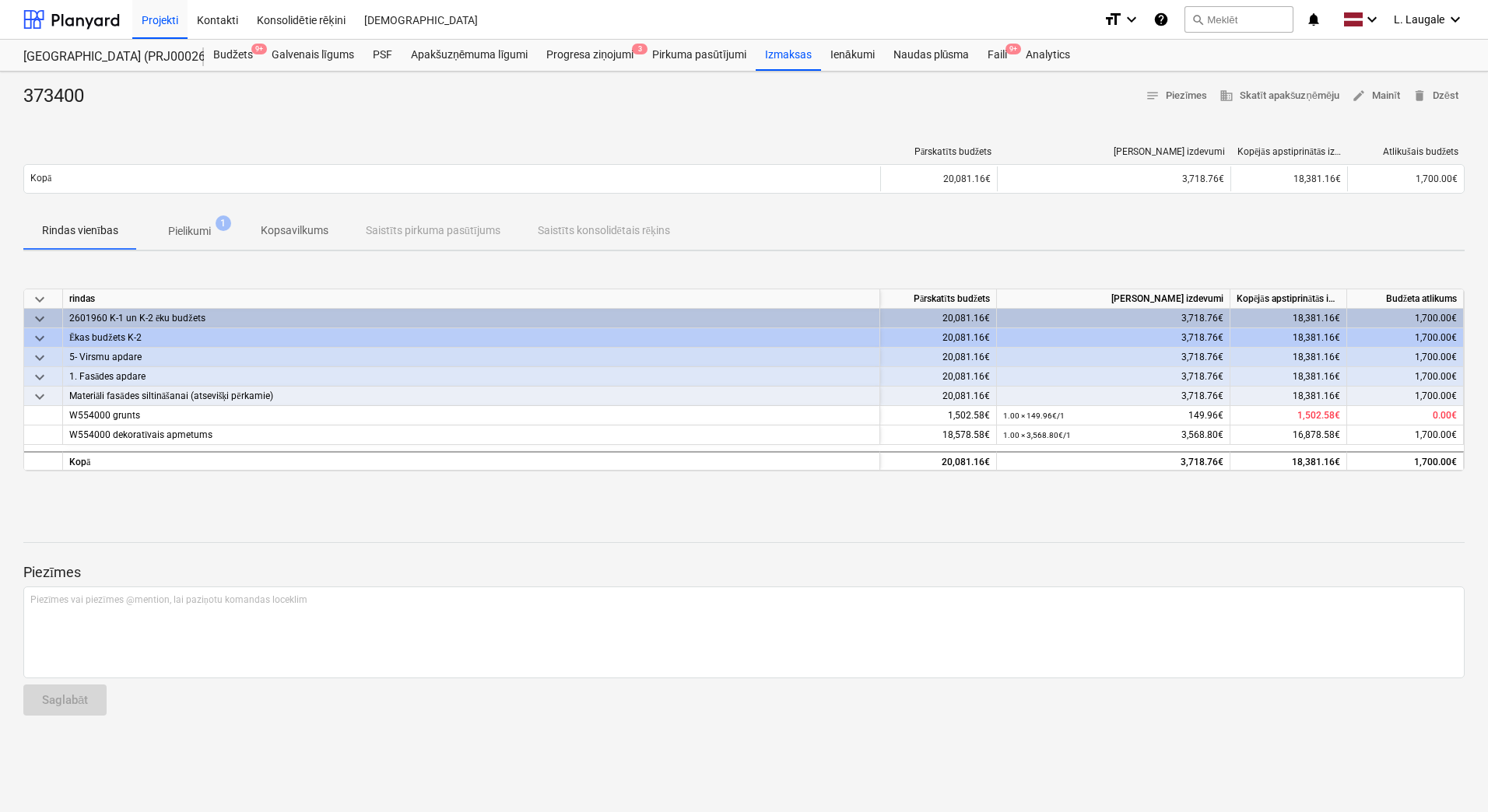
click at [181, 213] on button "Pielikumi 1" at bounding box center [189, 231] width 105 height 37
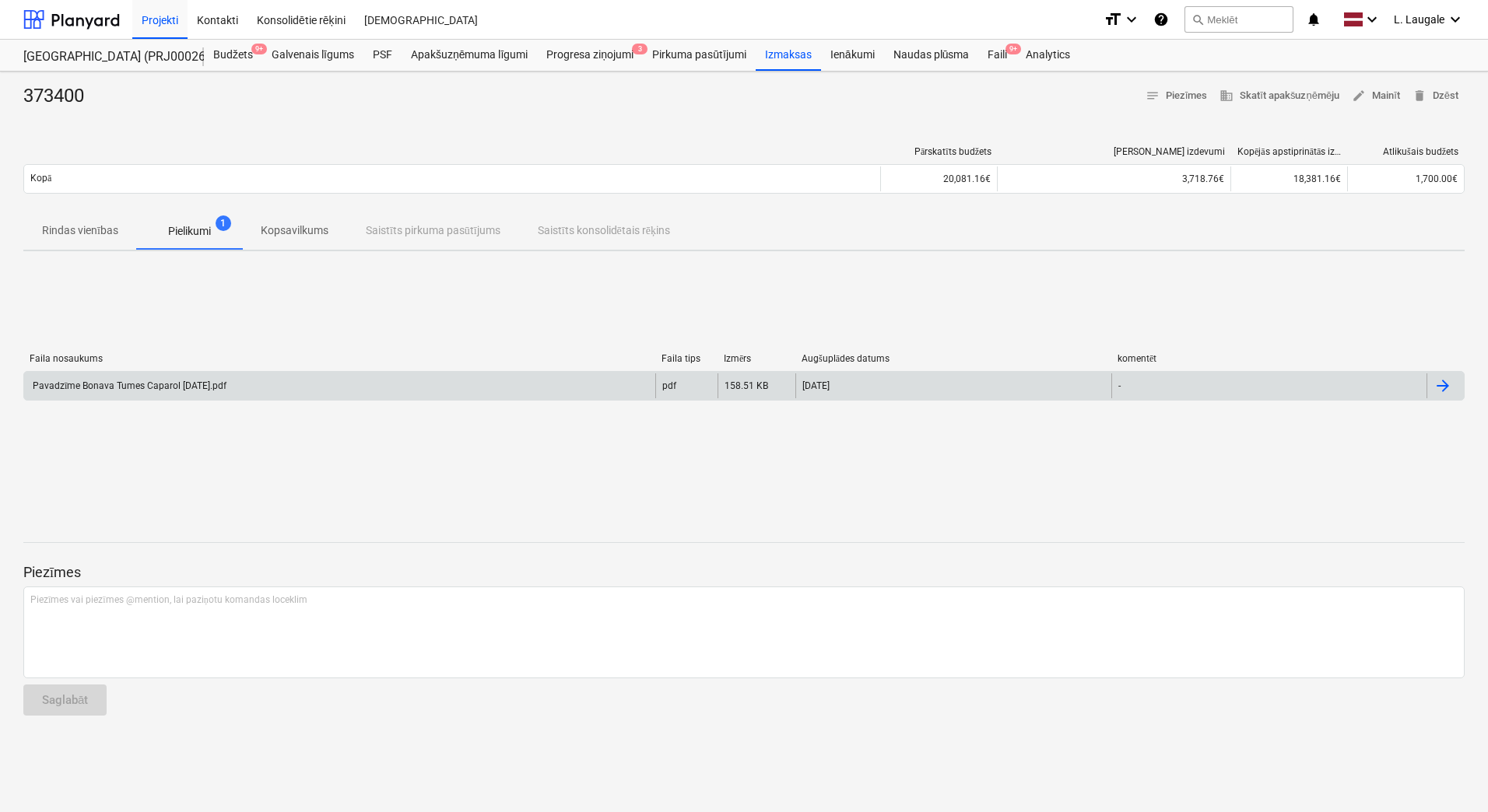
click at [213, 375] on div "Pavadzīme Bonava Tumes Caparol [DATE].pdf" at bounding box center [340, 385] width 631 height 25
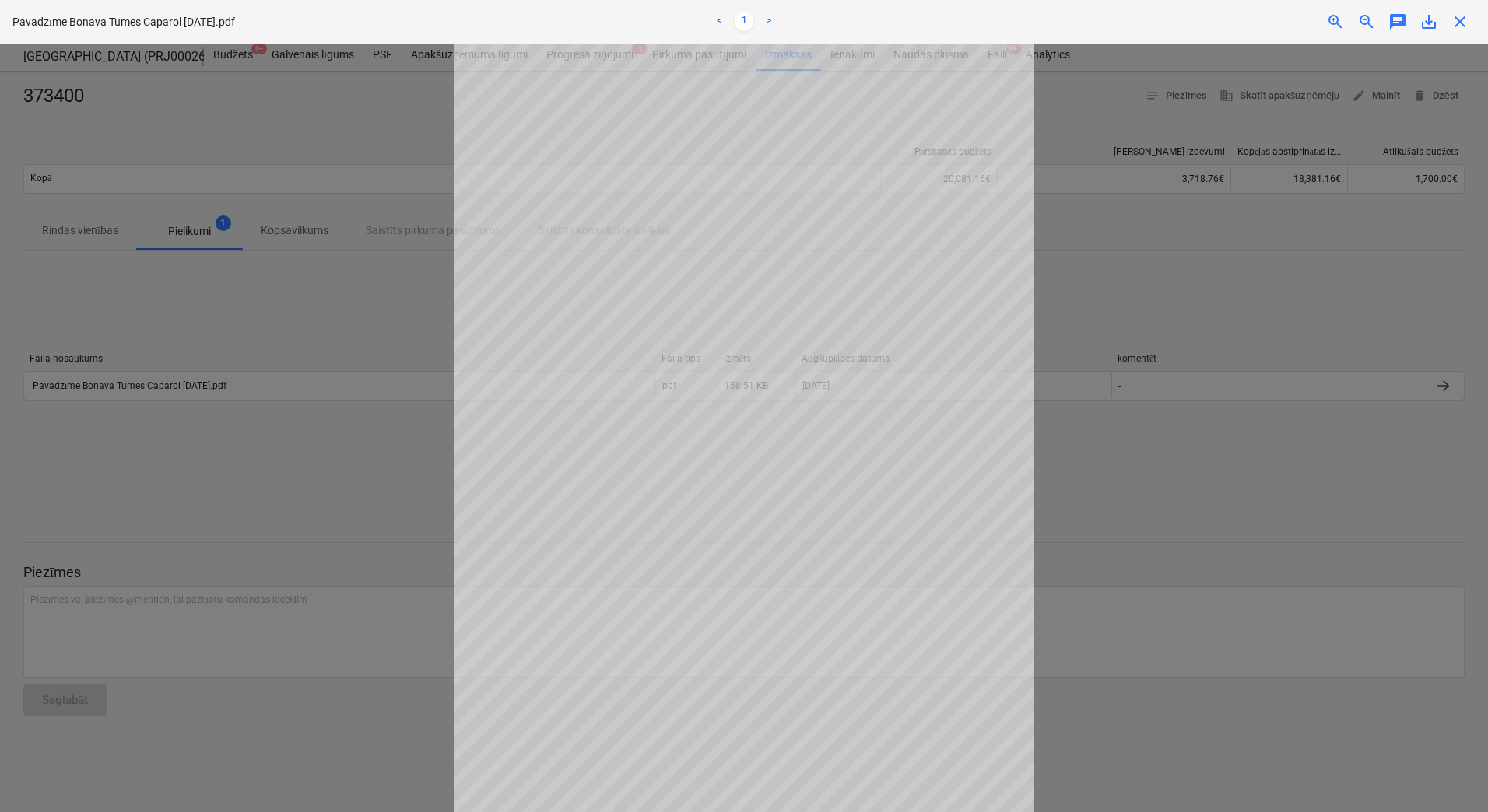
click at [217, 371] on div at bounding box center [744, 427] width 1488 height 768
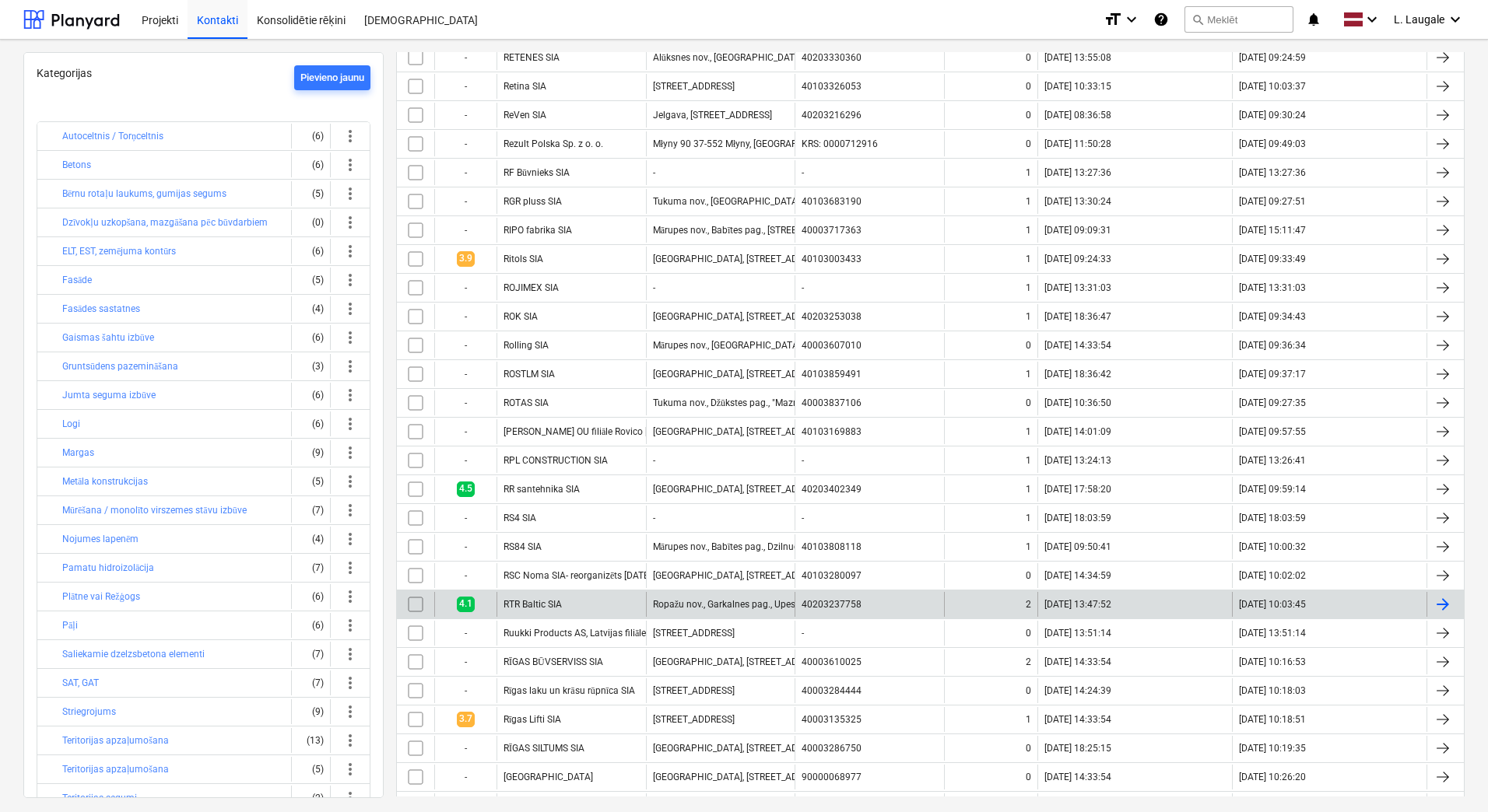
scroll to position [810, 0]
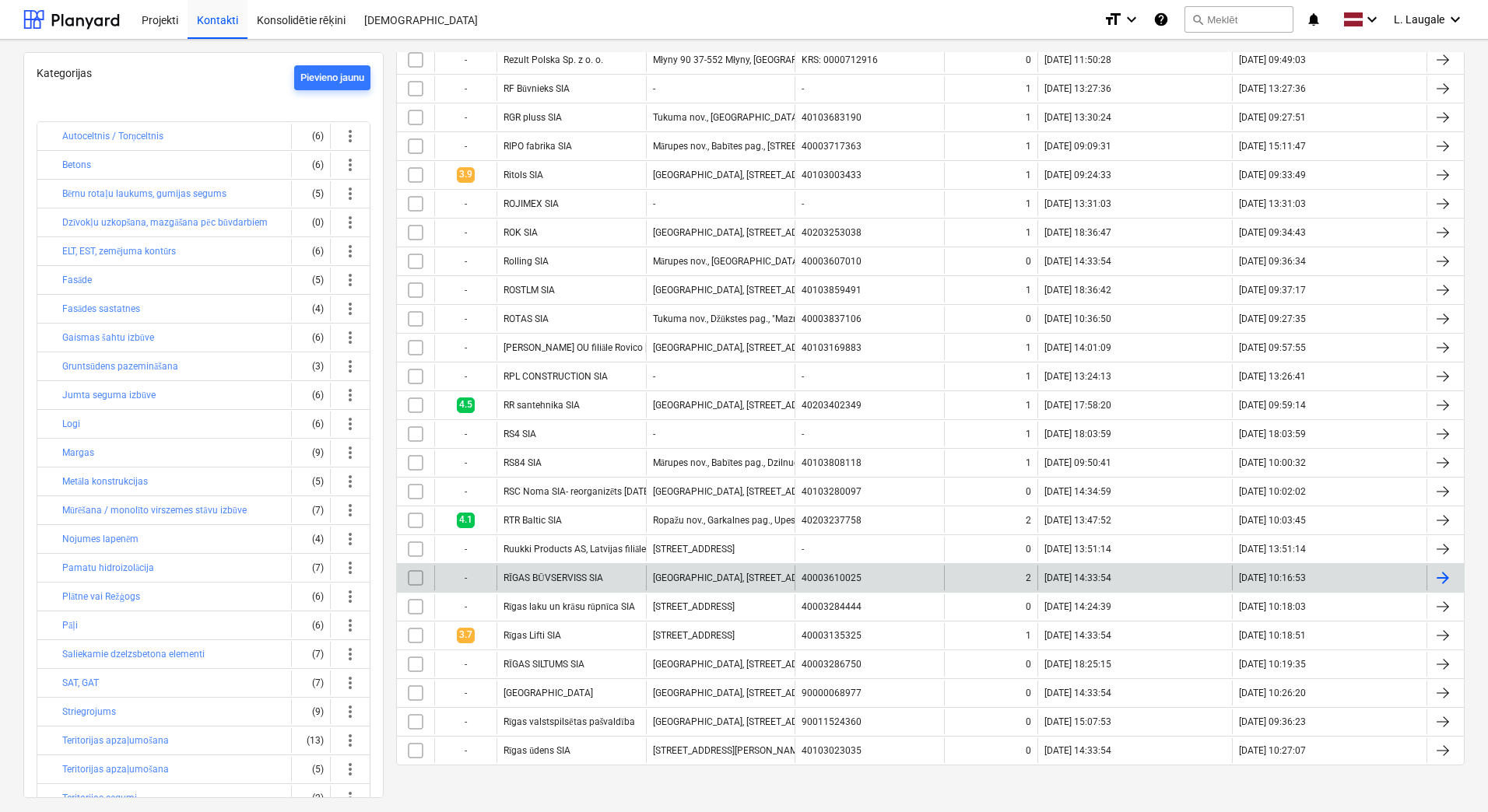
click at [613, 584] on div "RĪGAS BŪVSERVISS SIA" at bounding box center [570, 577] width 149 height 25
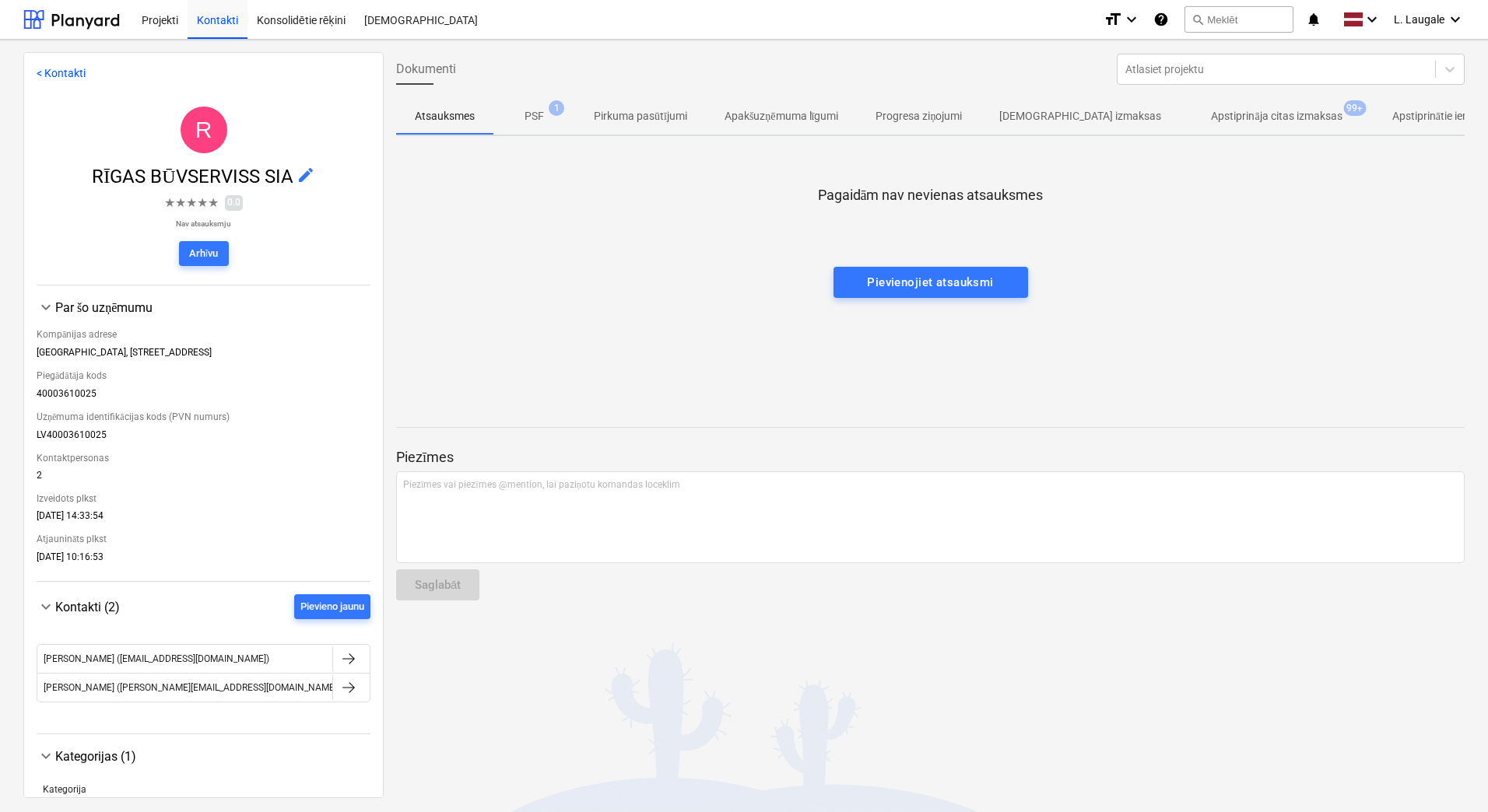
click at [1216, 119] on p "Apstiprināja citas izmaksas" at bounding box center [1276, 116] width 130 height 16
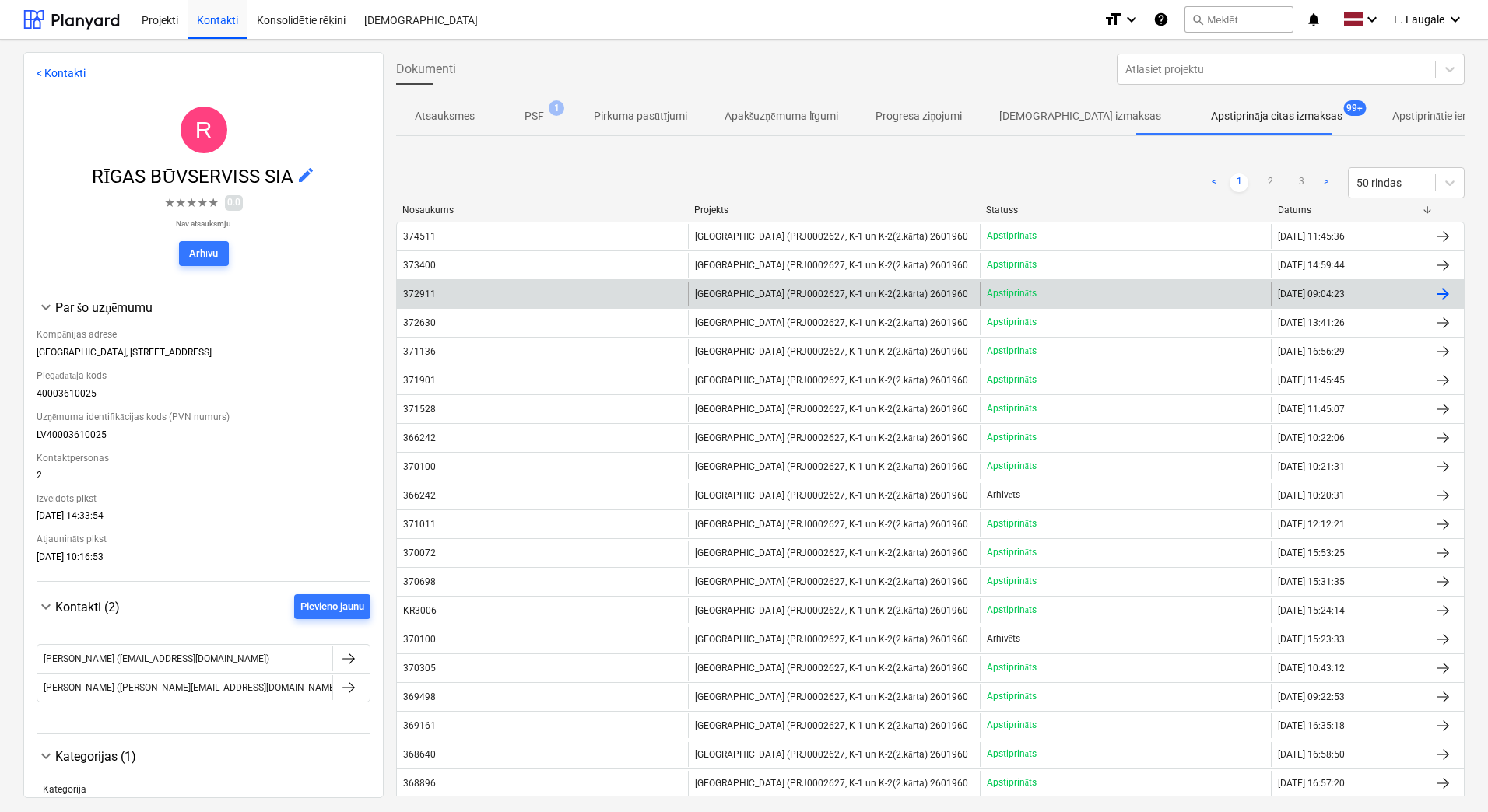
click at [443, 292] on div "372911" at bounding box center [542, 294] width 291 height 25
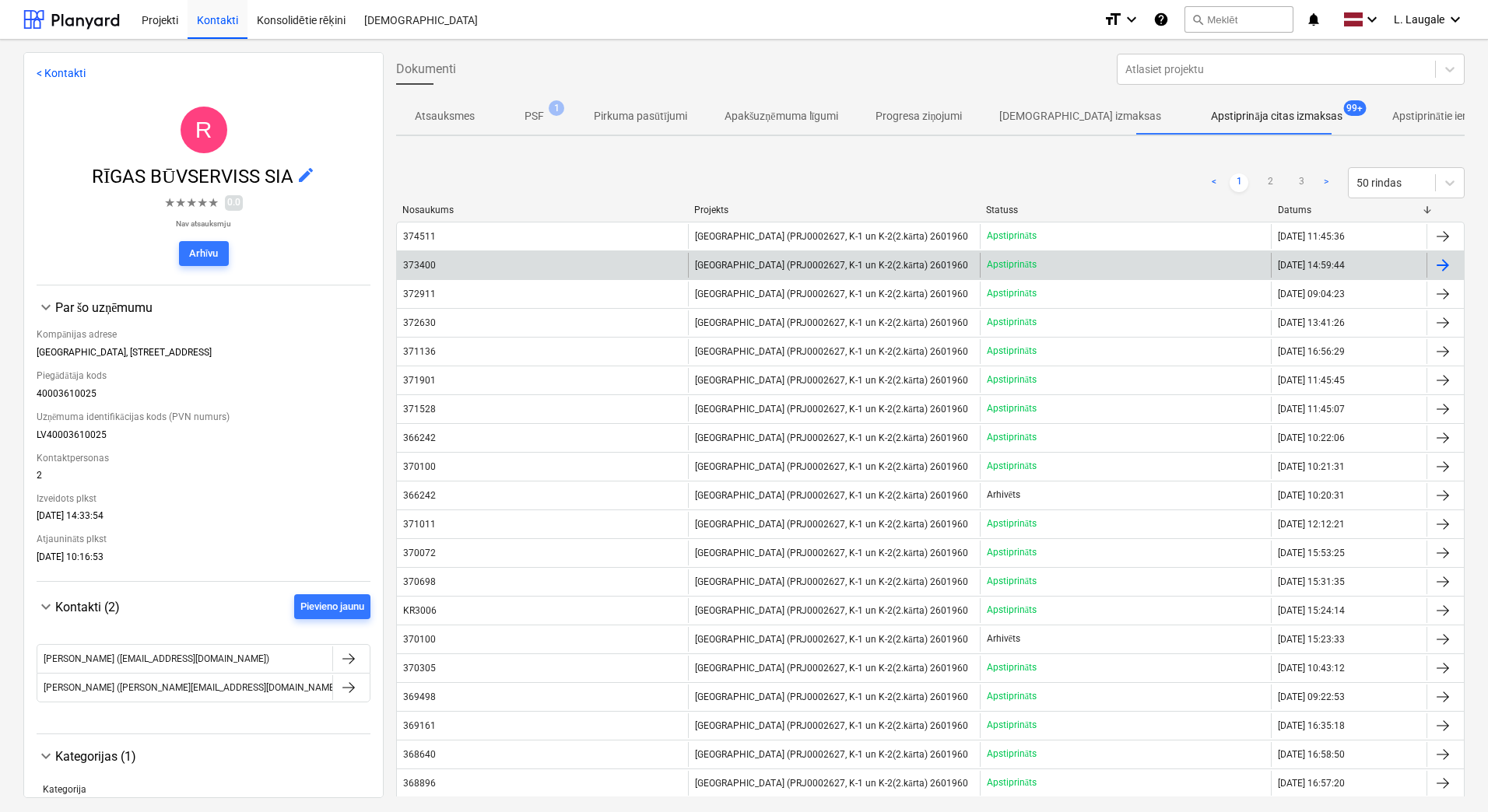
click at [521, 268] on div "373400" at bounding box center [542, 265] width 291 height 25
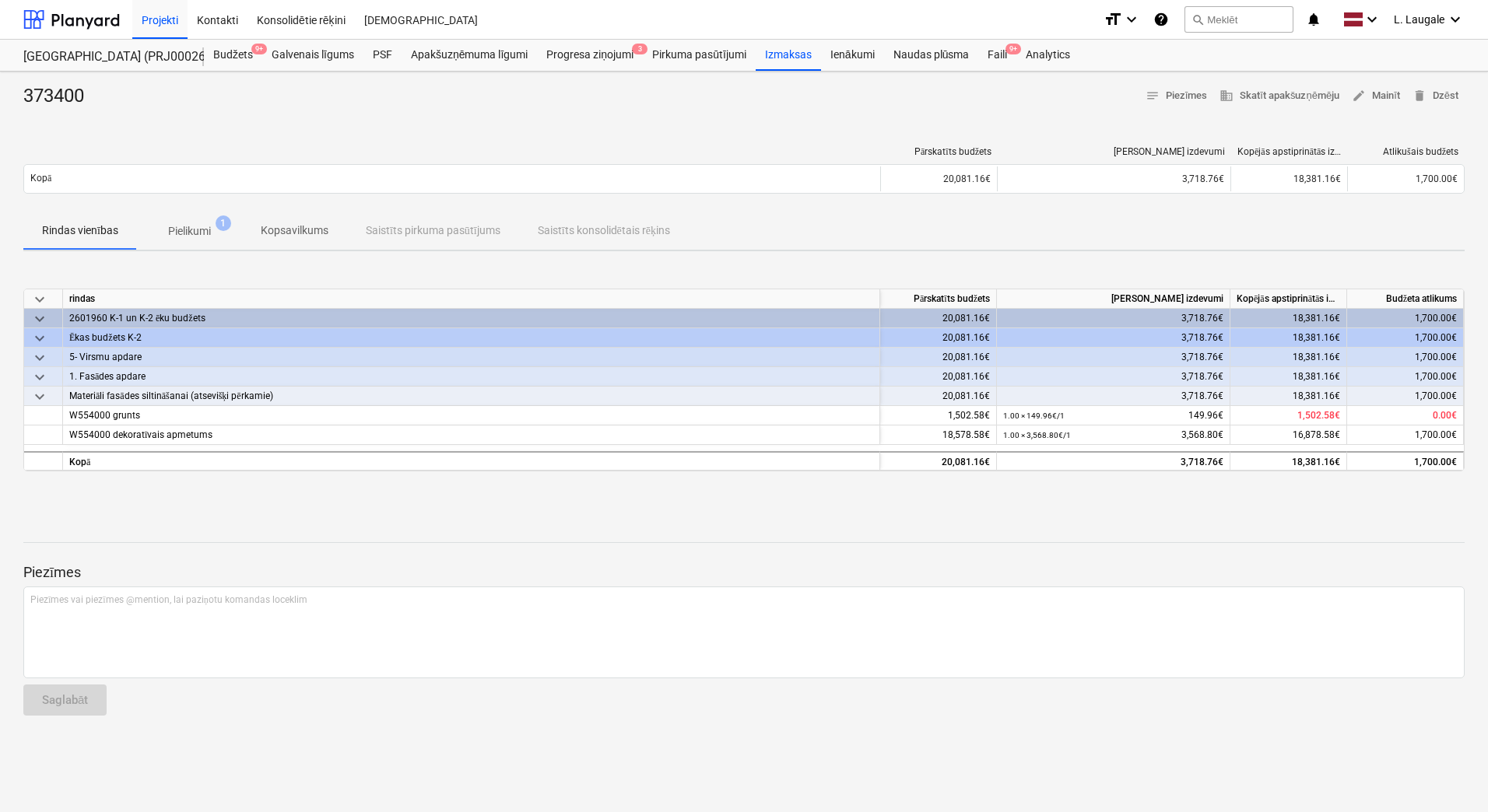
click at [197, 230] on p "Pielikumi" at bounding box center [189, 231] width 43 height 16
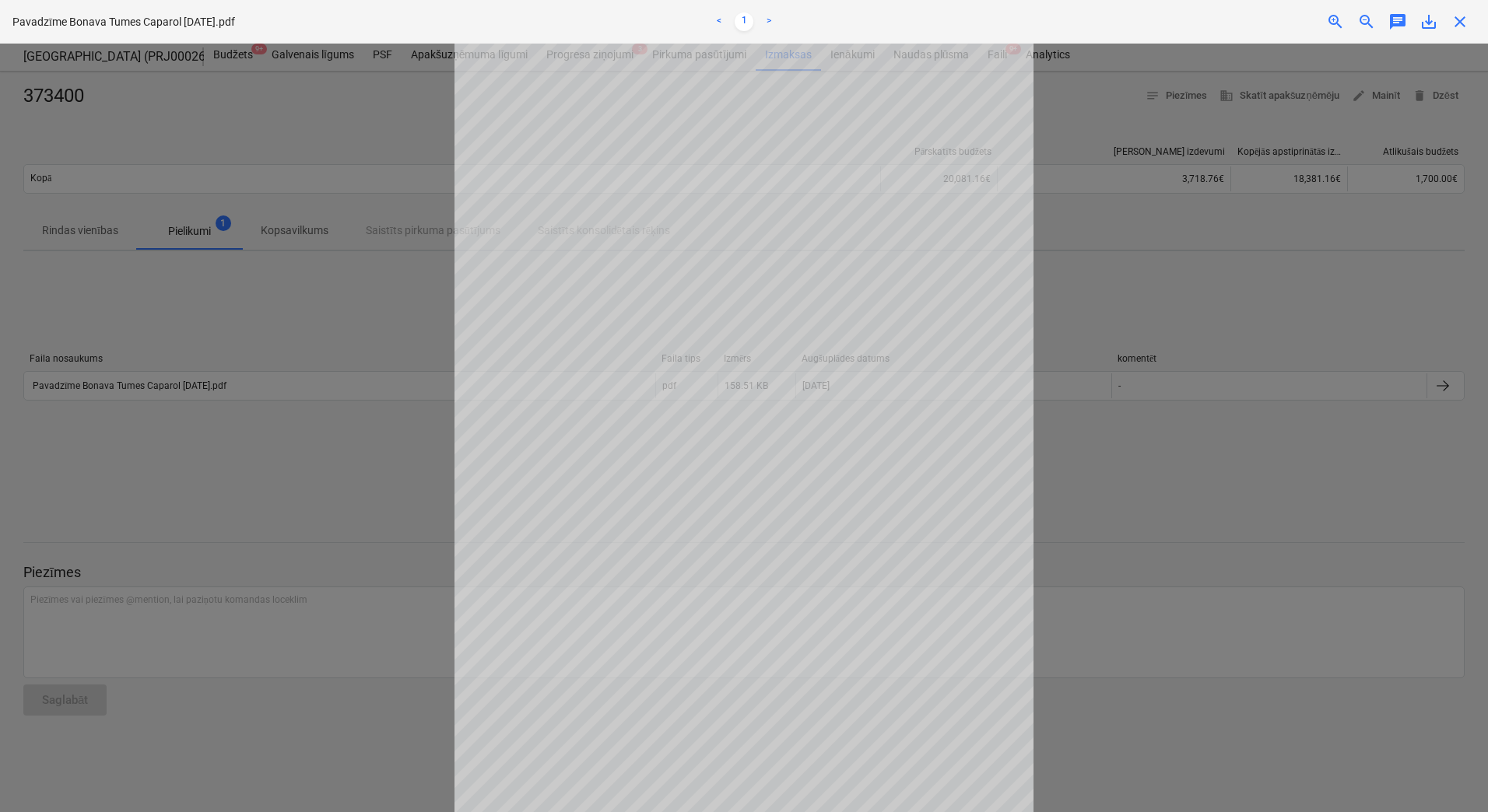
click at [1462, 19] on span "close" at bounding box center [1459, 21] width 19 height 19
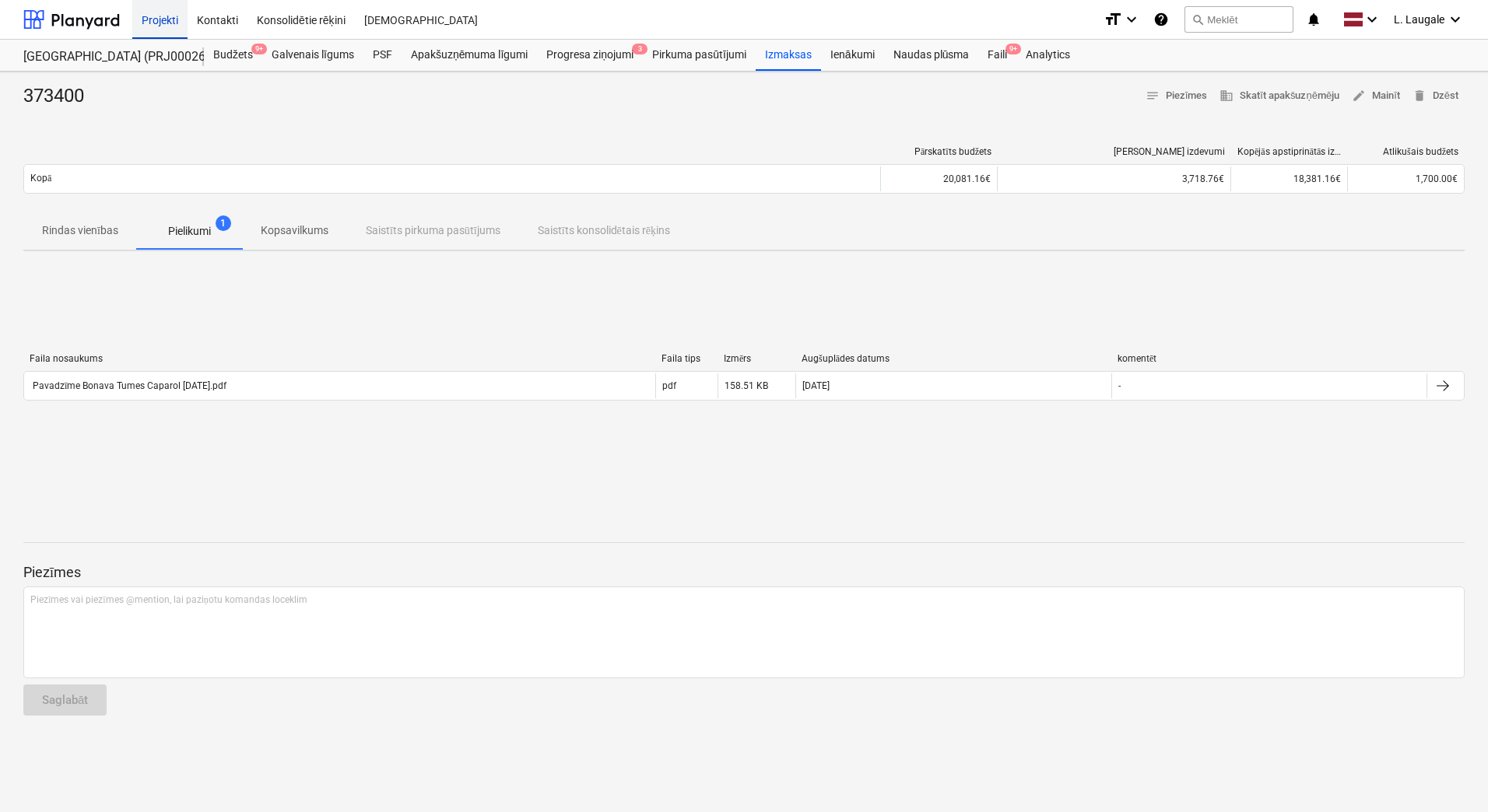
click at [161, 11] on div "Projekti" at bounding box center [160, 19] width 55 height 40
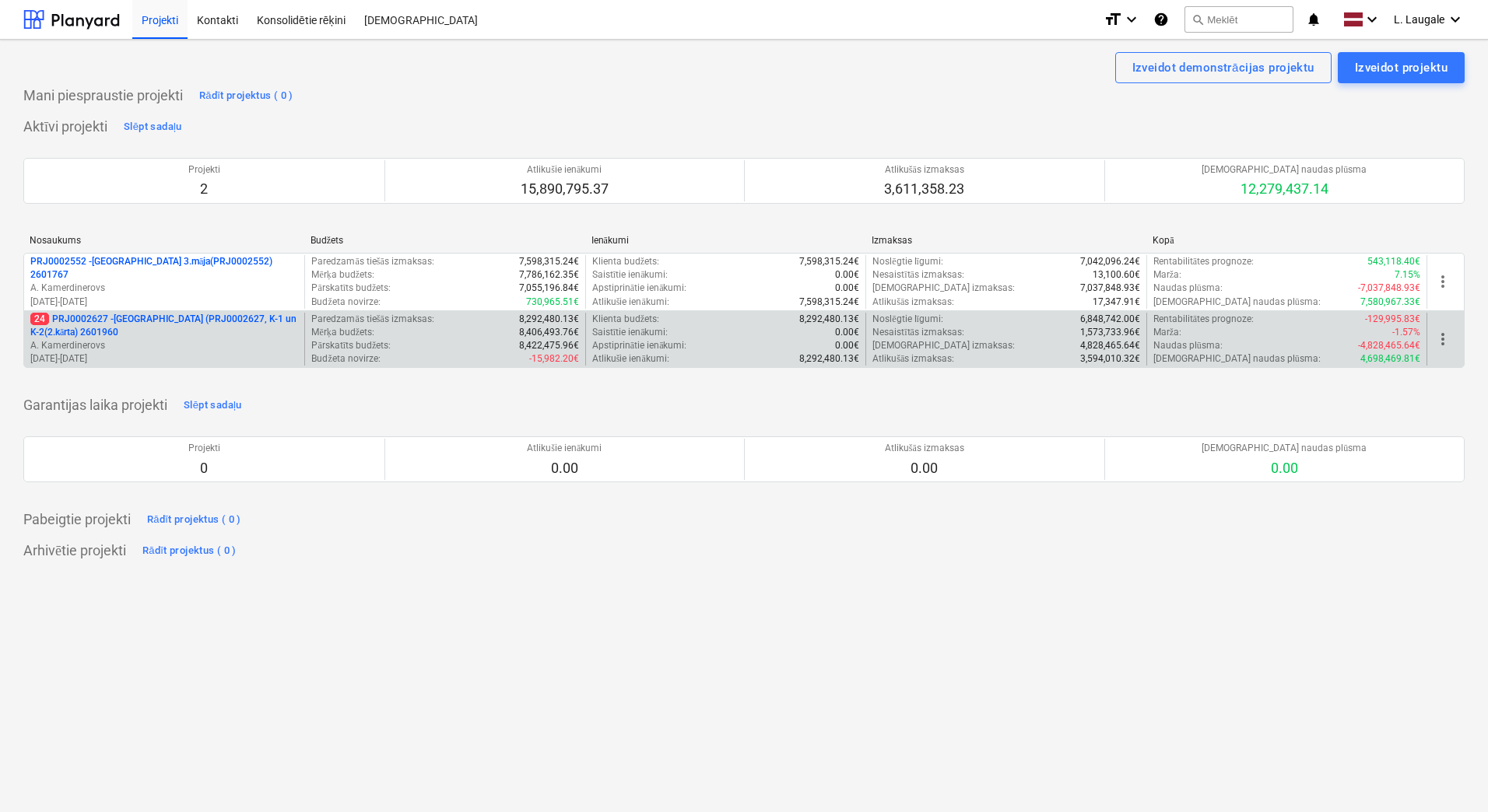
click at [236, 351] on p "A. Kamerdinerovs" at bounding box center [164, 345] width 267 height 13
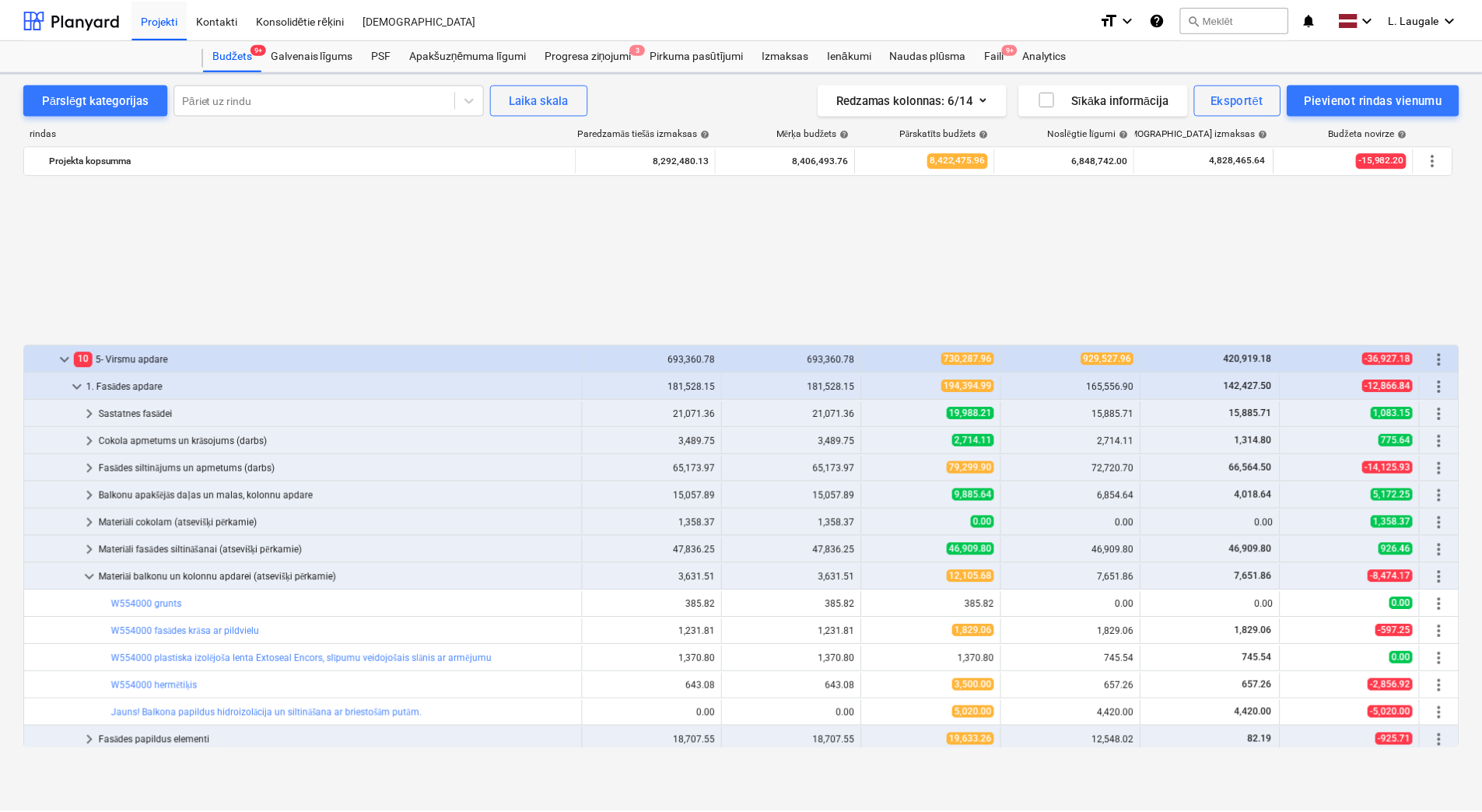
scroll to position [725, 0]
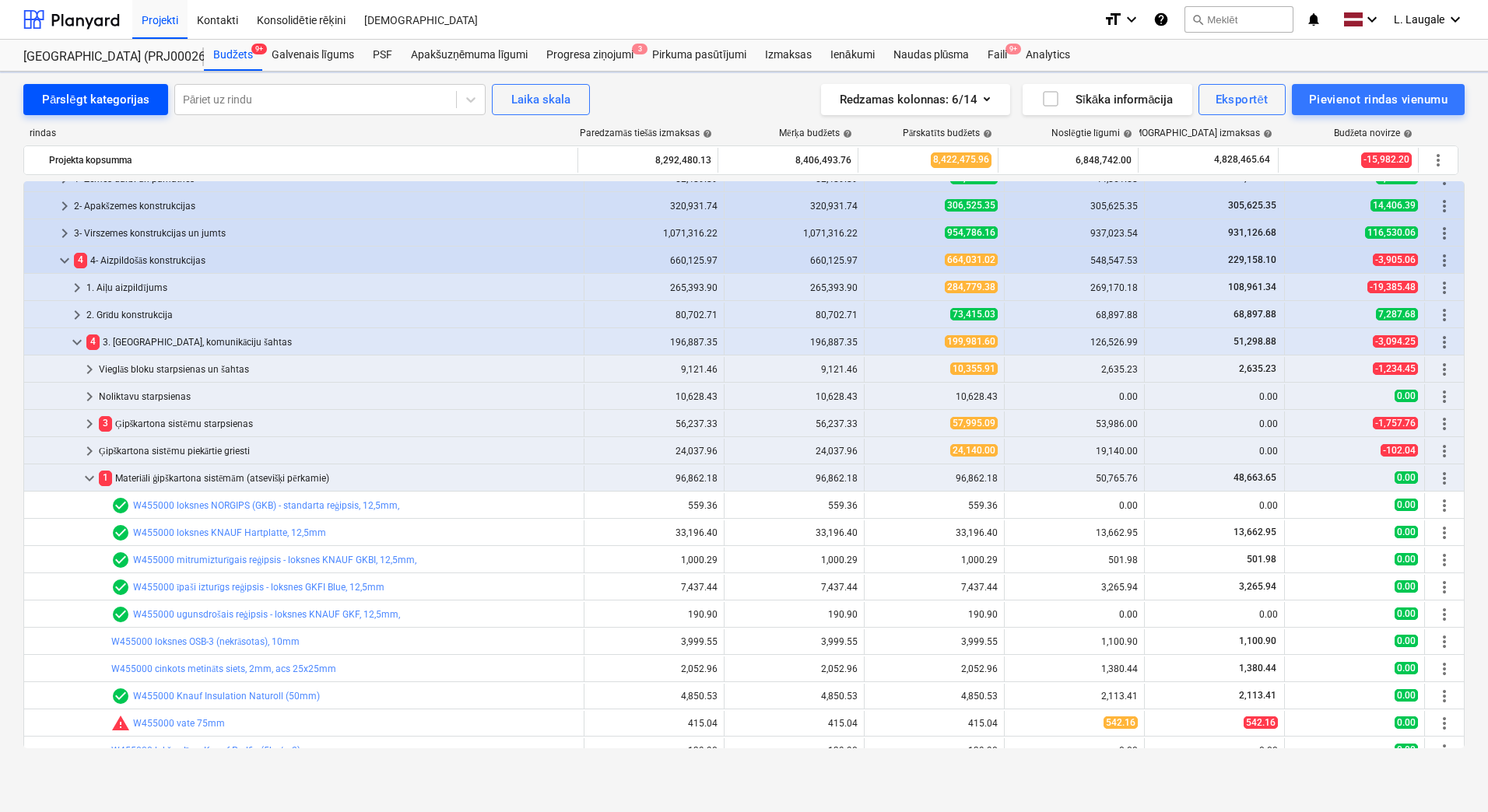
click at [79, 94] on div "Pārslēgt kategorijas" at bounding box center [96, 99] width 108 height 20
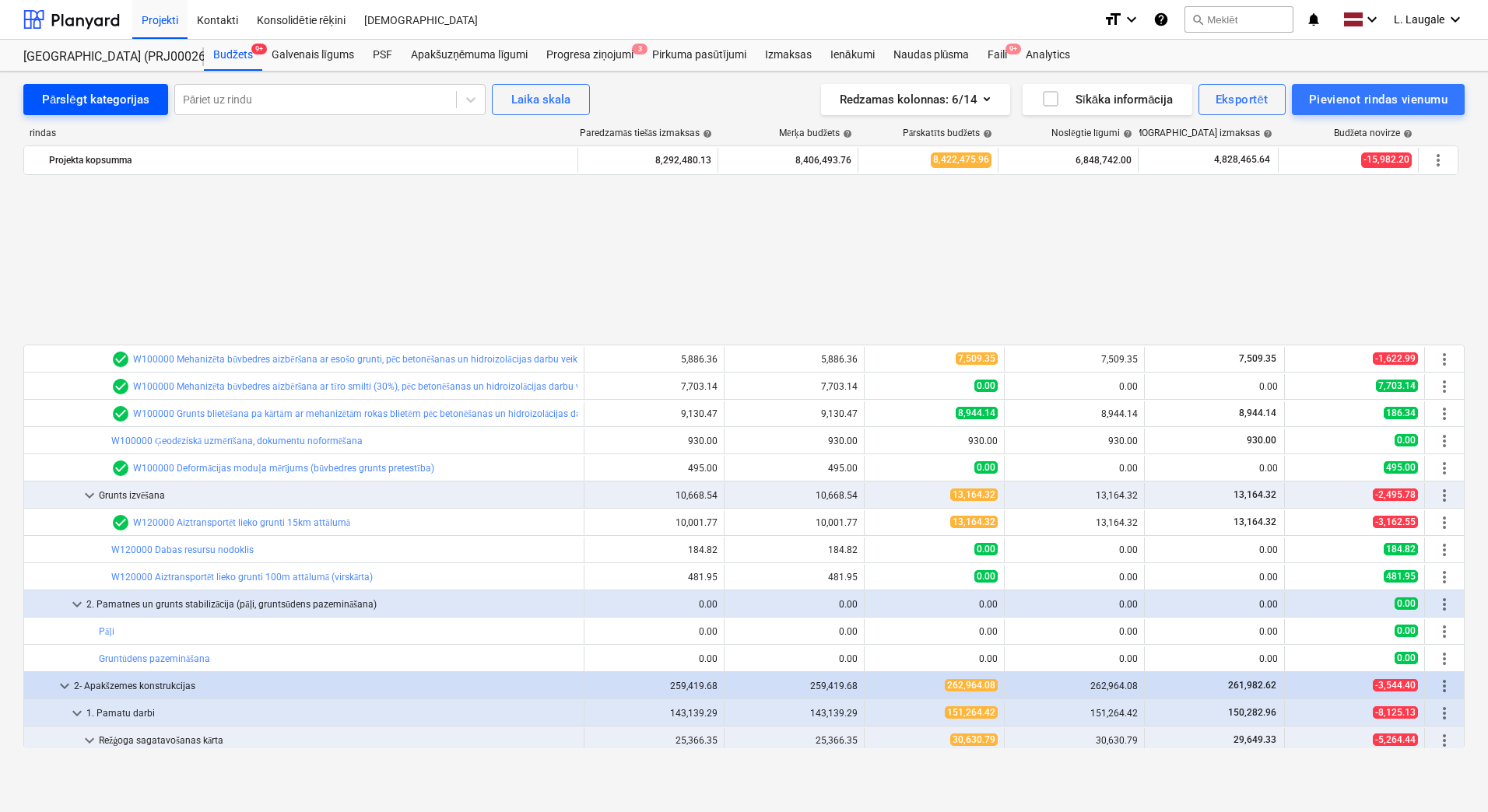
click at [95, 101] on div "Pārslēgt kategorijas" at bounding box center [96, 99] width 108 height 20
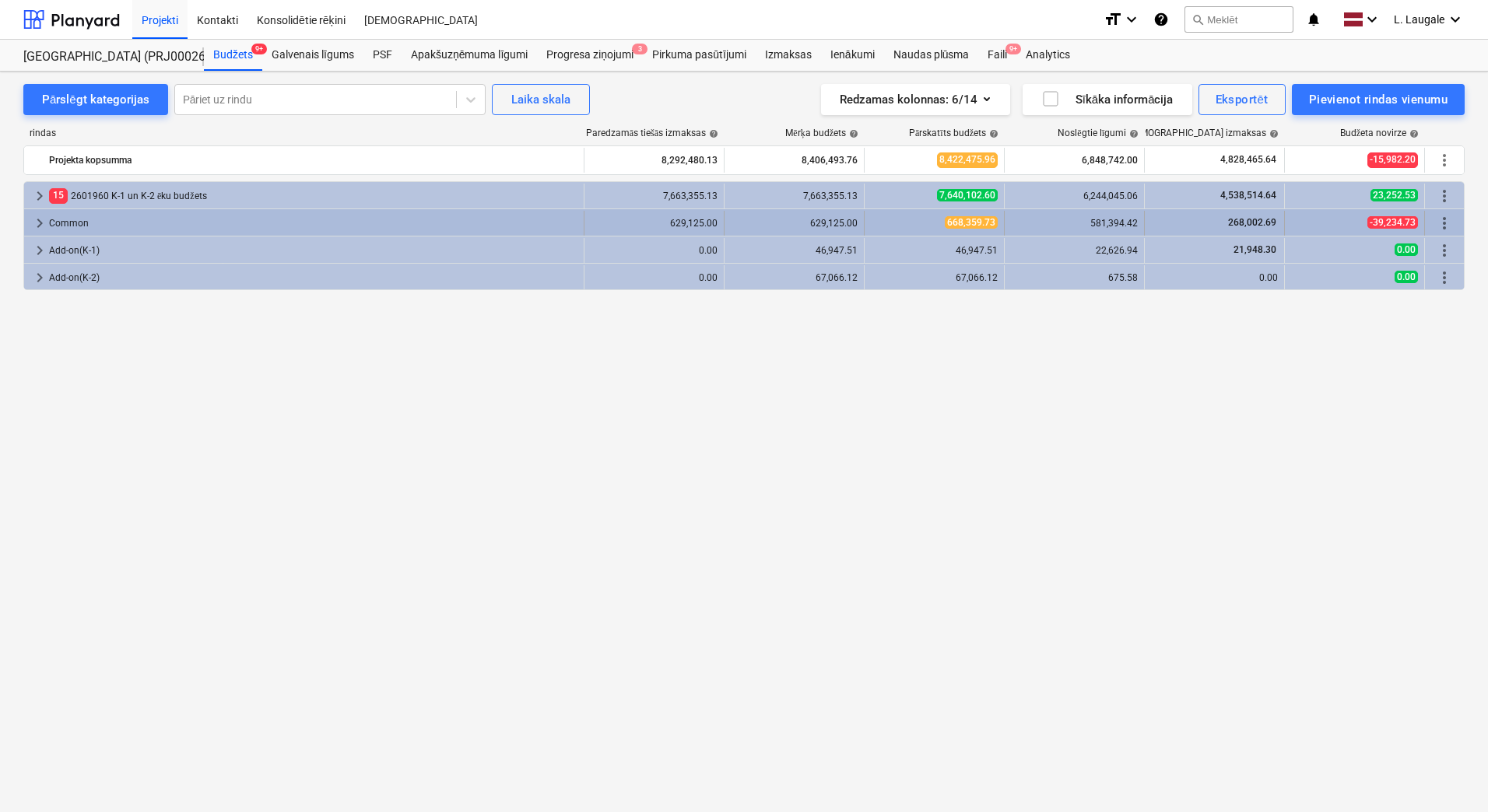
click at [42, 220] on span "keyboard_arrow_right" at bounding box center [39, 223] width 19 height 19
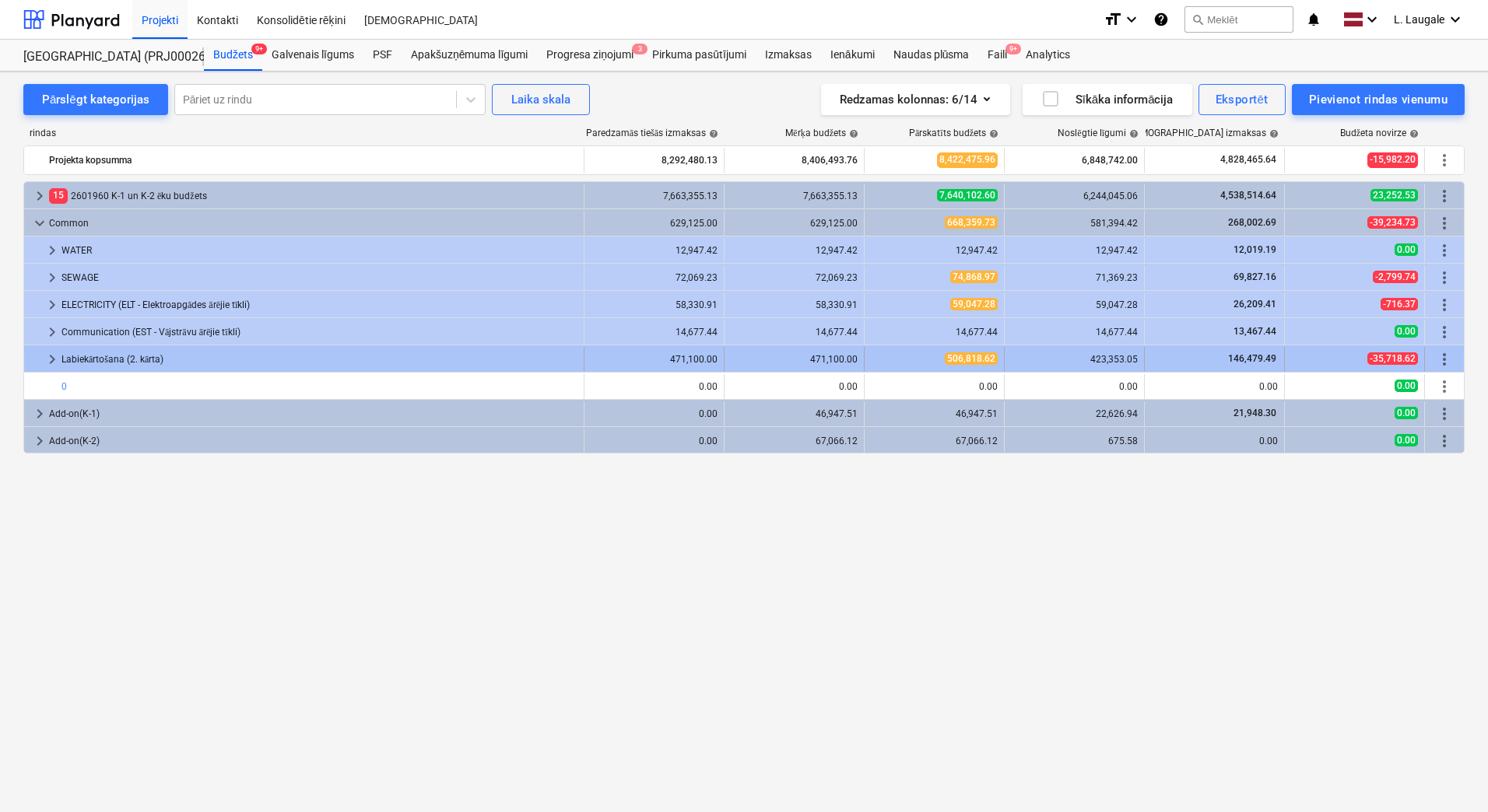
click at [53, 362] on span "keyboard_arrow_right" at bounding box center [52, 359] width 19 height 19
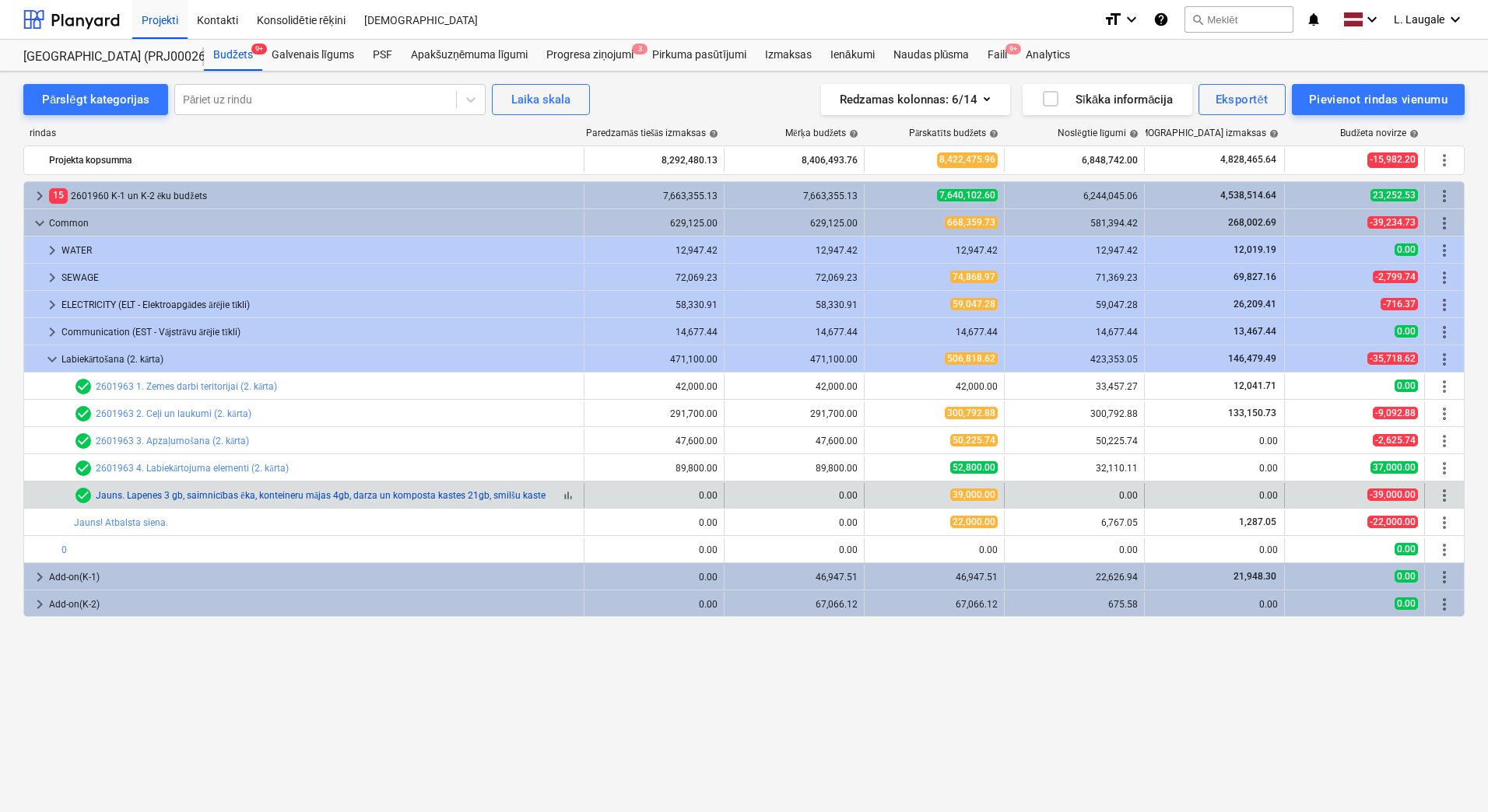
click at [135, 490] on link "Jauns. Lapenes 3 gb, saimnicības ēka, konteineru mājas 4gb, darza un komposta k…" at bounding box center [320, 495] width 450 height 11
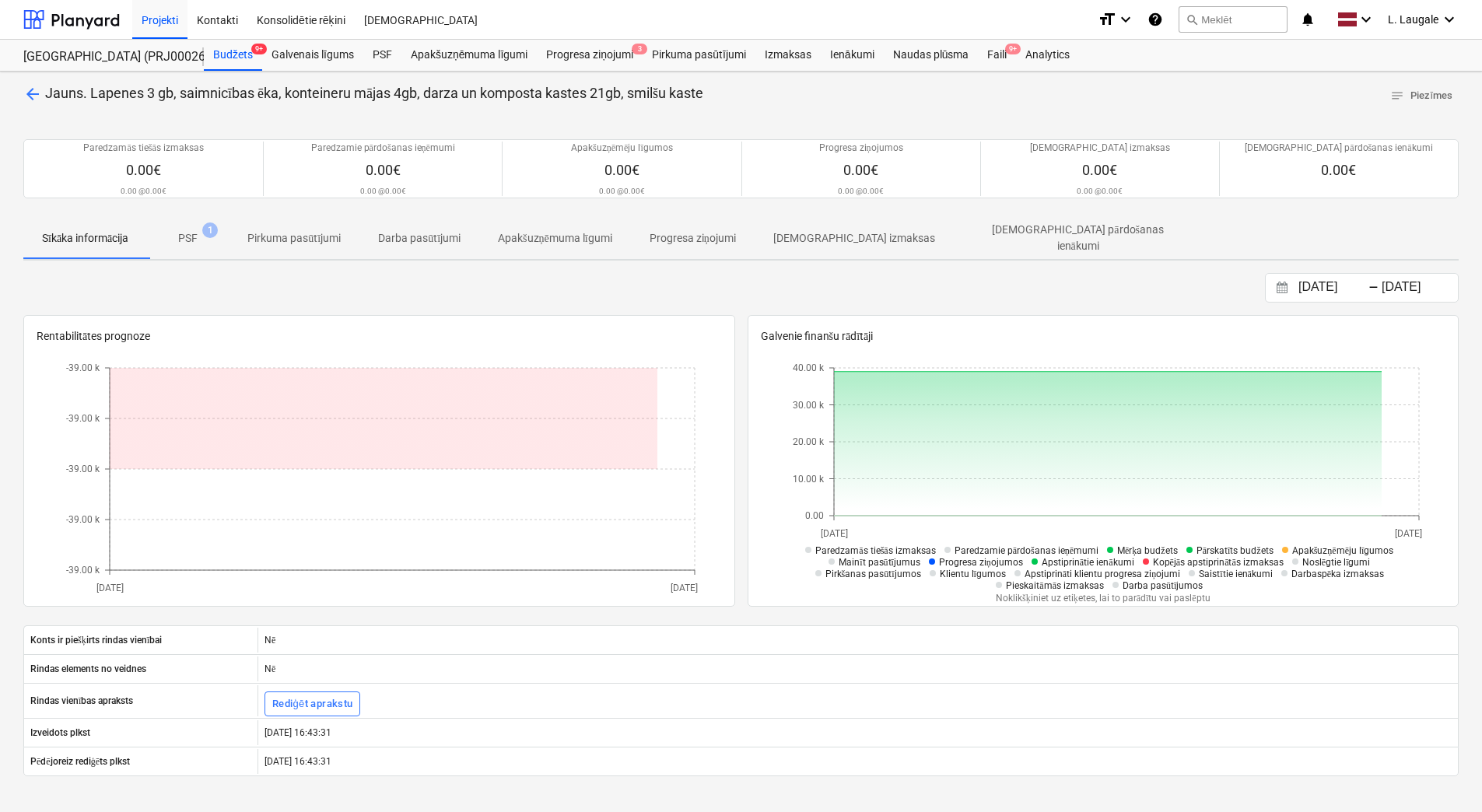
click at [204, 249] on span "PSF 1" at bounding box center [187, 238] width 81 height 28
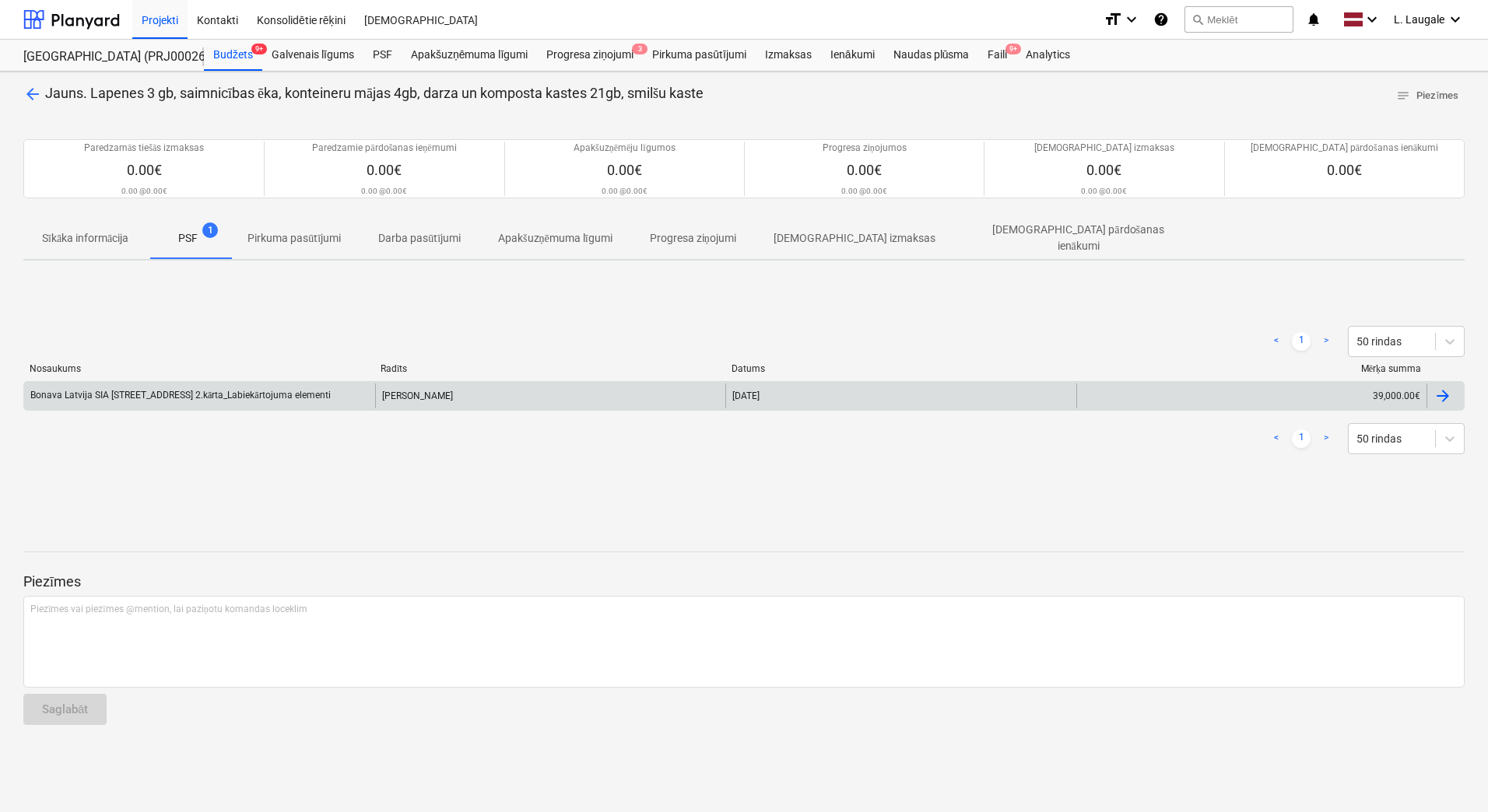
click at [362, 384] on div "Bonava Latvija SIA [STREET_ADDRESS] 2.kārta_Labiekārtojuma elementi" at bounding box center [200, 396] width 351 height 25
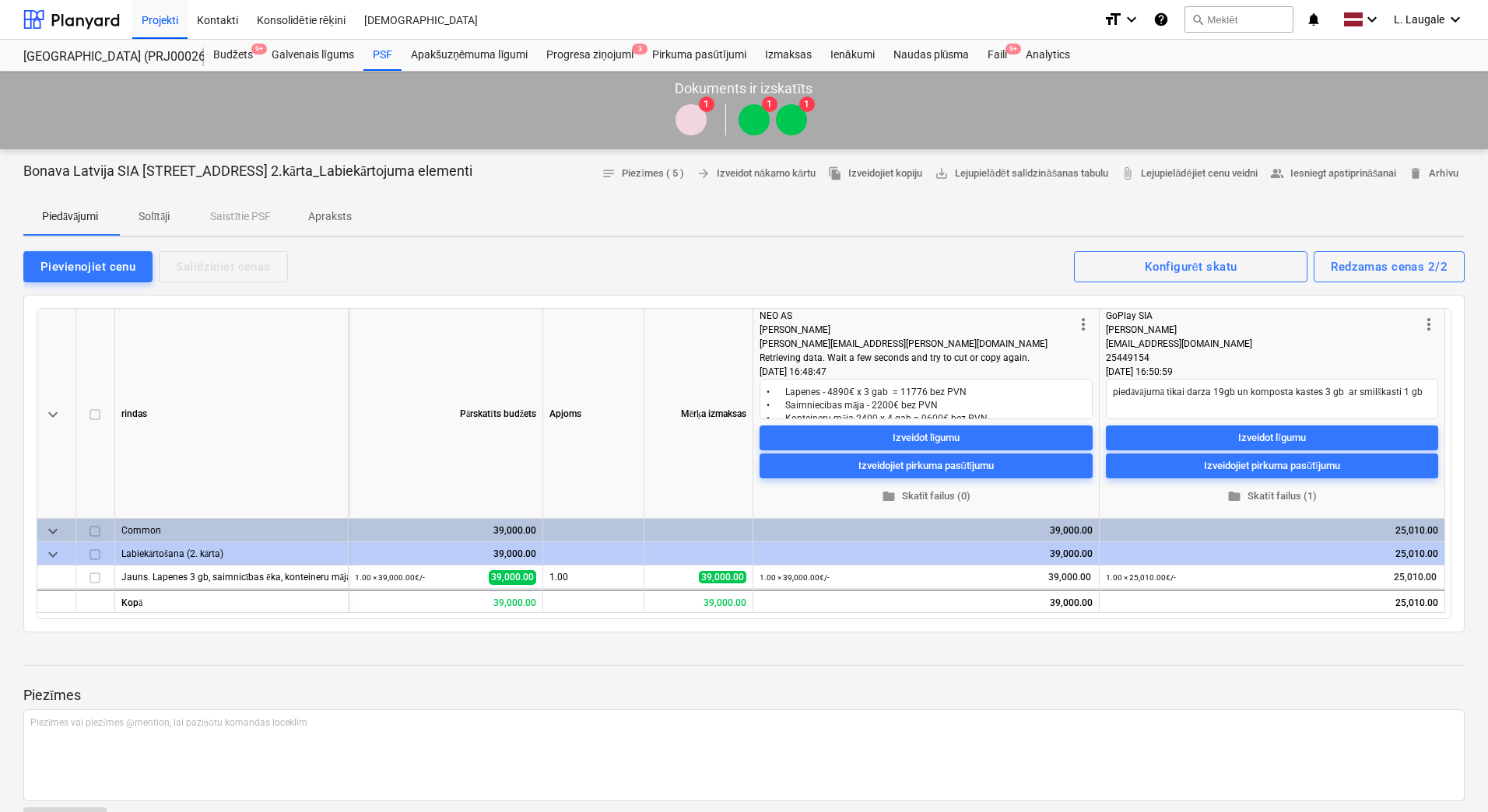
type textarea "x"
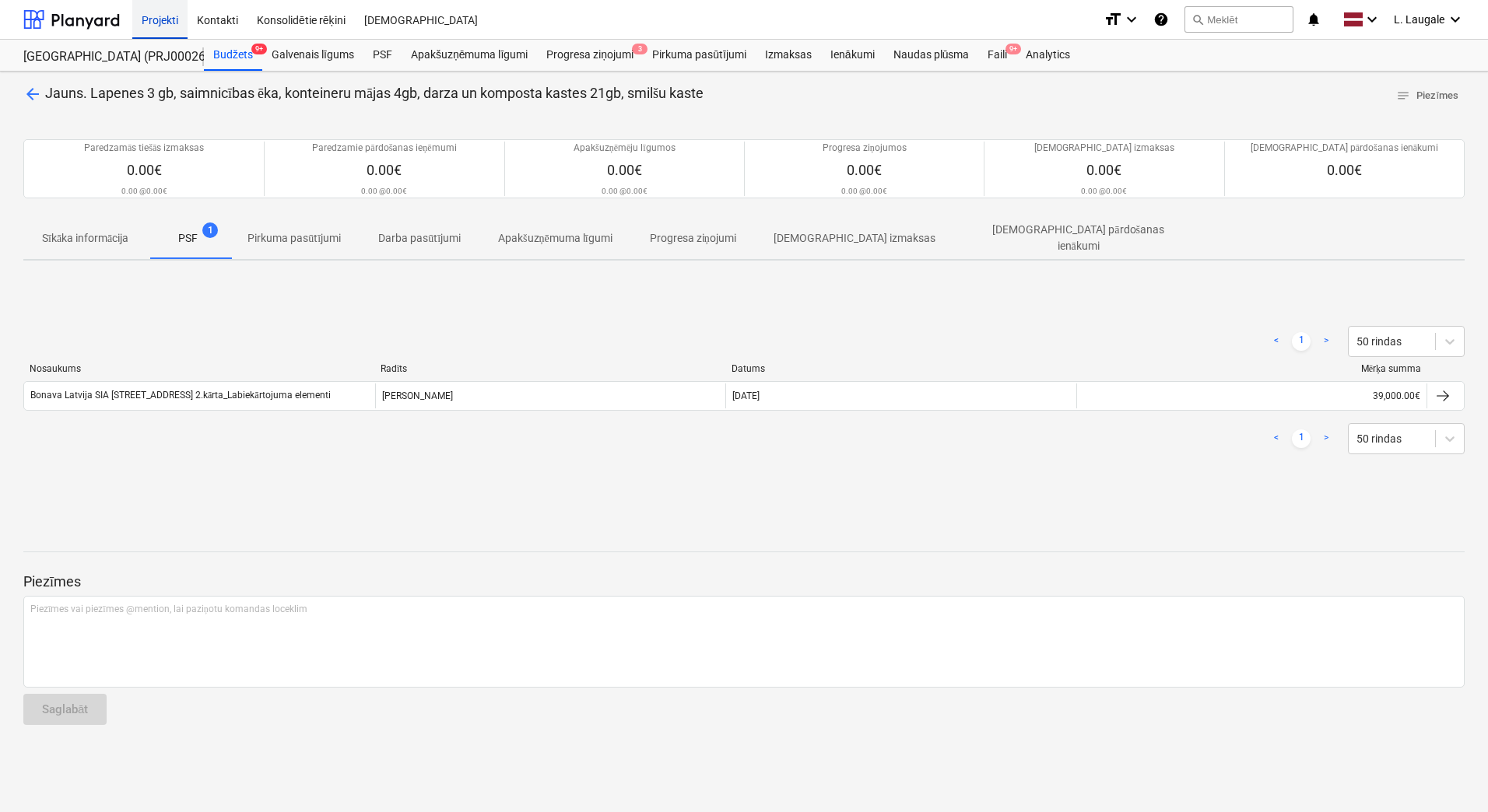
click at [140, 15] on div "Projekti" at bounding box center [160, 19] width 55 height 40
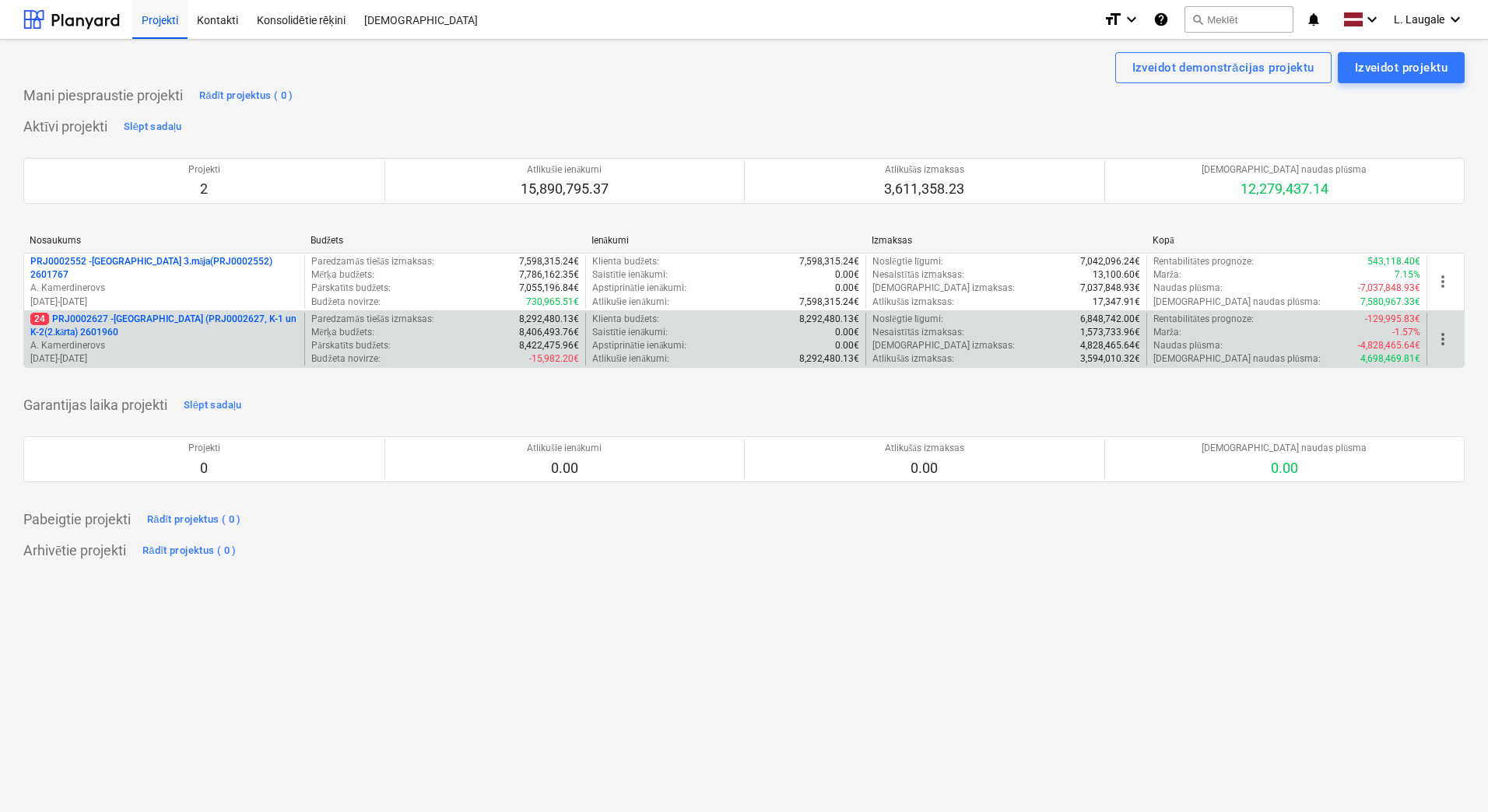
click at [250, 338] on p "24 PRJ0002627 - [GEOGRAPHIC_DATA] (PRJ0002627, K-1 un K-2(2.kārta) 2601960" at bounding box center [164, 326] width 267 height 26
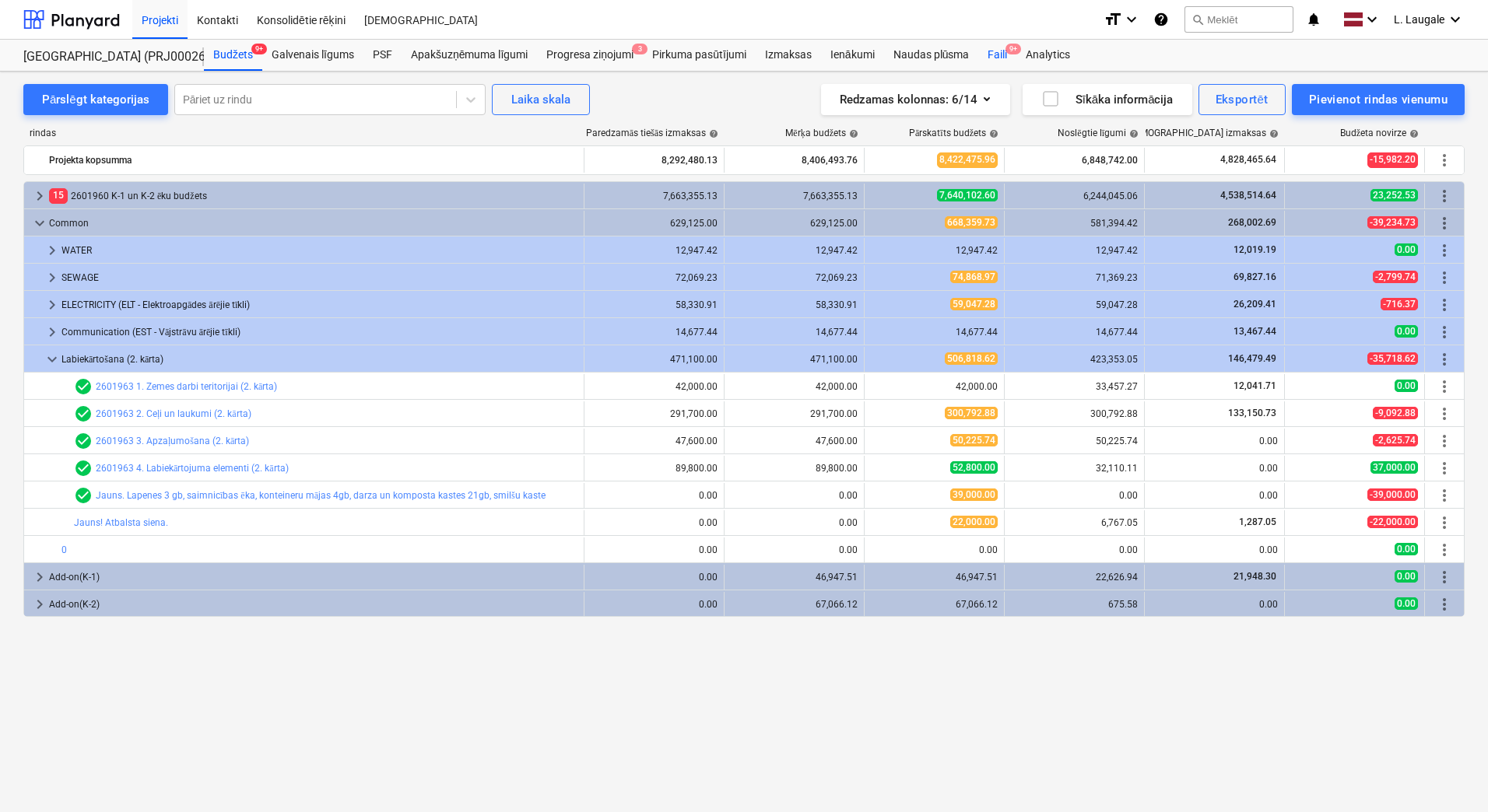
click at [1000, 60] on div "Faili 9+" at bounding box center [997, 55] width 38 height 31
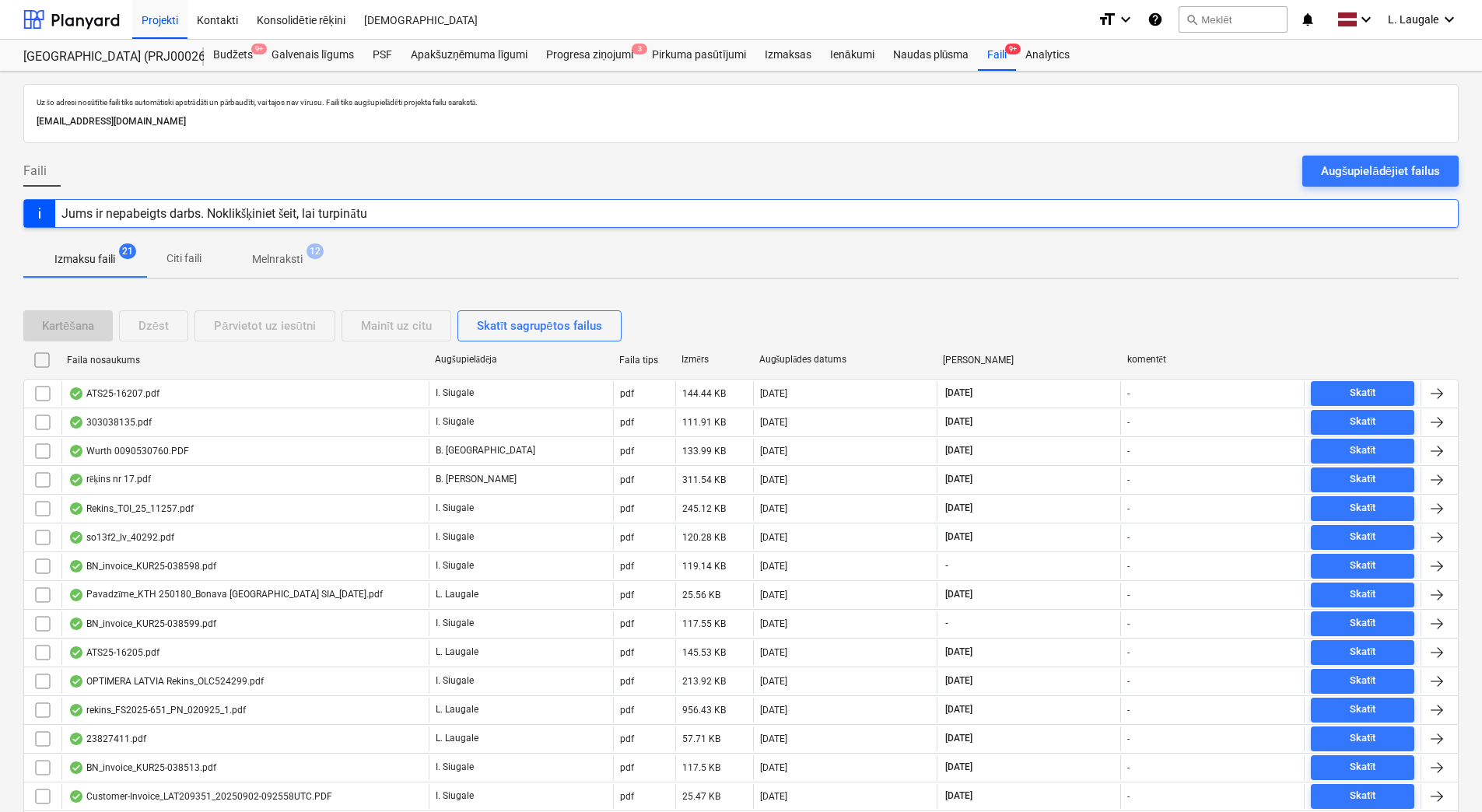
click at [294, 268] on span "Melnraksti 12" at bounding box center [277, 259] width 112 height 28
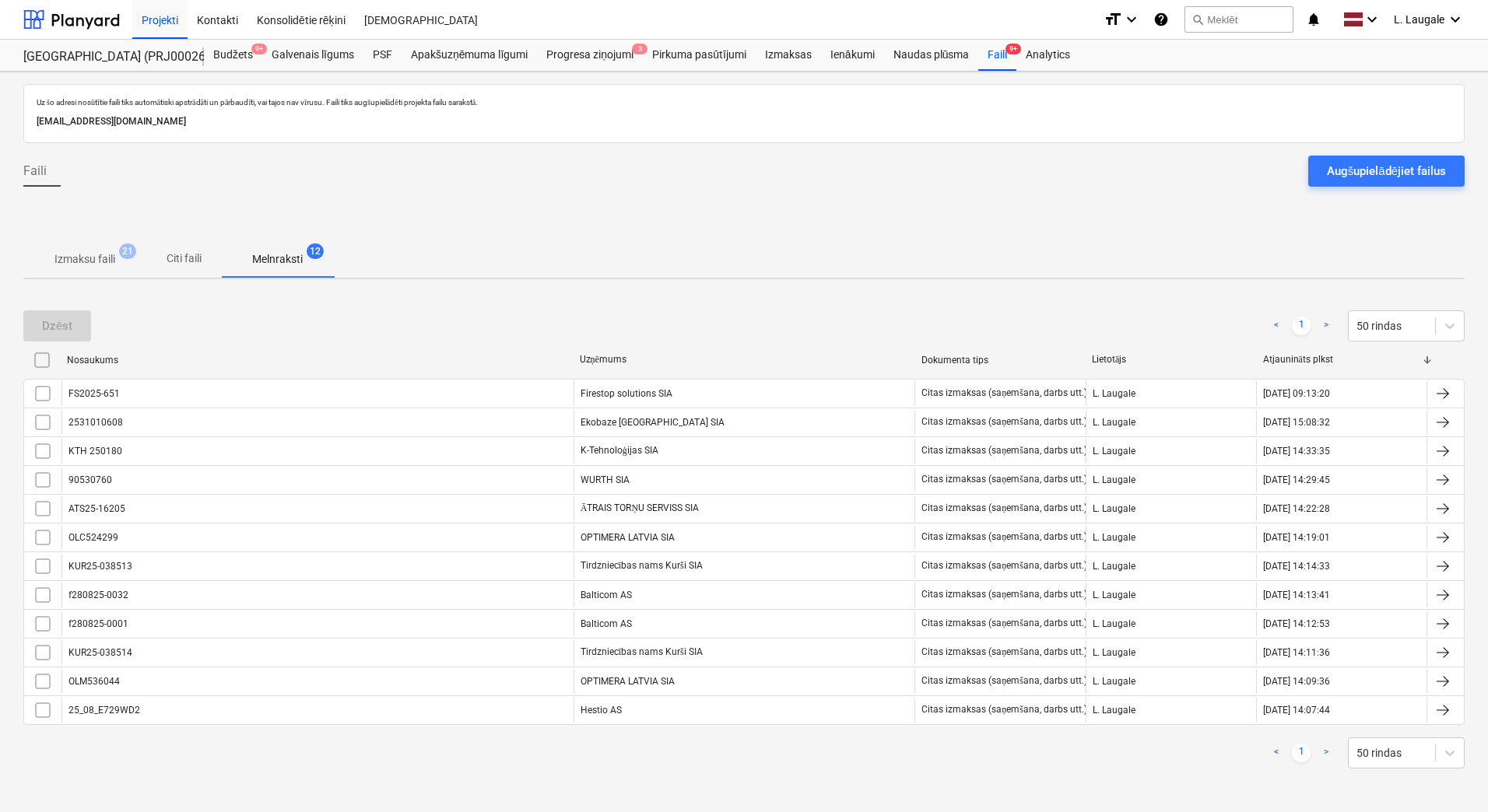
click at [117, 261] on span "Izmaksu faili 21" at bounding box center [85, 259] width 86 height 16
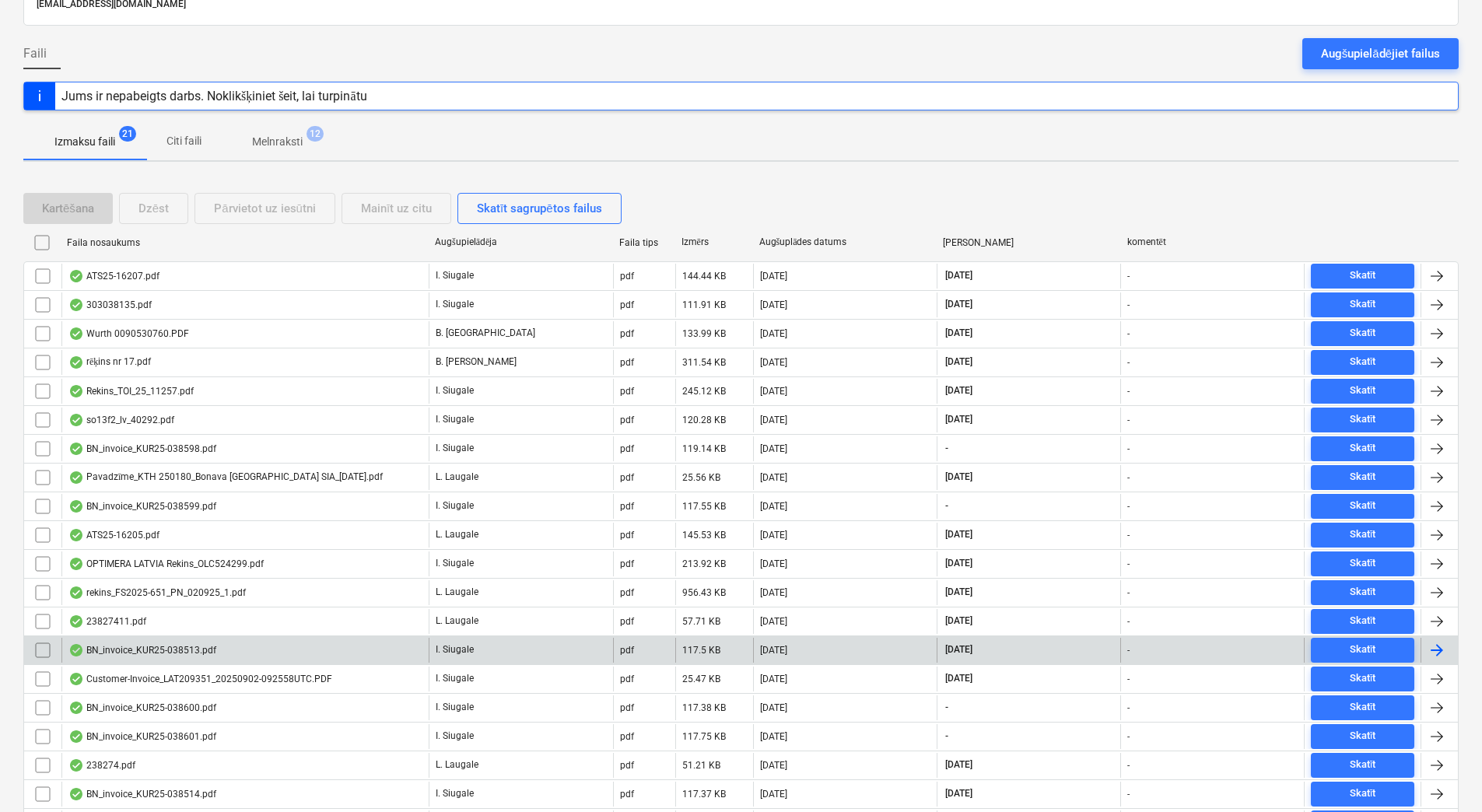
scroll to position [156, 0]
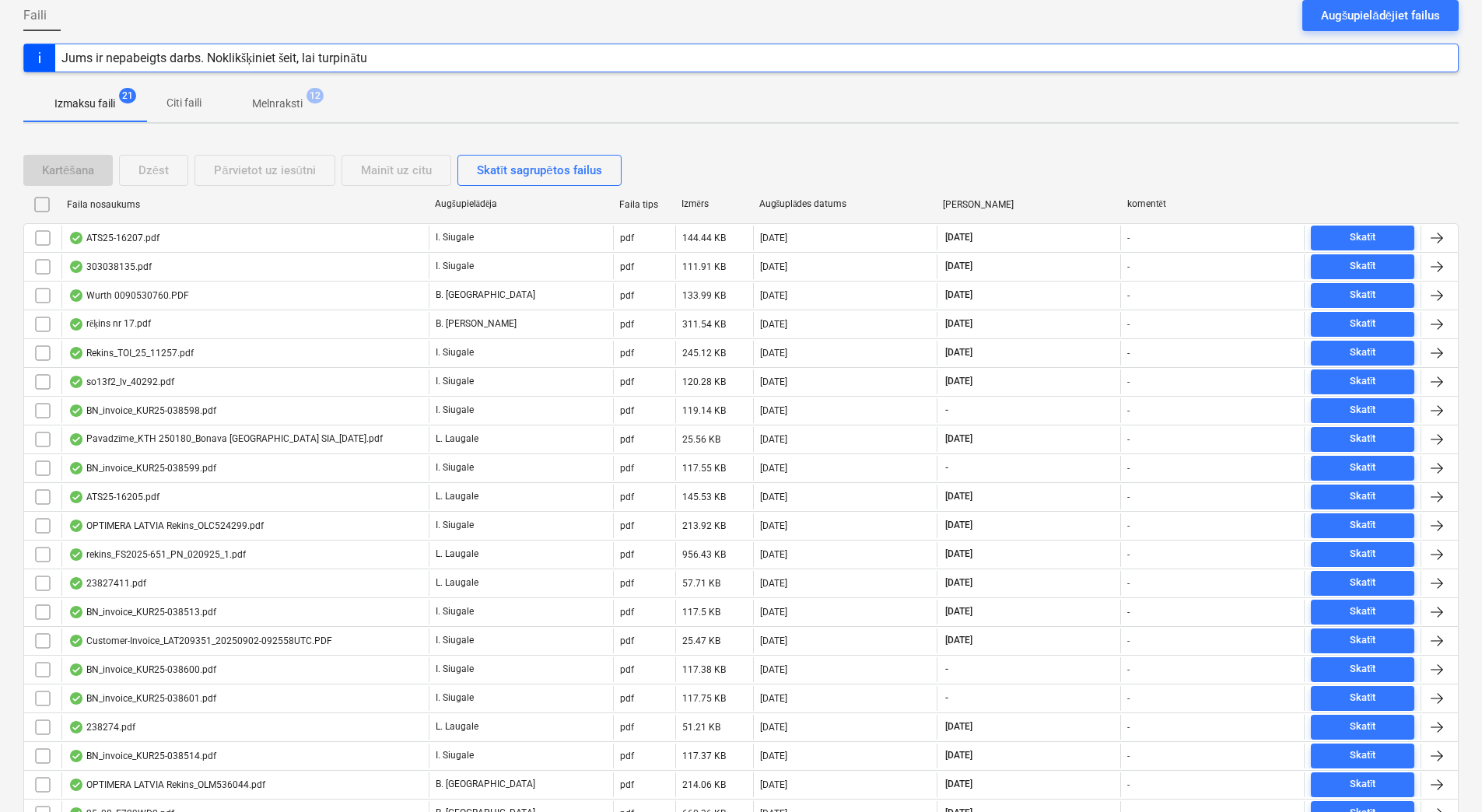
click at [279, 97] on p "Melnraksti" at bounding box center [277, 103] width 51 height 16
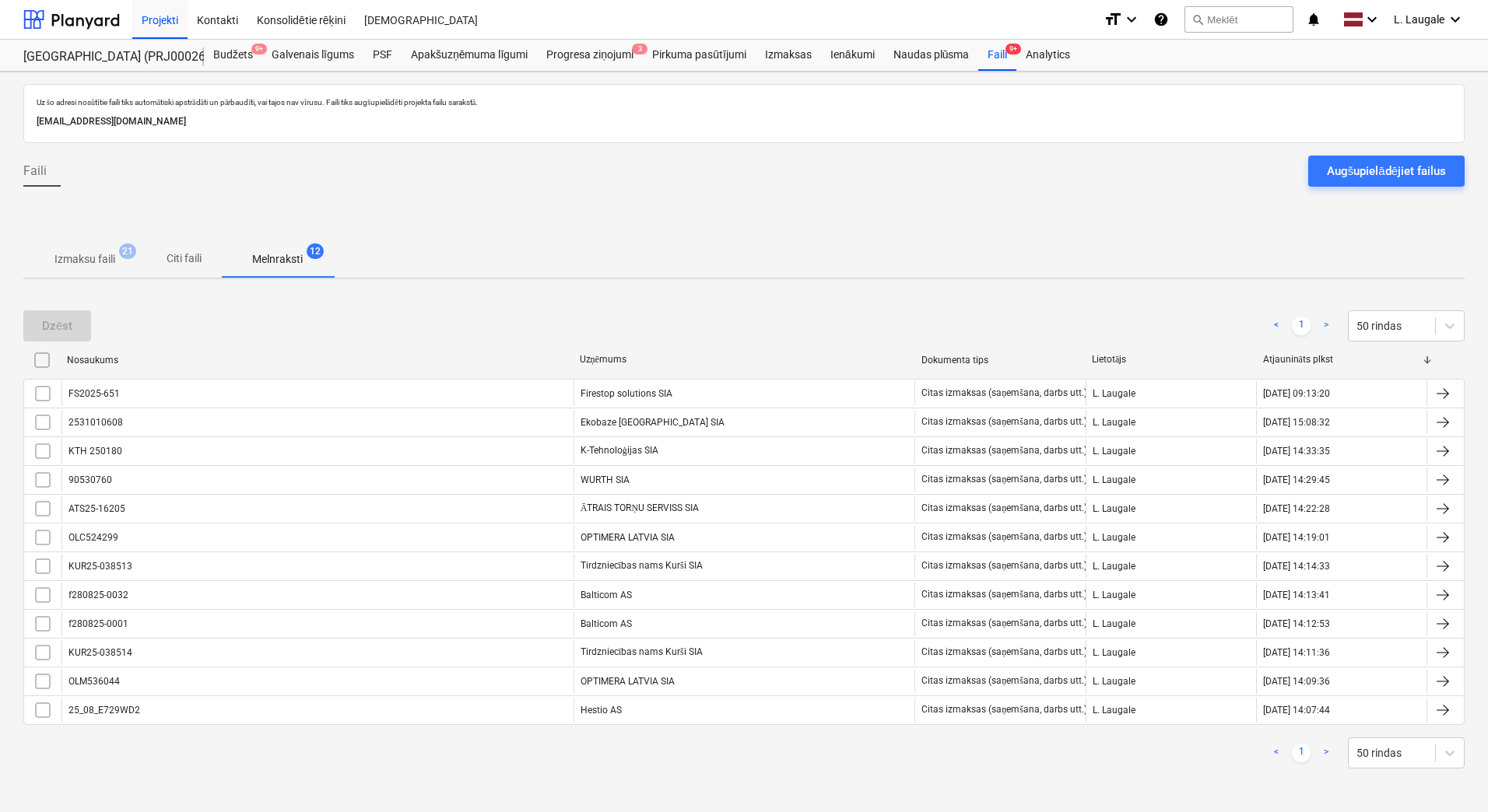
click at [103, 283] on div "Uz šo adresi nosūtītie faili tiks automātiski apstrādāti un pārbaudīti, vai taj…" at bounding box center [744, 441] width 1488 height 740
click at [101, 270] on span "Izmaksu faili 21" at bounding box center [85, 259] width 123 height 28
